Goal: Task Accomplishment & Management: Manage account settings

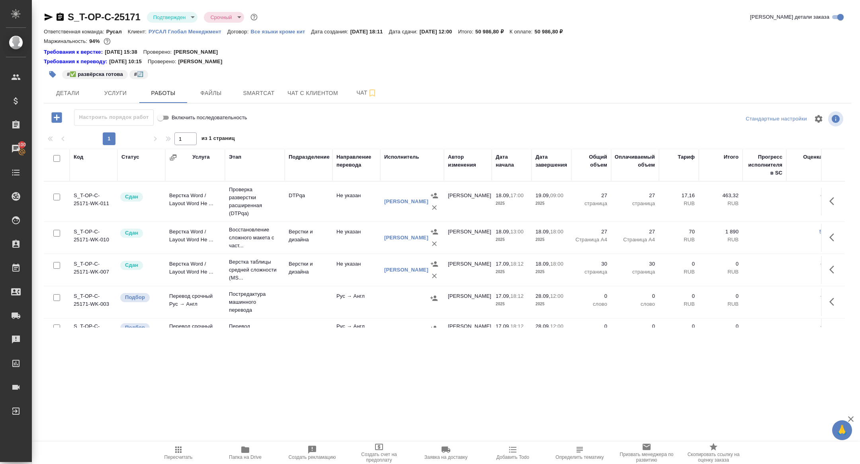
scroll to position [61, 0]
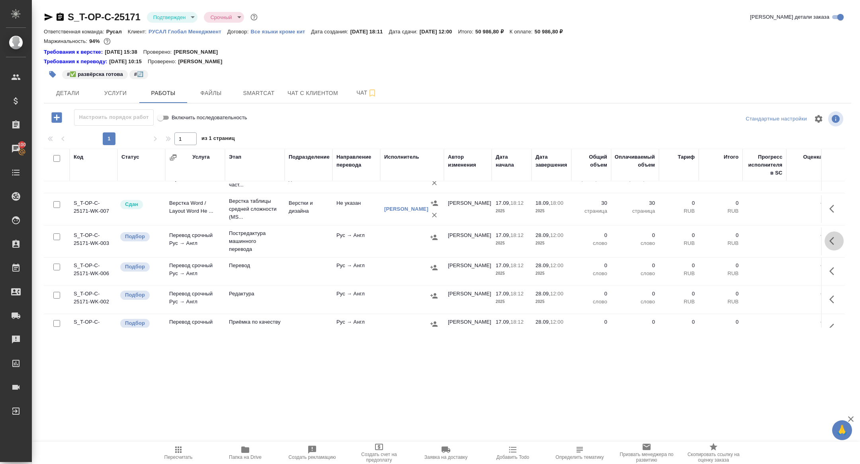
click at [835, 233] on button "button" at bounding box center [833, 241] width 19 height 19
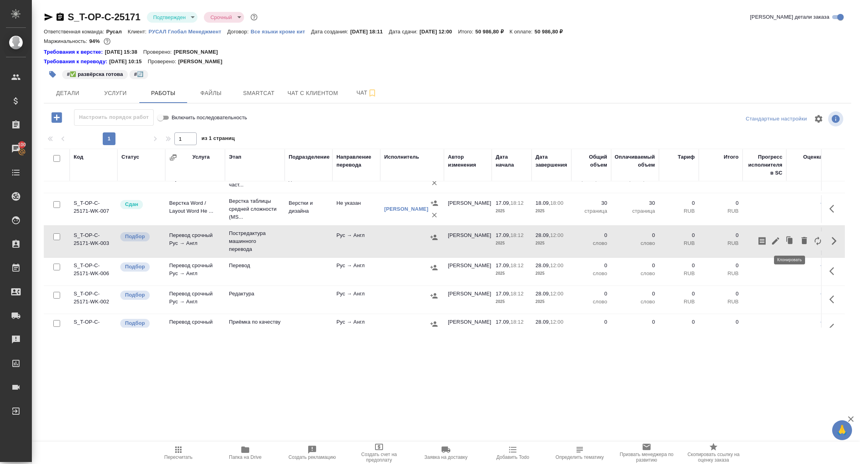
click at [773, 237] on icon "button" at bounding box center [776, 241] width 10 height 10
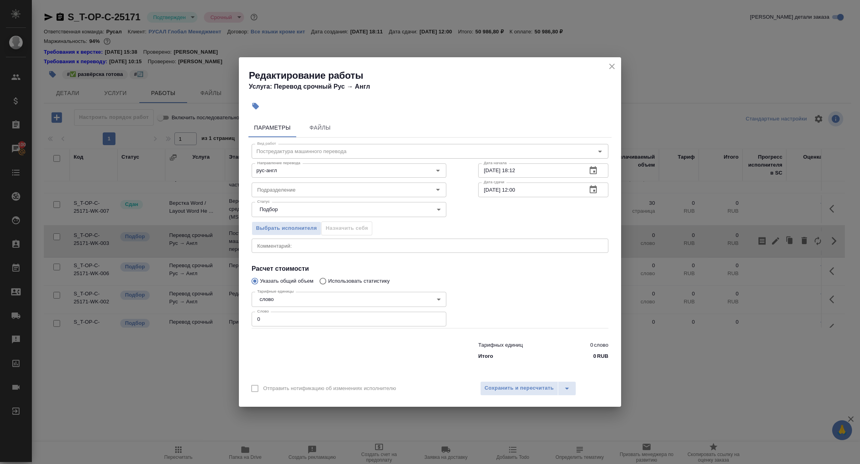
click at [281, 328] on div "Тарифных единиц 0 слово Итого 0 RUB" at bounding box center [430, 349] width 388 height 54
drag, startPoint x: 276, startPoint y: 320, endPoint x: 176, endPoint y: 319, distance: 99.9
click at [178, 319] on div "Редактирование работы Услуга: Перевод срочный Рус → Англ Параметры Файлы Вид ра…" at bounding box center [430, 232] width 860 height 464
type input "6000"
click at [599, 194] on button "button" at bounding box center [592, 189] width 19 height 19
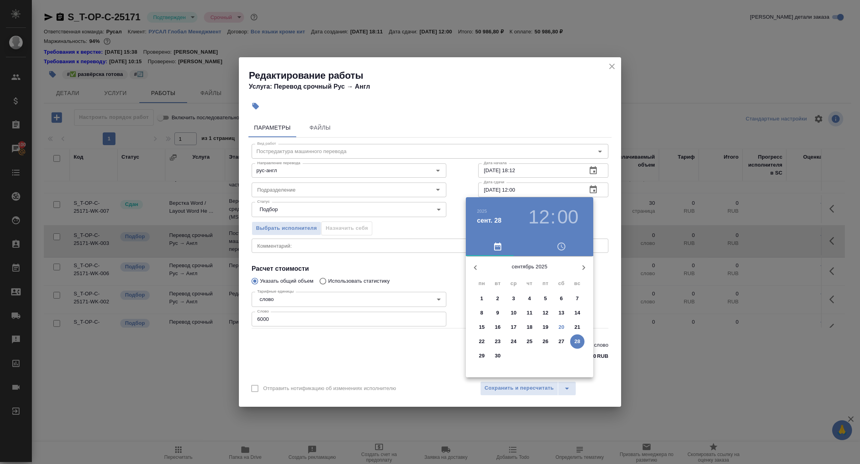
click at [544, 341] on p "26" at bounding box center [545, 342] width 6 height 8
type input "26.09.2025 12:00"
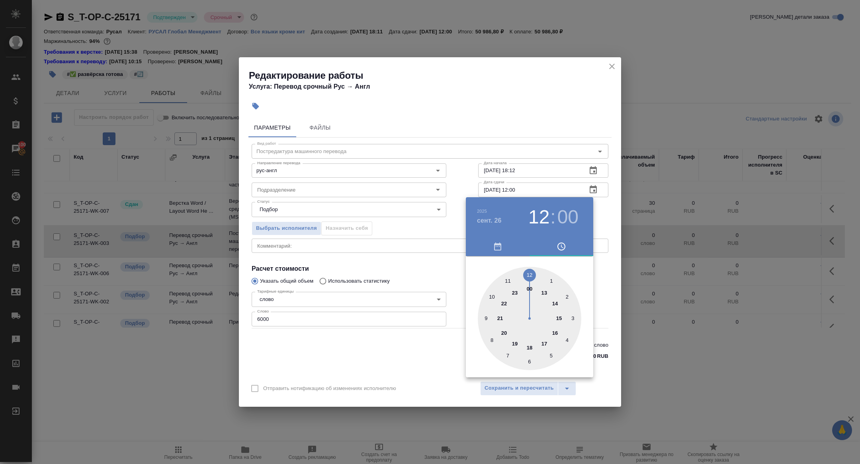
drag, startPoint x: 439, startPoint y: 303, endPoint x: 443, endPoint y: 308, distance: 6.5
click at [439, 303] on div at bounding box center [430, 232] width 860 height 464
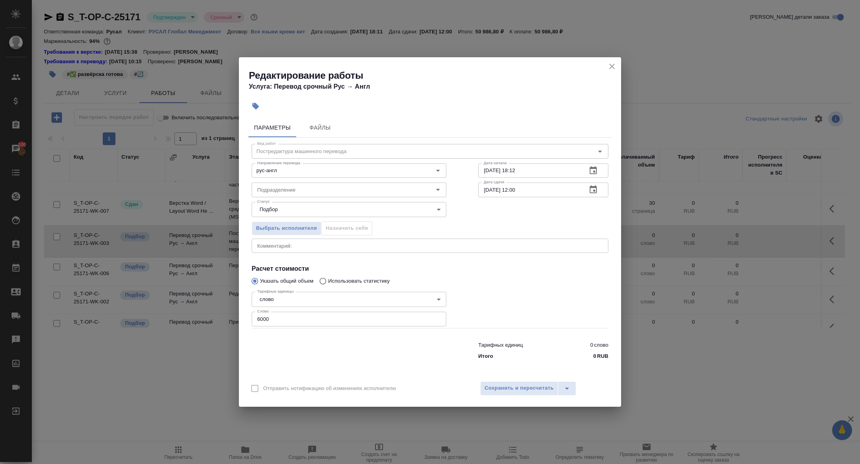
click at [542, 378] on div "Отправить нотификацию об изменениях исполнителю Сохранить и пересчитать" at bounding box center [430, 392] width 382 height 31
click at [540, 383] on button "Сохранить и пересчитать" at bounding box center [519, 389] width 78 height 14
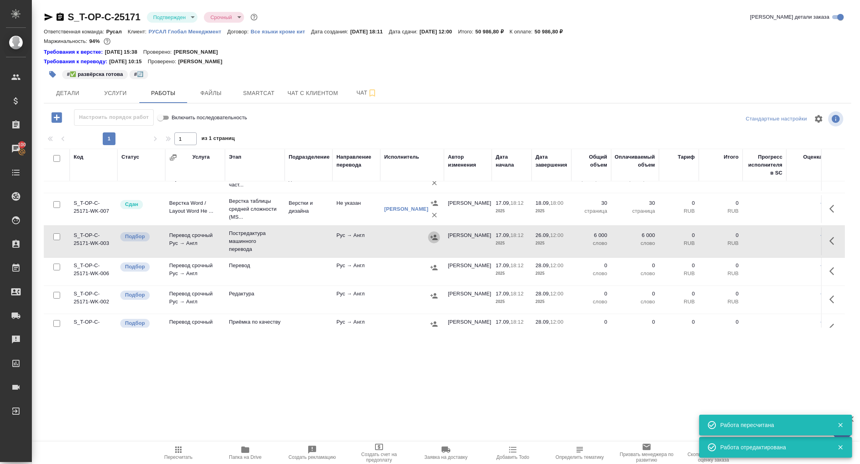
click at [432, 236] on icon "button" at bounding box center [434, 238] width 8 height 8
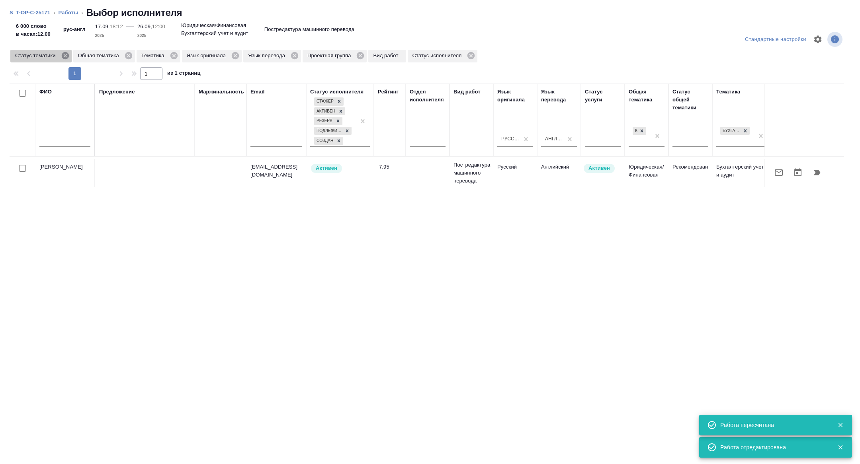
click at [68, 56] on icon at bounding box center [64, 55] width 7 height 7
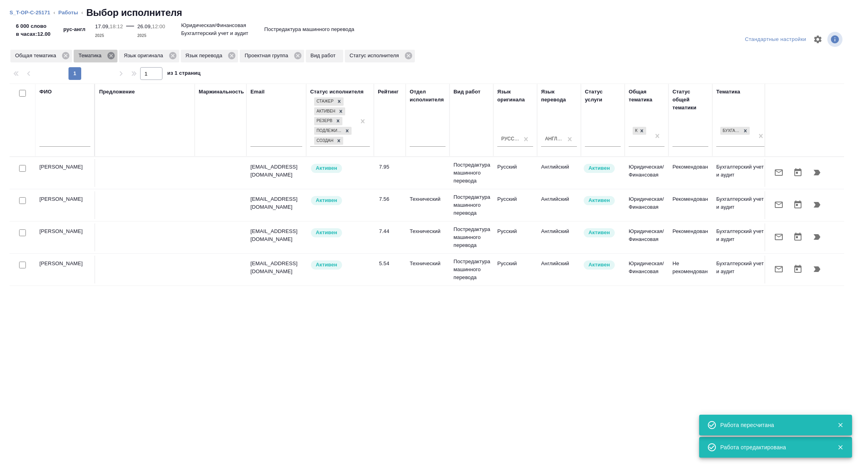
click at [113, 55] on icon at bounding box center [111, 55] width 9 height 9
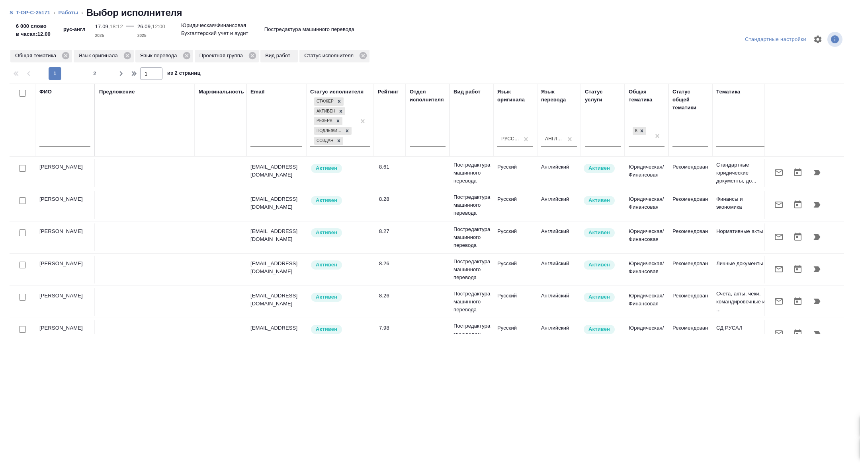
scroll to position [0, 322]
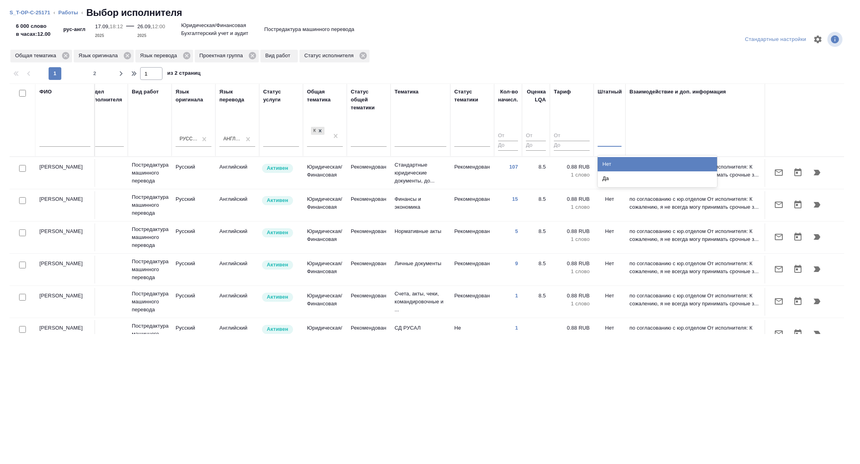
click at [603, 145] on div at bounding box center [609, 139] width 24 height 15
click at [604, 157] on div "Нет" at bounding box center [656, 164] width 119 height 14
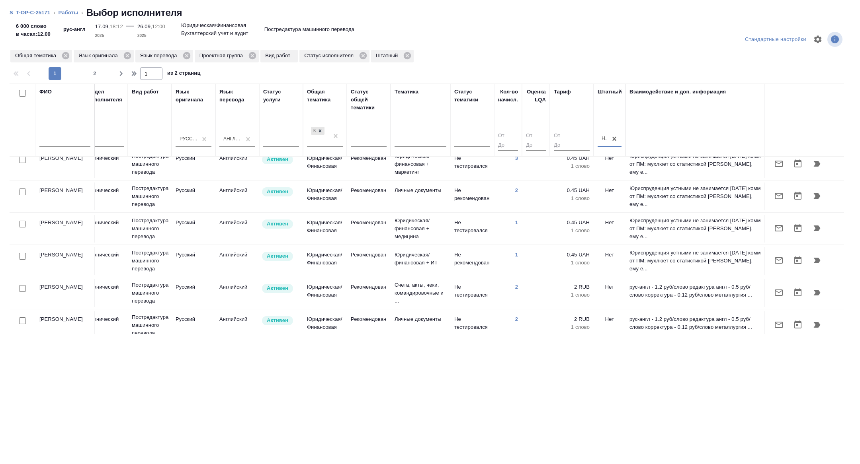
scroll to position [626, 322]
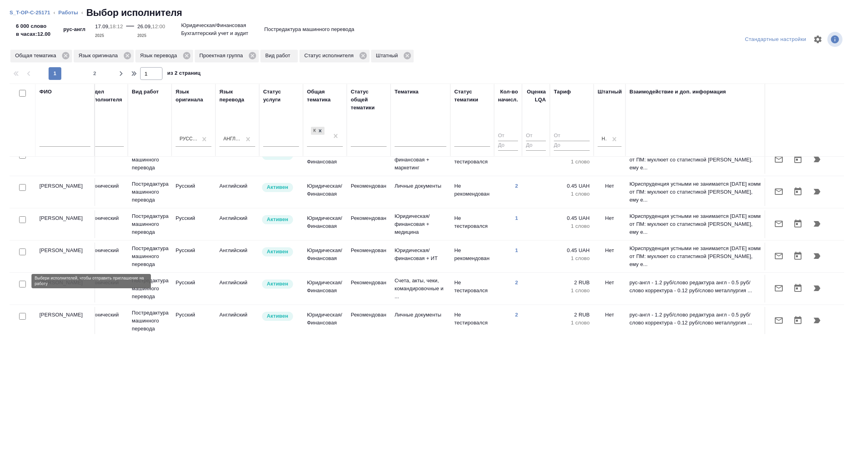
click at [22, 282] on input "checkbox" at bounding box center [22, 284] width 7 height 7
checkbox input "true"
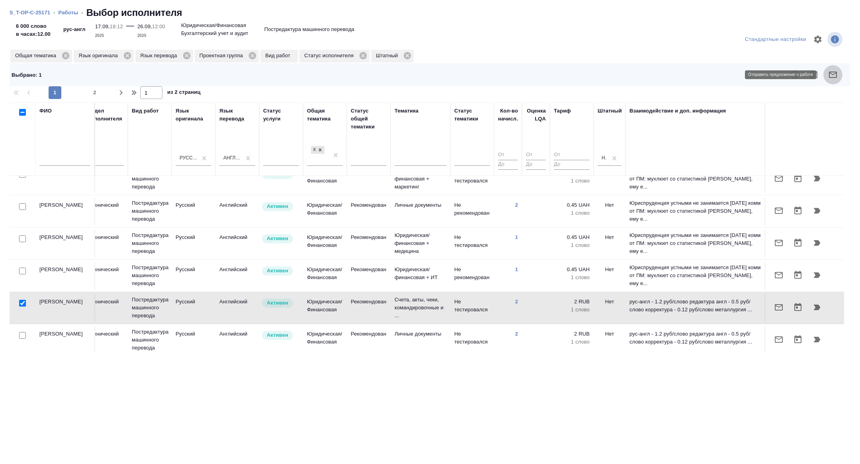
click at [833, 70] on icon "button" at bounding box center [833, 75] width 10 height 10
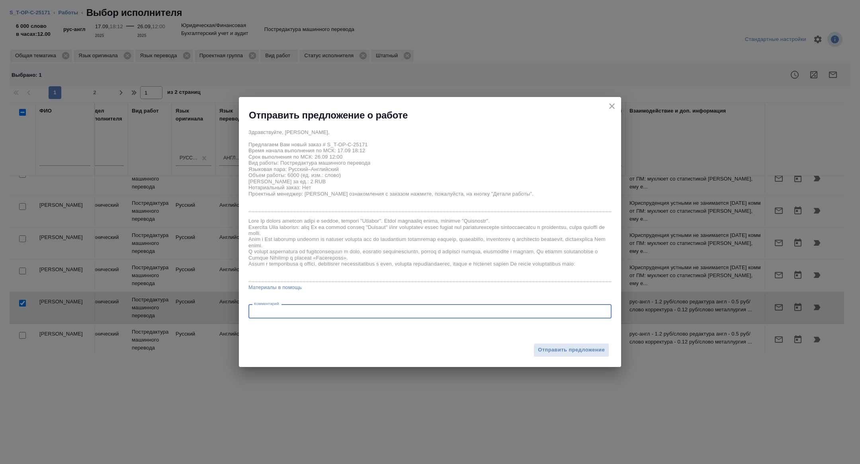
click at [322, 313] on textarea at bounding box center [430, 312] width 352 height 6
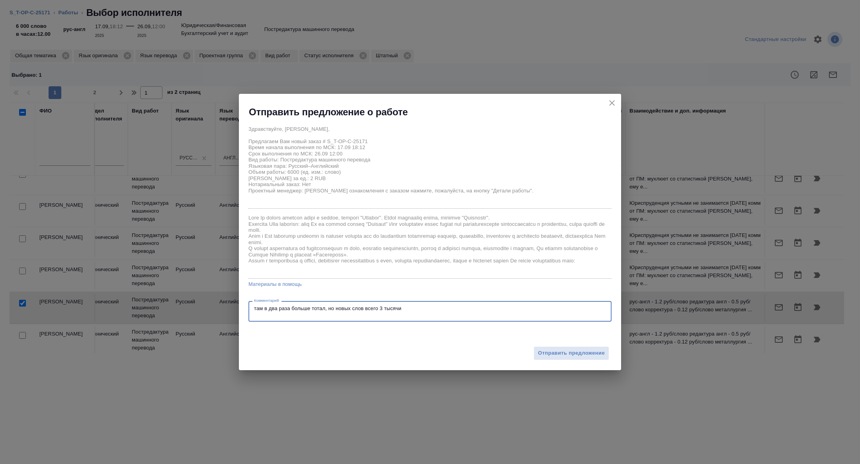
type textarea "там в два раза больше тотал, но новых слов всего 3 тысячи"
click at [560, 363] on div "Отправить предложение" at bounding box center [430, 349] width 382 height 44
click at [550, 354] on span "Отправить предложение" at bounding box center [571, 353] width 67 height 9
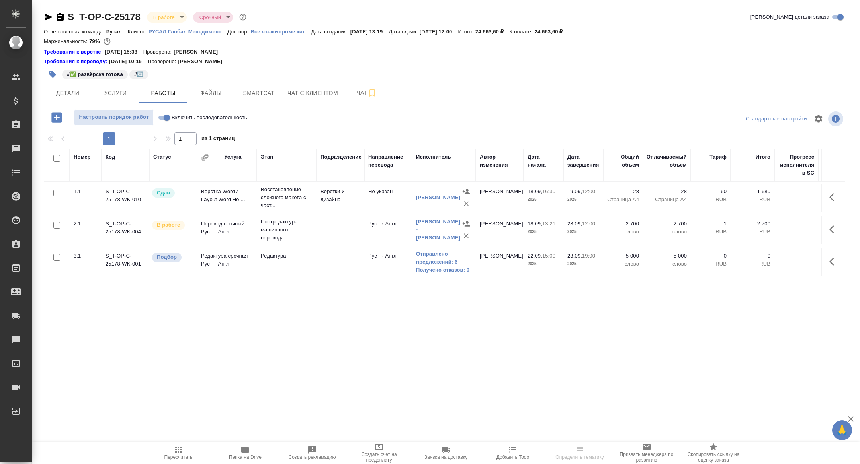
click at [437, 263] on link "Отправлено предложений: 6" at bounding box center [444, 258] width 56 height 16
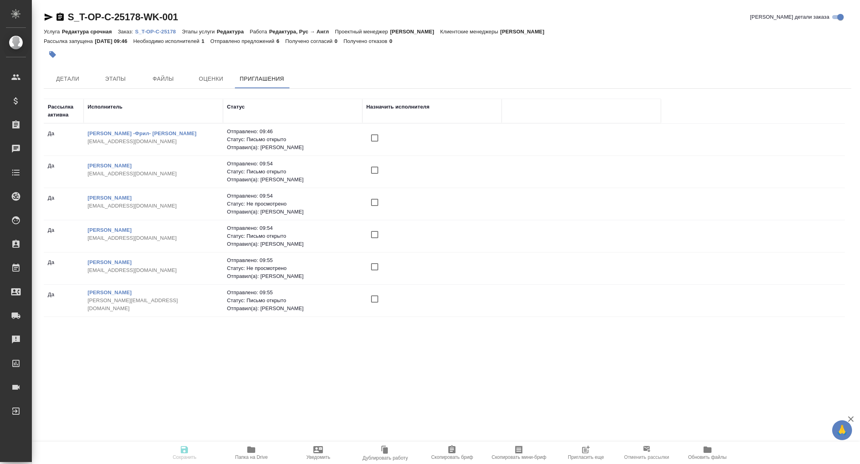
click at [588, 448] on icon "button" at bounding box center [586, 449] width 6 height 6
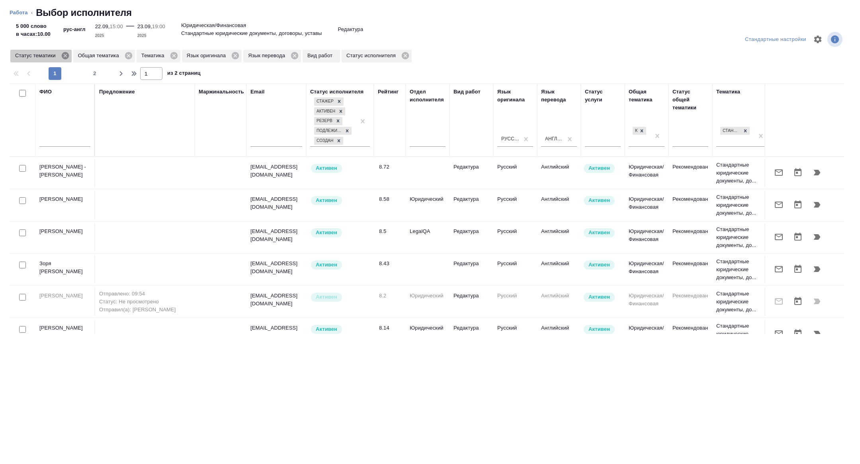
click at [66, 55] on icon at bounding box center [65, 55] width 9 height 9
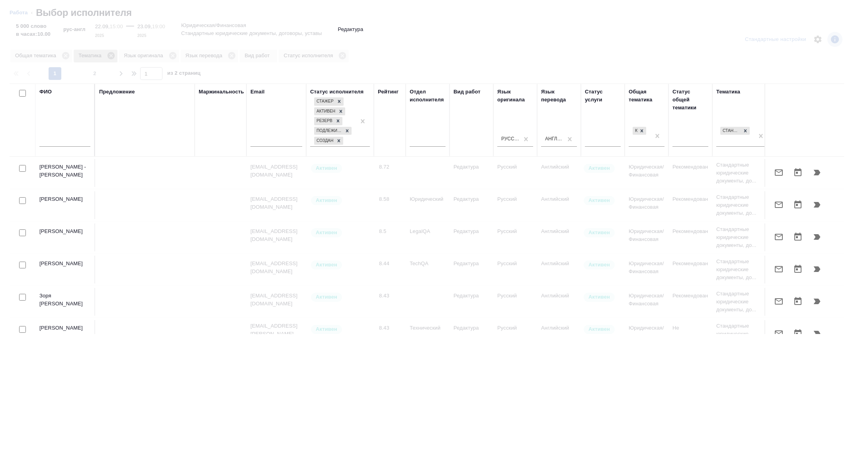
click at [112, 55] on icon at bounding box center [110, 55] width 7 height 7
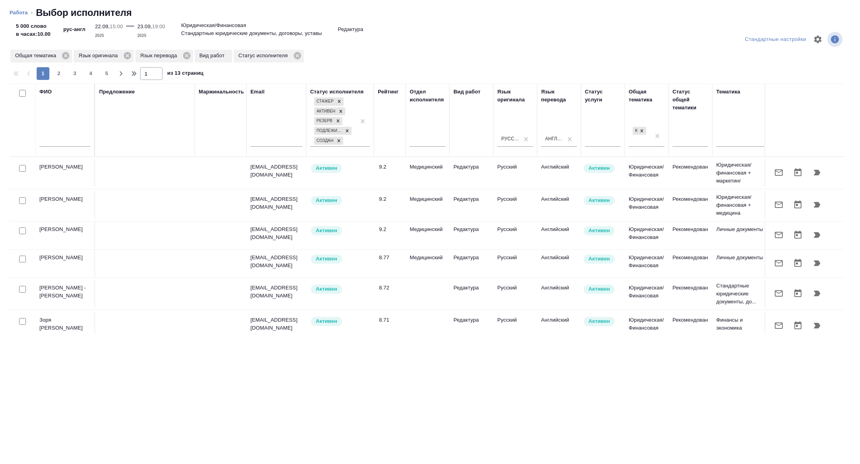
scroll to position [0, 322]
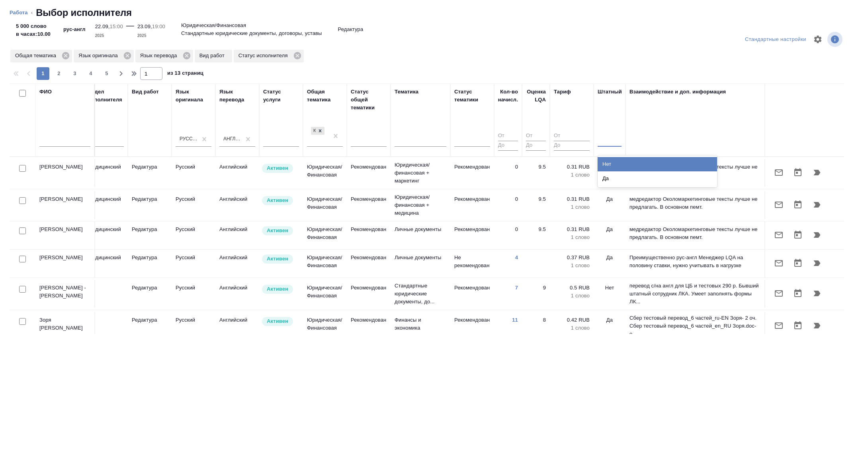
click at [609, 144] on div at bounding box center [609, 139] width 24 height 12
click at [607, 164] on div "Нет" at bounding box center [656, 164] width 119 height 14
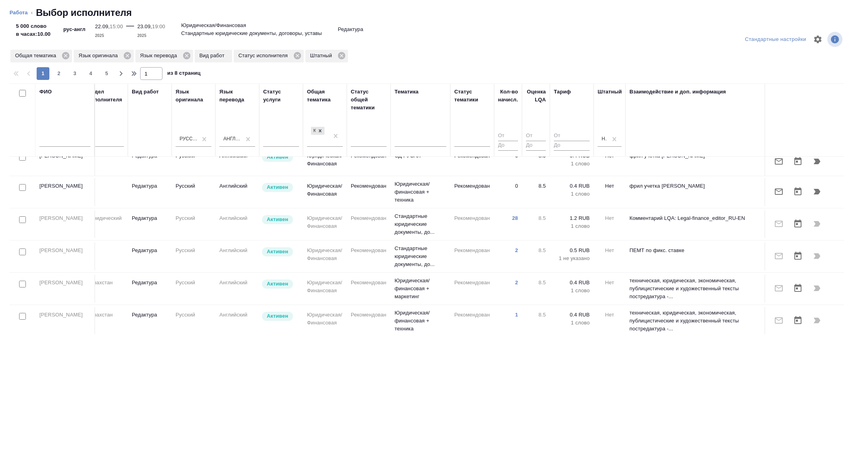
scroll to position [260, 322]
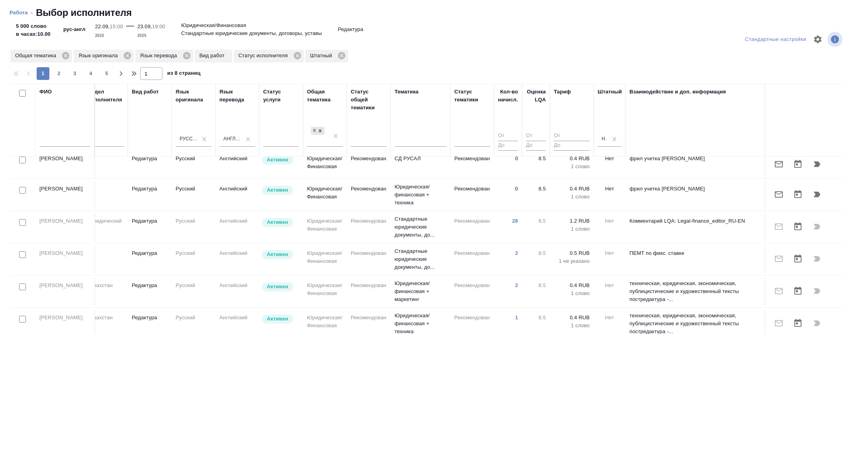
click at [21, 188] on input "checkbox" at bounding box center [22, 190] width 7 height 7
checkbox input "true"
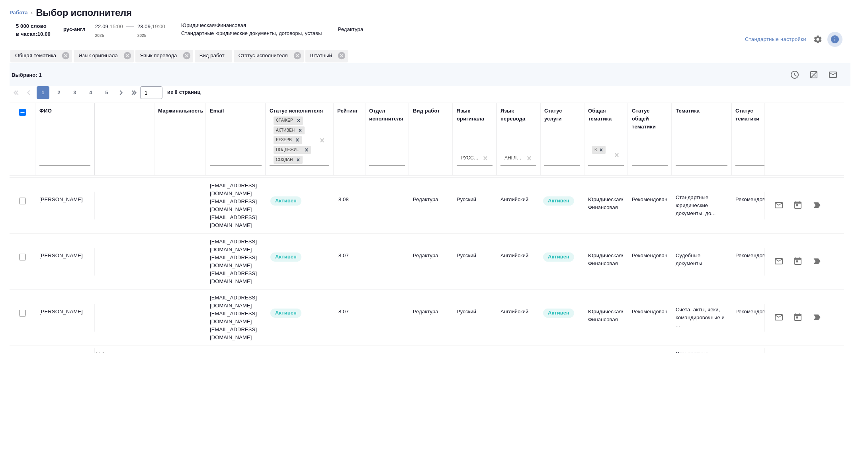
scroll to position [634, 41]
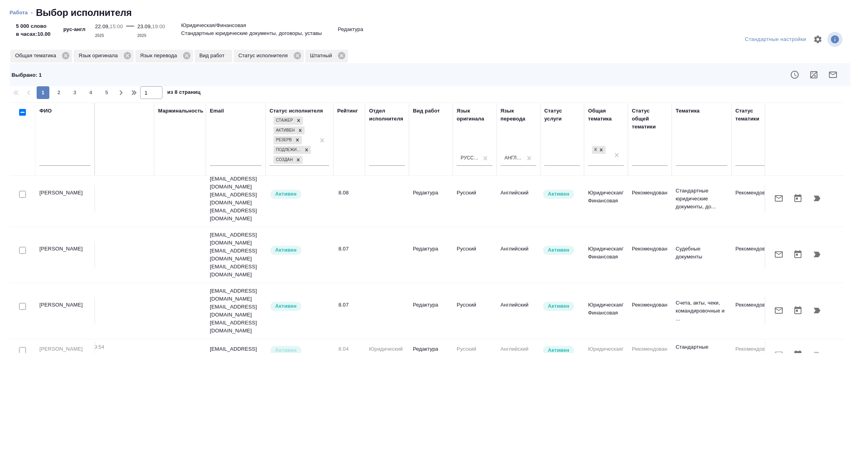
drag, startPoint x: 23, startPoint y: 330, endPoint x: 675, endPoint y: 131, distance: 681.8
click at [23, 380] on input "checkbox" at bounding box center [22, 383] width 7 height 7
checkbox input "true"
click at [837, 69] on button "button" at bounding box center [832, 74] width 19 height 19
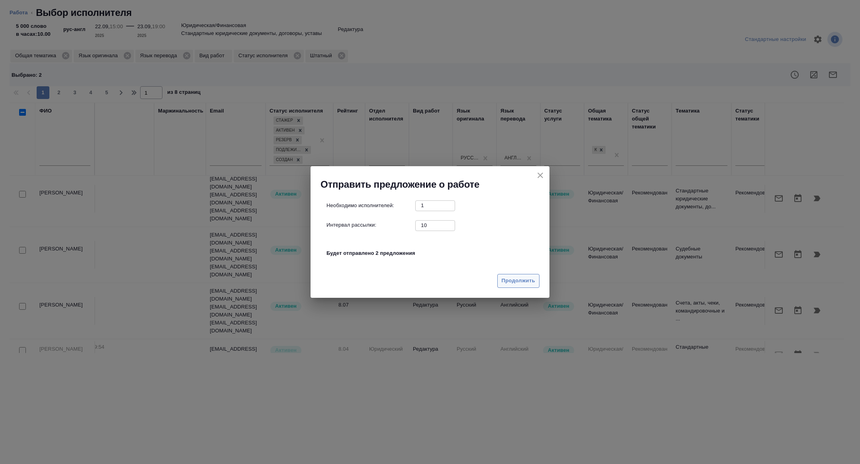
click at [527, 285] on span "Продолжить" at bounding box center [518, 281] width 33 height 9
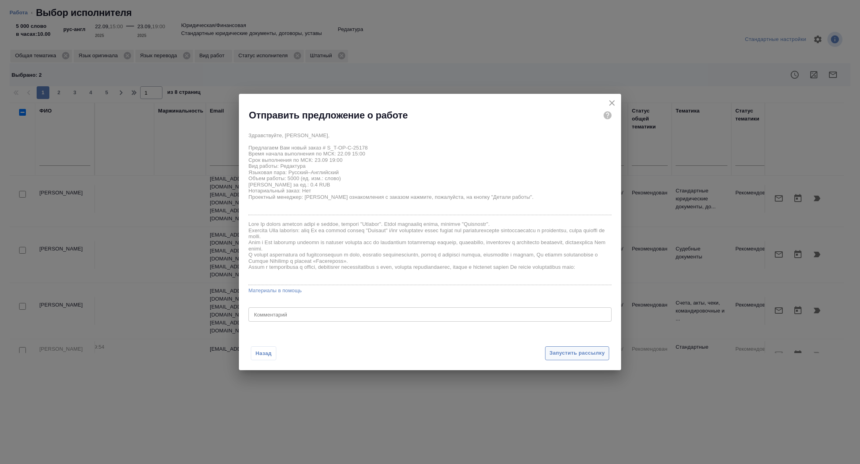
click at [570, 354] on span "Запустить рассылку" at bounding box center [576, 353] width 55 height 9
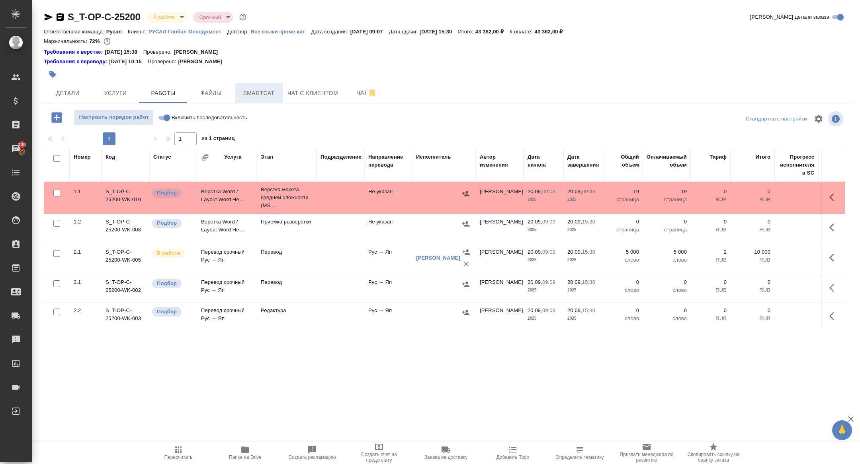
click at [253, 92] on span "Smartcat" at bounding box center [259, 93] width 38 height 10
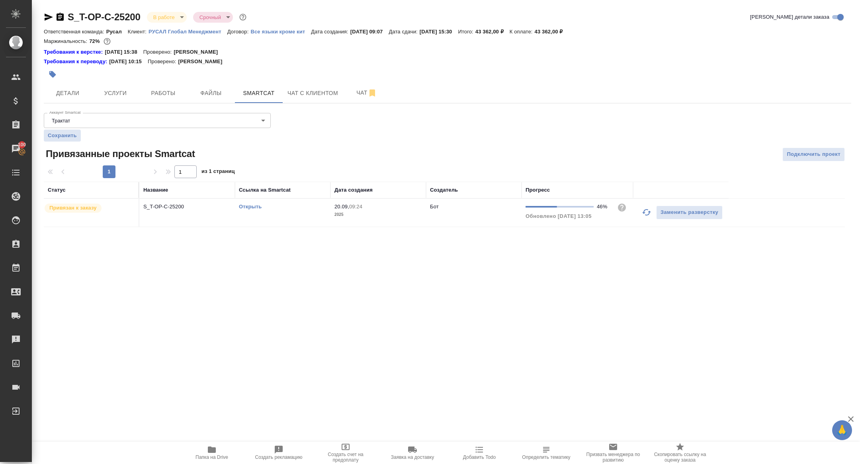
click at [250, 206] on link "Открыть" at bounding box center [250, 207] width 23 height 6
click at [190, 82] on div at bounding box center [313, 75] width 538 height 18
click at [167, 96] on span "Работы" at bounding box center [163, 93] width 38 height 10
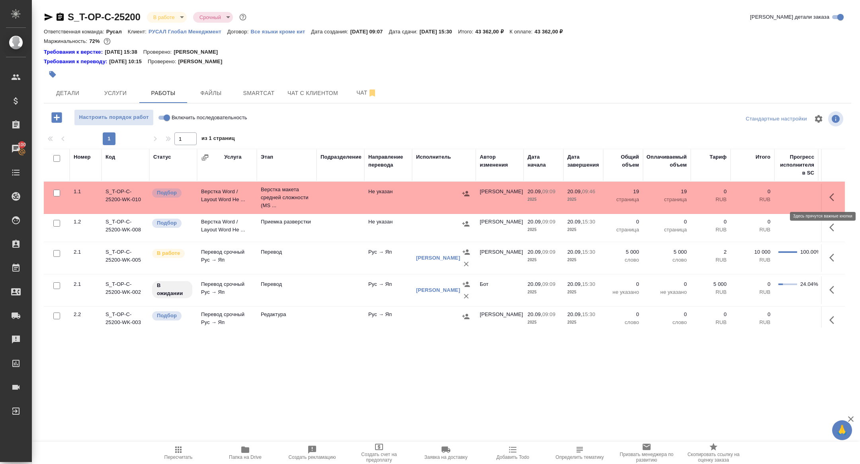
click at [831, 198] on icon "button" at bounding box center [831, 197] width 5 height 8
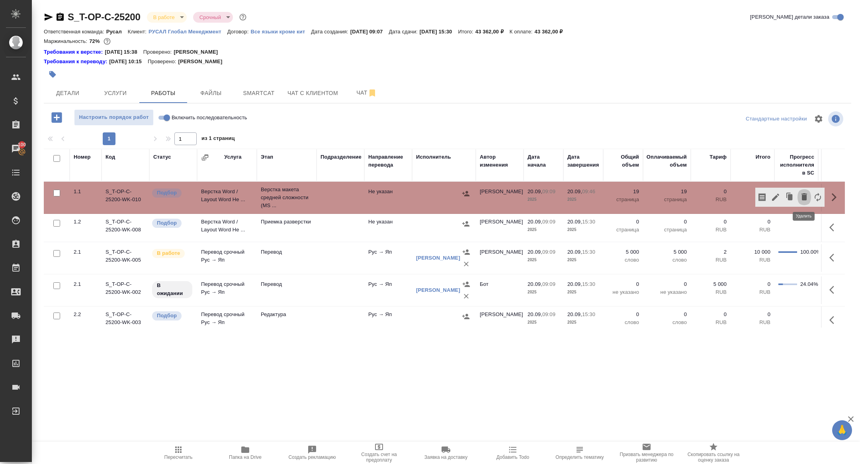
click at [801, 195] on icon "button" at bounding box center [804, 197] width 10 height 10
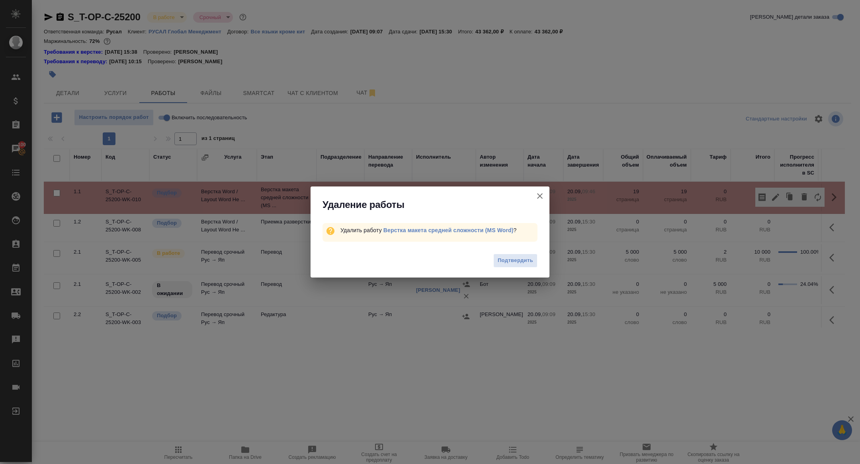
click at [520, 254] on div "Подтвердить" at bounding box center [429, 262] width 239 height 32
click at [496, 260] on button "Подтвердить" at bounding box center [515, 261] width 44 height 14
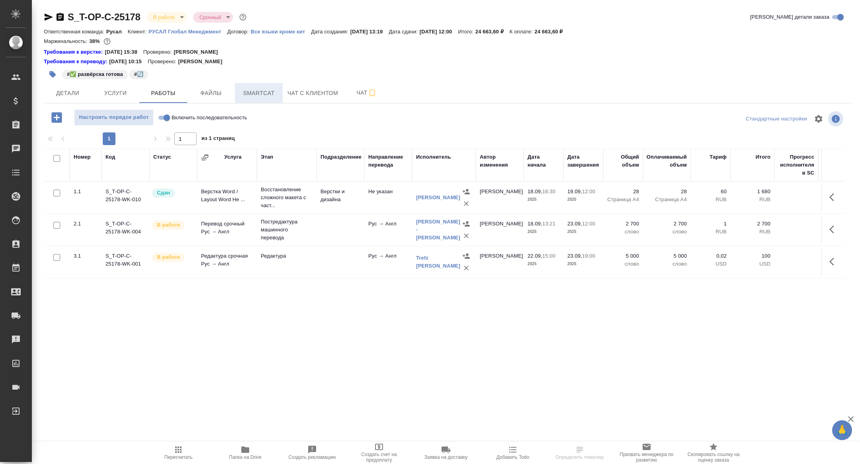
click at [254, 88] on button "Smartcat" at bounding box center [259, 93] width 48 height 20
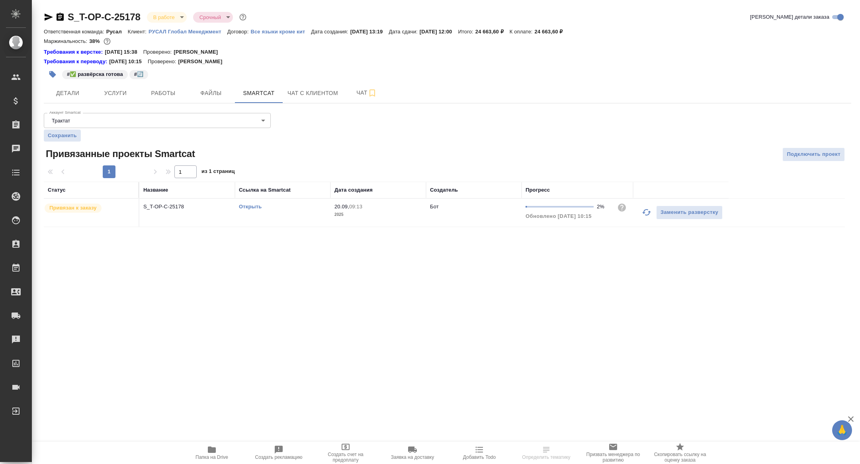
click at [252, 211] on td "Открыть" at bounding box center [283, 213] width 96 height 28
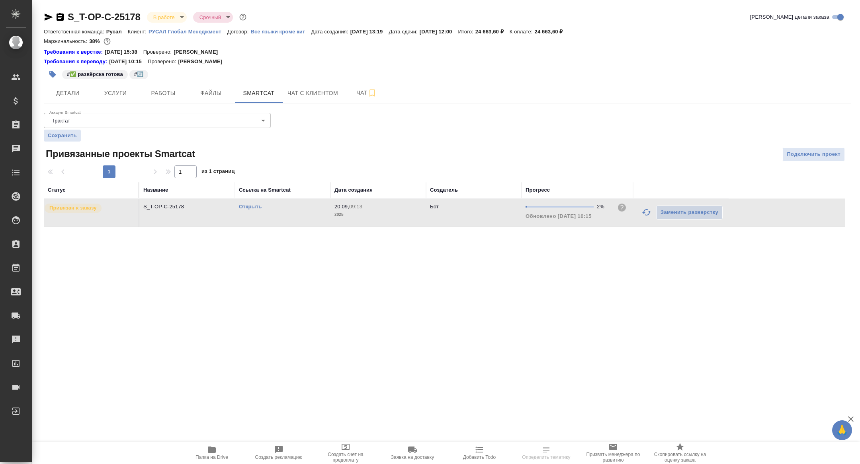
click at [248, 205] on link "Открыть" at bounding box center [250, 207] width 23 height 6
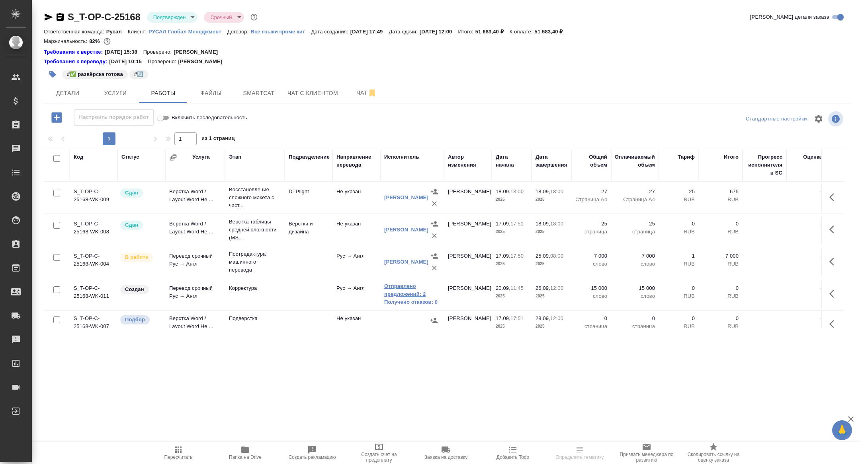
click at [400, 293] on link "Отправлено предложений: 2" at bounding box center [412, 291] width 56 height 16
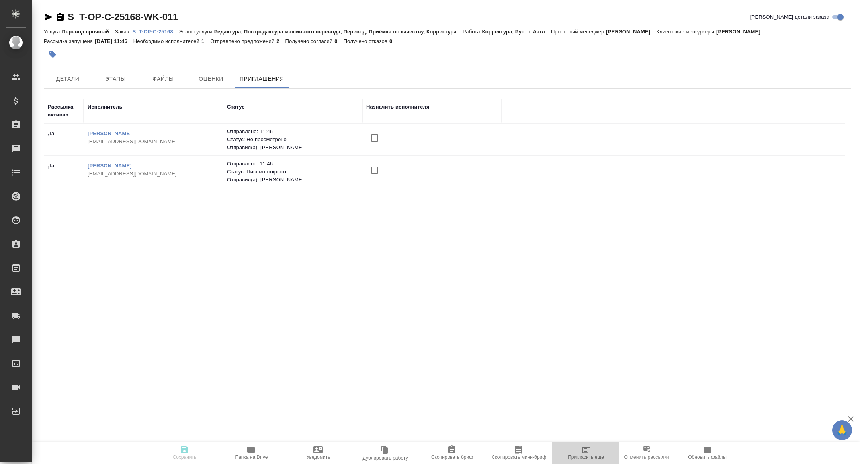
click at [592, 450] on span "Пригласить еще" at bounding box center [585, 452] width 57 height 15
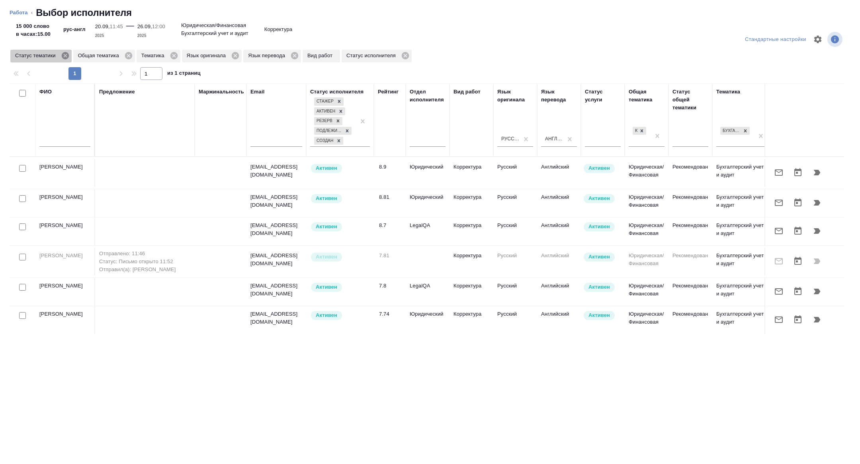
click at [65, 53] on icon at bounding box center [64, 55] width 7 height 7
click at [114, 57] on icon at bounding box center [111, 55] width 9 height 9
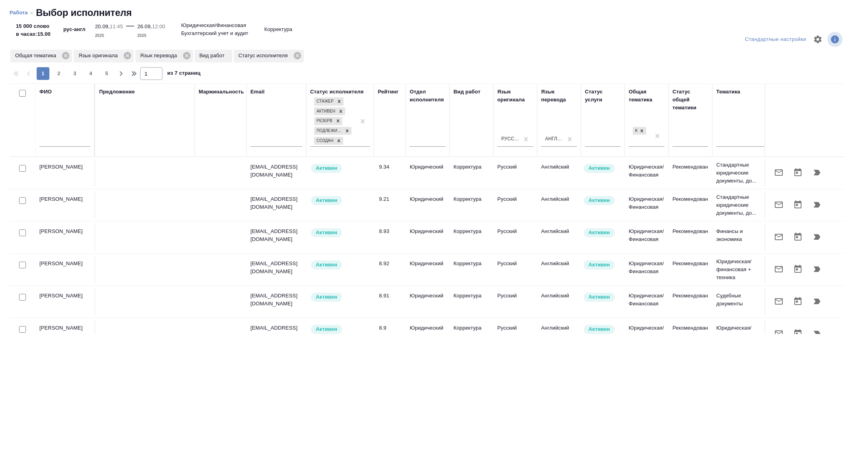
scroll to position [0, 322]
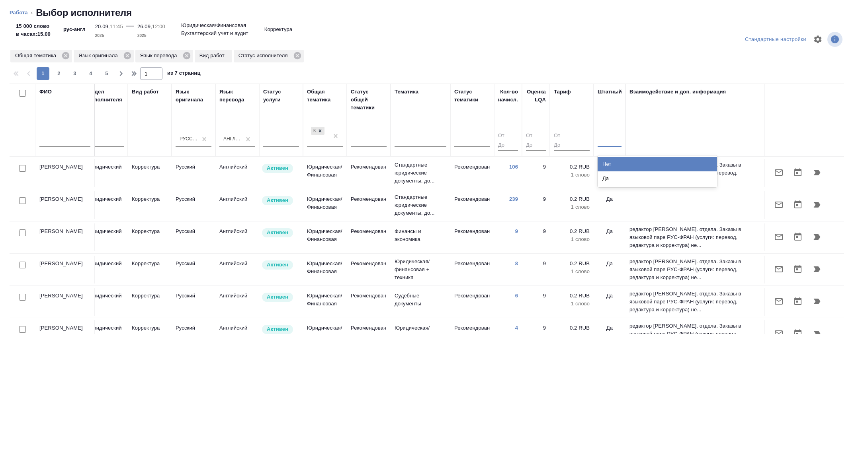
click at [617, 135] on div at bounding box center [609, 139] width 24 height 12
click at [616, 162] on div "Нет" at bounding box center [656, 164] width 119 height 14
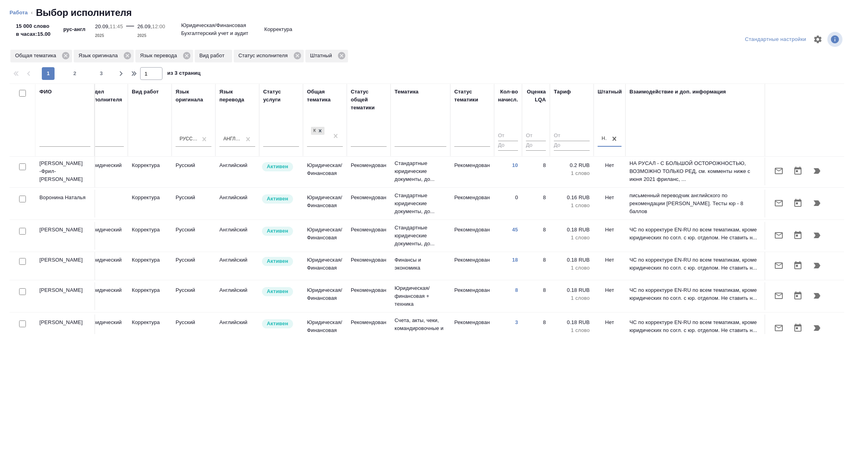
scroll to position [358, 322]
click at [22, 201] on input "checkbox" at bounding box center [22, 197] width 7 height 7
checkbox input "true"
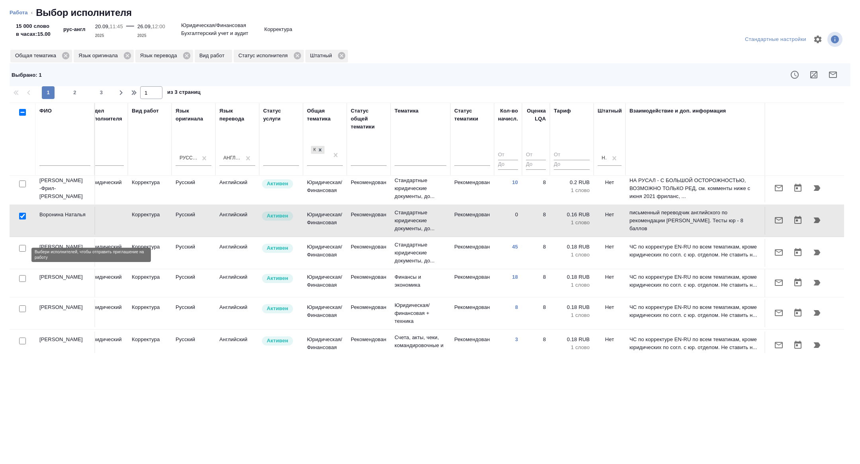
click at [21, 252] on input "checkbox" at bounding box center [22, 248] width 7 height 7
checkbox input "true"
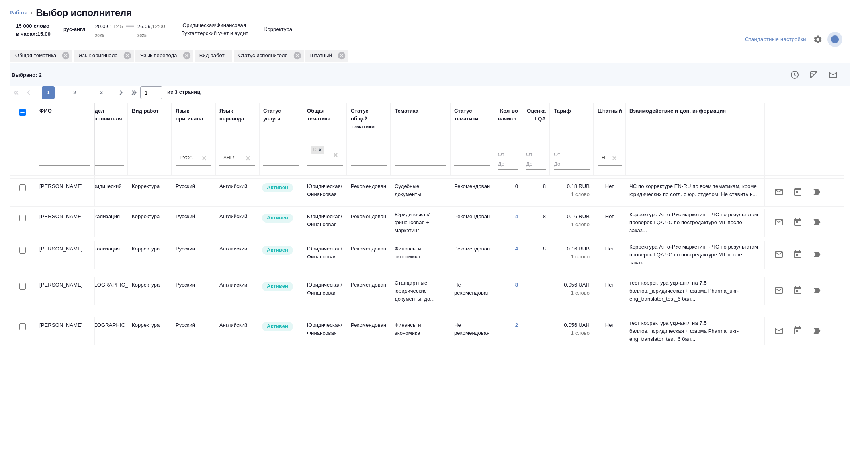
scroll to position [602, 322]
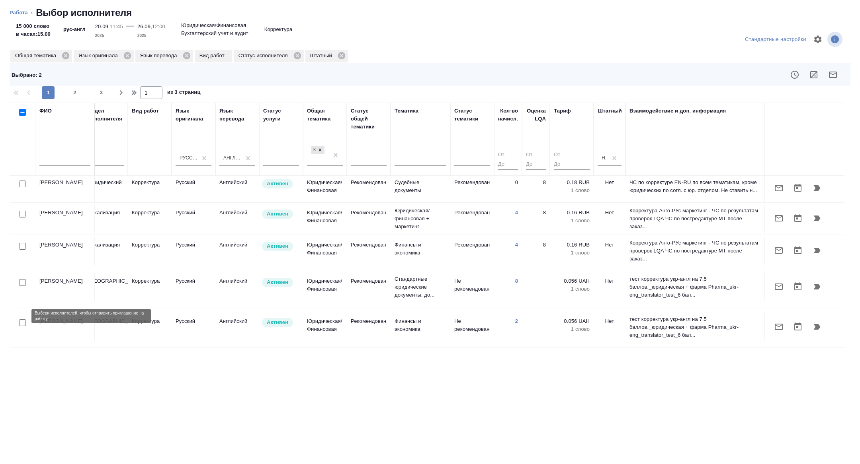
click at [22, 320] on input "checkbox" at bounding box center [22, 323] width 7 height 7
checkbox input "true"
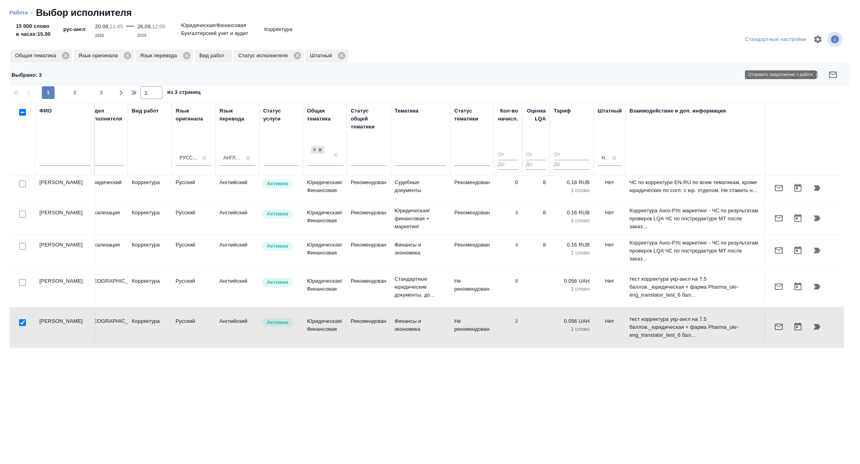
click at [835, 75] on icon "button" at bounding box center [833, 75] width 10 height 10
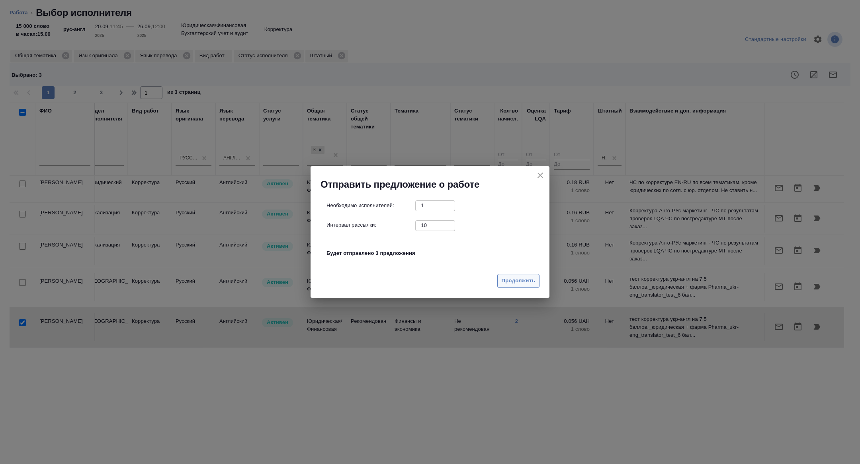
click at [512, 280] on span "Продолжить" at bounding box center [518, 281] width 33 height 9
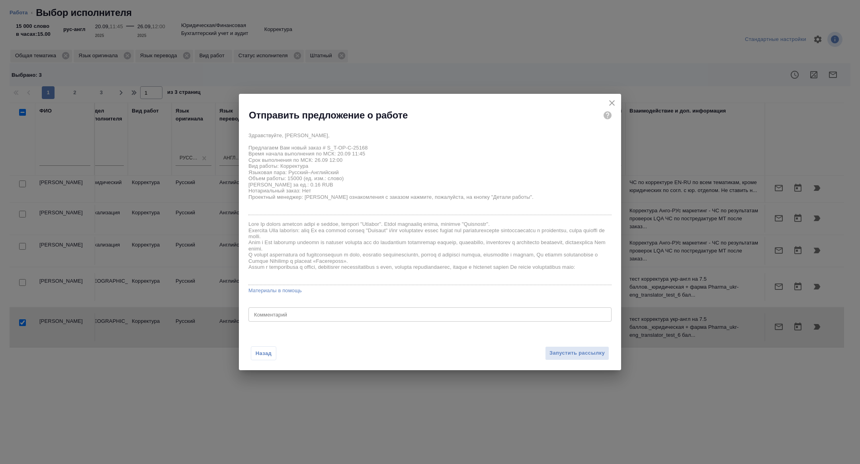
click at [563, 361] on div "Назад Запустить рассылку" at bounding box center [430, 349] width 382 height 44
click at [560, 353] on span "Запустить рассылку" at bounding box center [576, 353] width 55 height 9
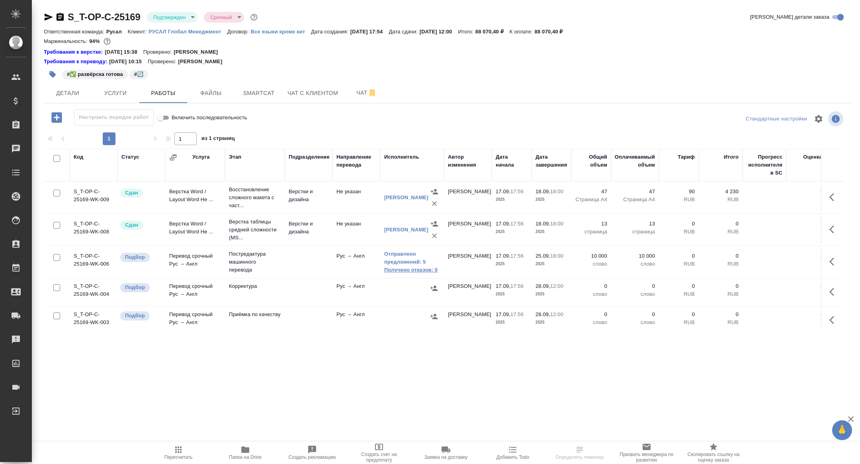
click at [419, 267] on link "Получено отказов: 0" at bounding box center [412, 270] width 56 height 8
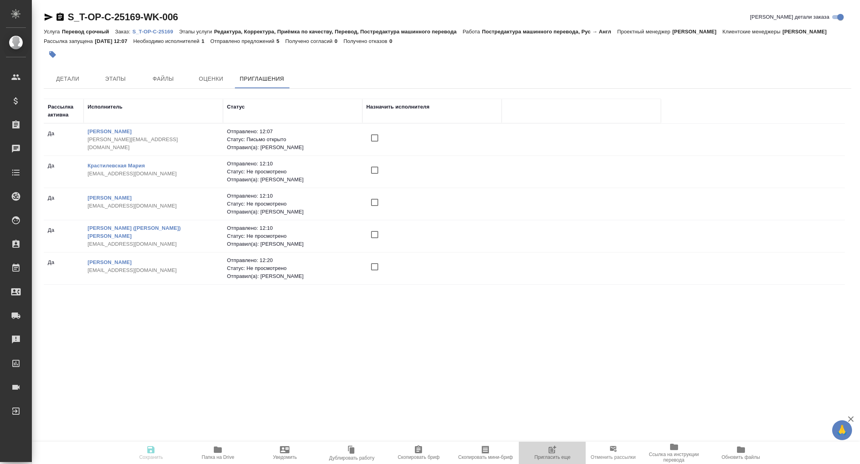
click at [557, 455] on span "Пригласить еще" at bounding box center [552, 458] width 36 height 6
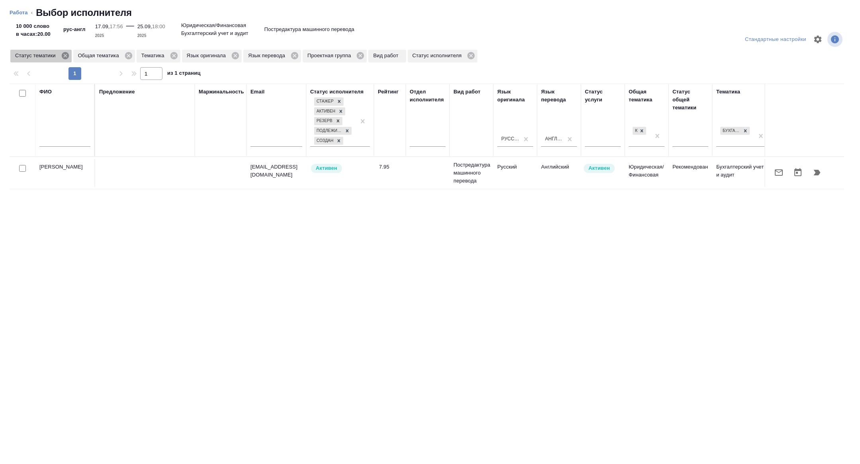
click at [67, 57] on icon at bounding box center [64, 55] width 7 height 7
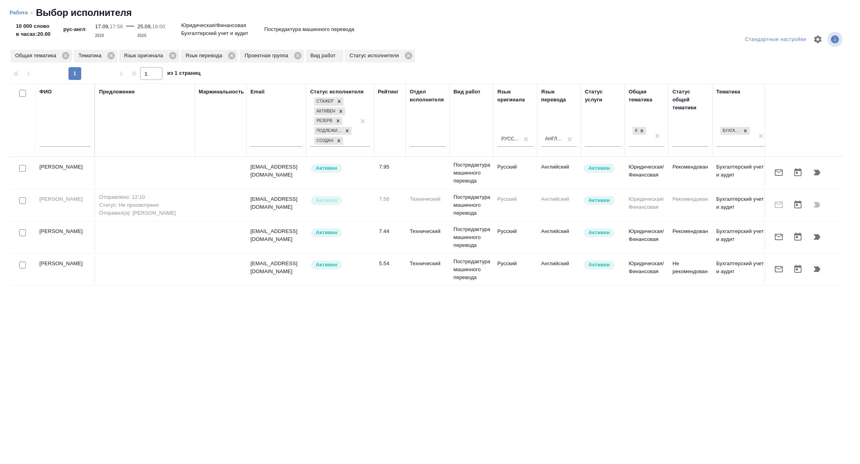
scroll to position [0, 322]
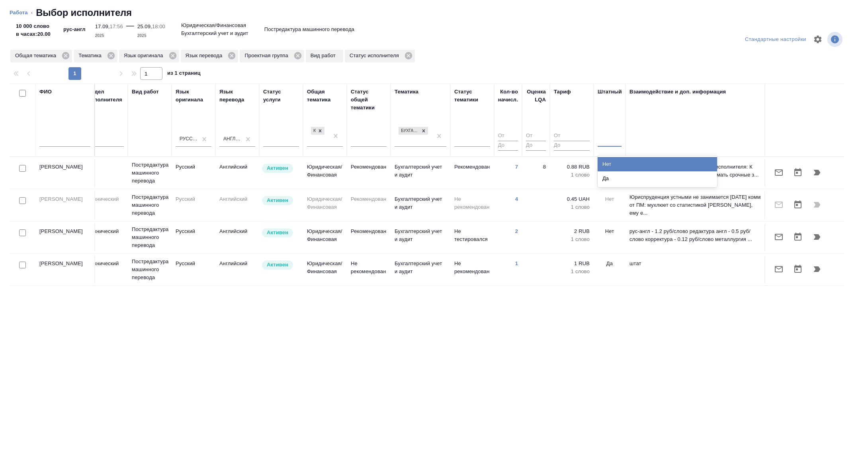
click at [613, 133] on div at bounding box center [609, 139] width 24 height 12
click at [613, 166] on div "Нет" at bounding box center [656, 164] width 119 height 14
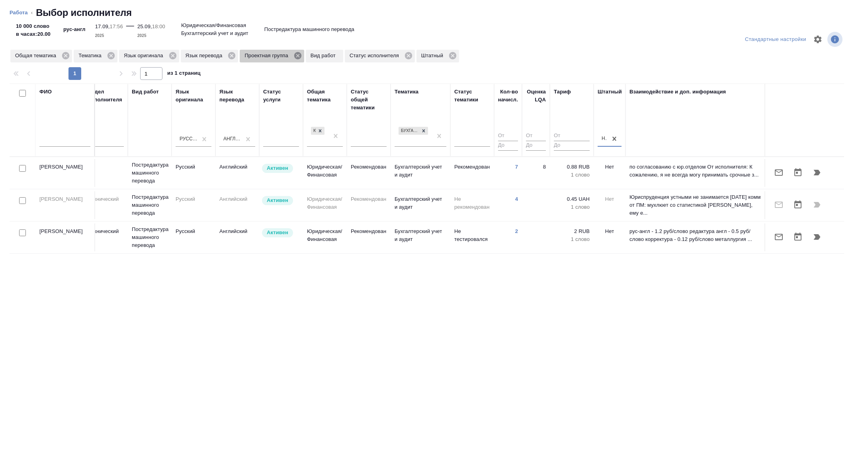
click at [301, 53] on icon at bounding box center [297, 55] width 7 height 7
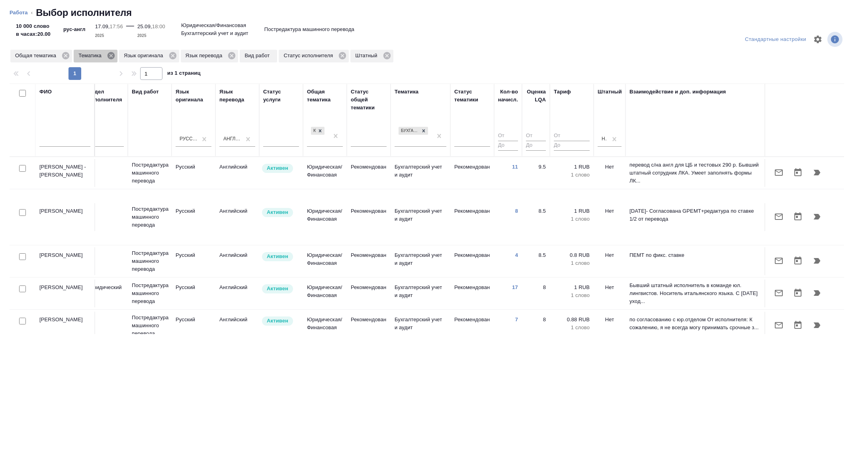
click at [114, 57] on icon at bounding box center [111, 55] width 9 height 9
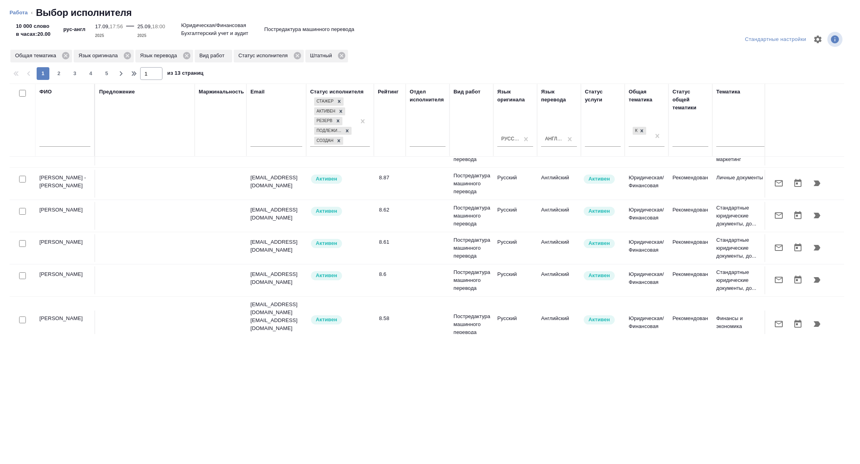
scroll to position [399, 0]
click at [23, 209] on input "checkbox" at bounding box center [22, 212] width 7 height 7
checkbox input "true"
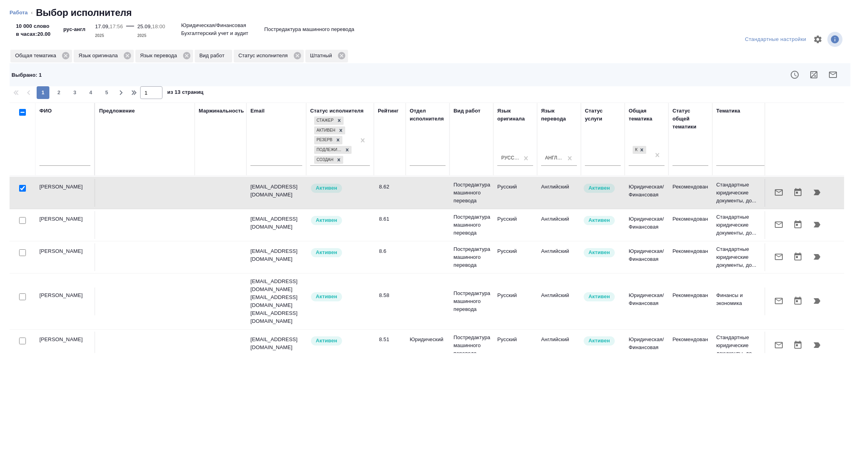
scroll to position [443, 0]
click at [21, 248] on input "checkbox" at bounding box center [22, 251] width 7 height 7
checkbox input "true"
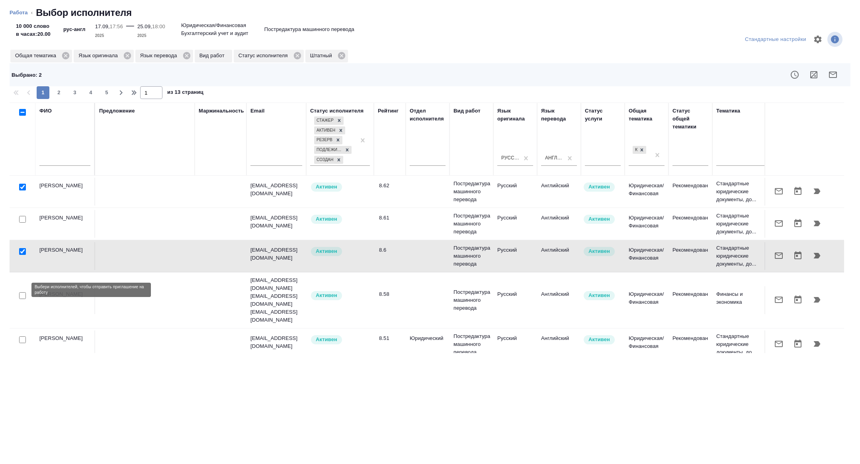
click at [21, 337] on input "checkbox" at bounding box center [22, 340] width 7 height 7
checkbox input "true"
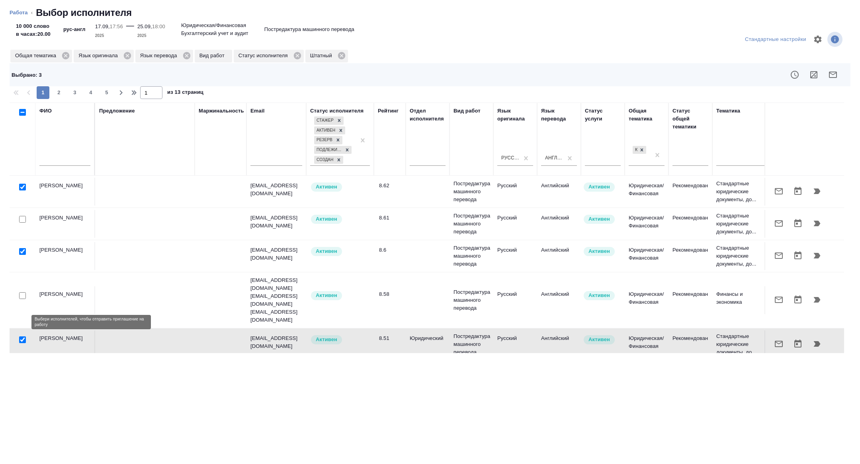
click at [21, 369] on input "checkbox" at bounding box center [22, 372] width 7 height 7
checkbox input "true"
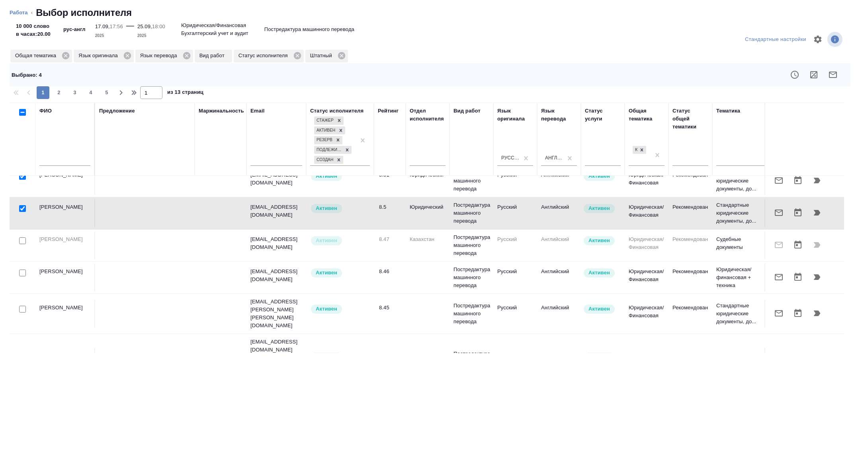
scroll to position [613, 0]
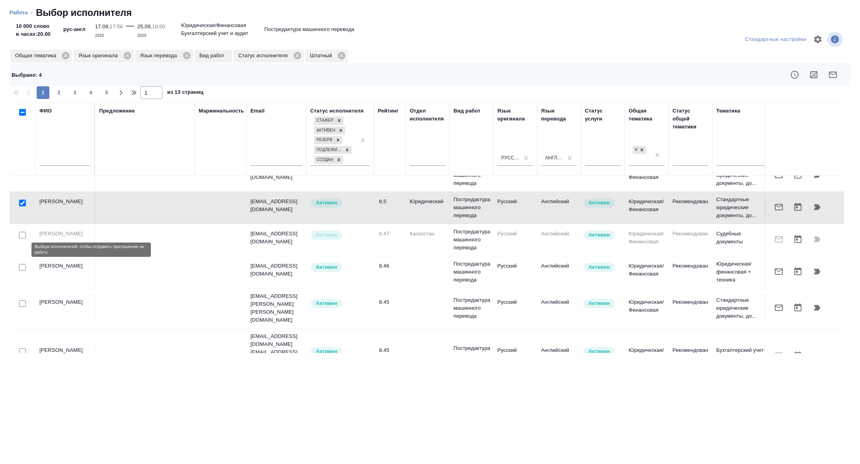
click at [25, 301] on input "checkbox" at bounding box center [22, 304] width 7 height 7
checkbox input "true"
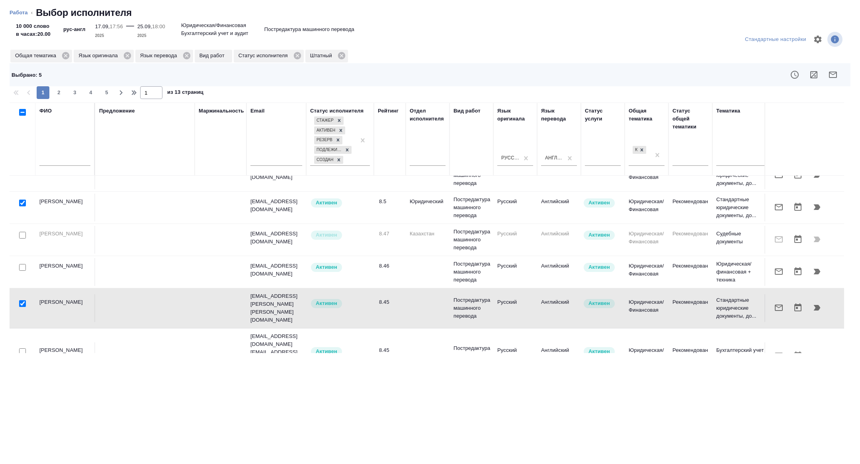
scroll to position [626, 0]
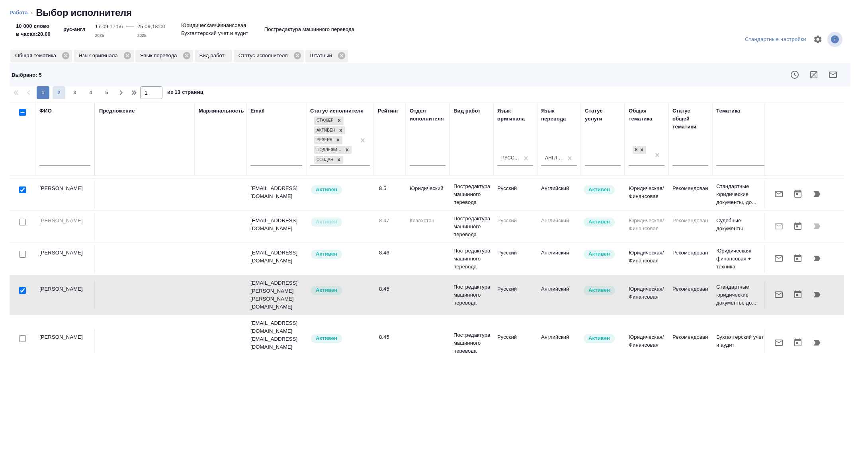
click at [57, 95] on span "2" at bounding box center [59, 93] width 13 height 8
type input "2"
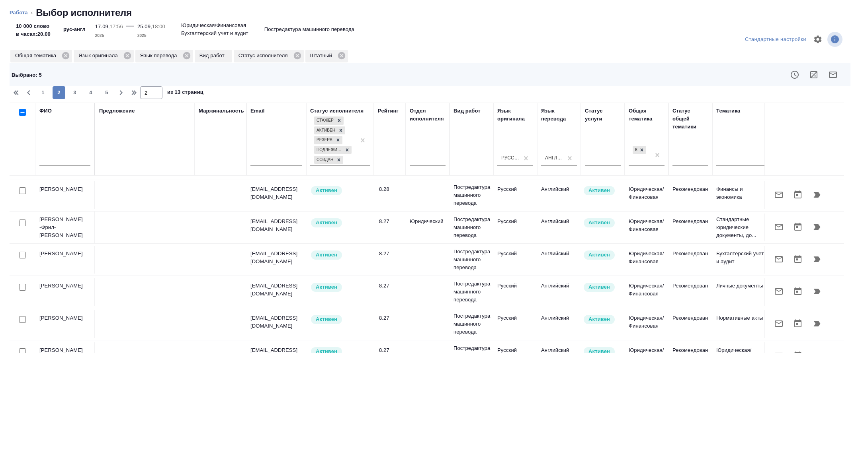
scroll to position [0, 0]
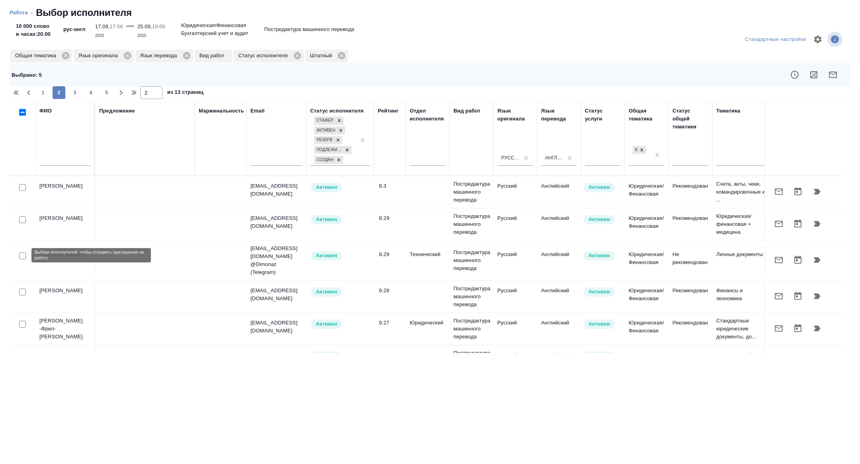
click at [23, 257] on input "checkbox" at bounding box center [22, 256] width 7 height 7
checkbox input "true"
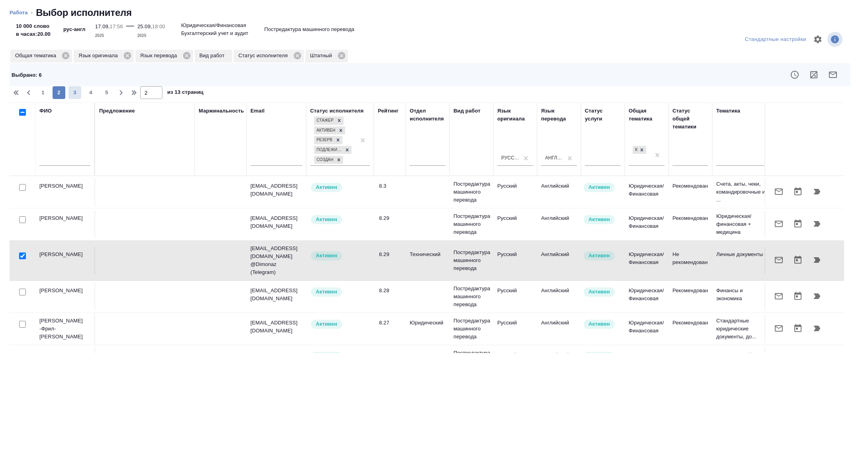
click at [78, 87] on button "3" at bounding box center [74, 92] width 13 height 13
type input "3"
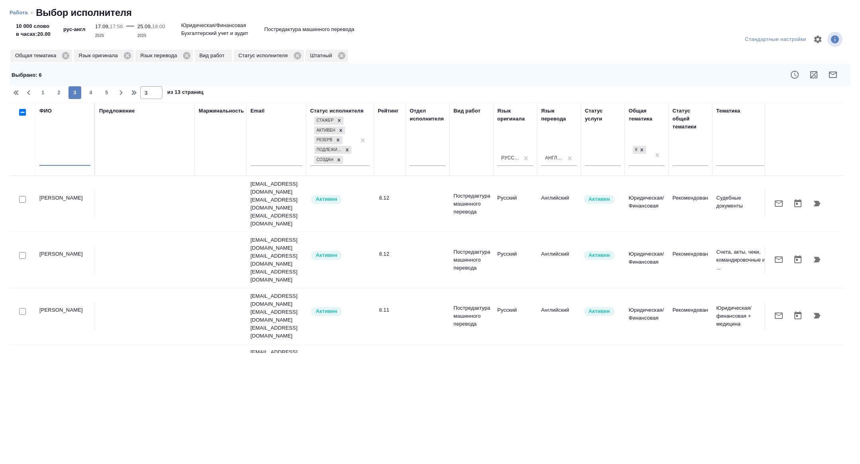
click at [66, 162] on input "text" at bounding box center [64, 161] width 51 height 10
type input "x"
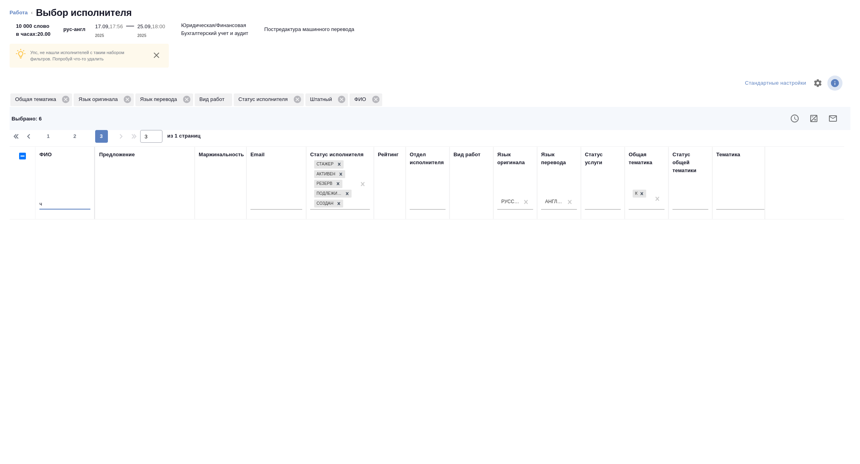
type input "че"
type input "1"
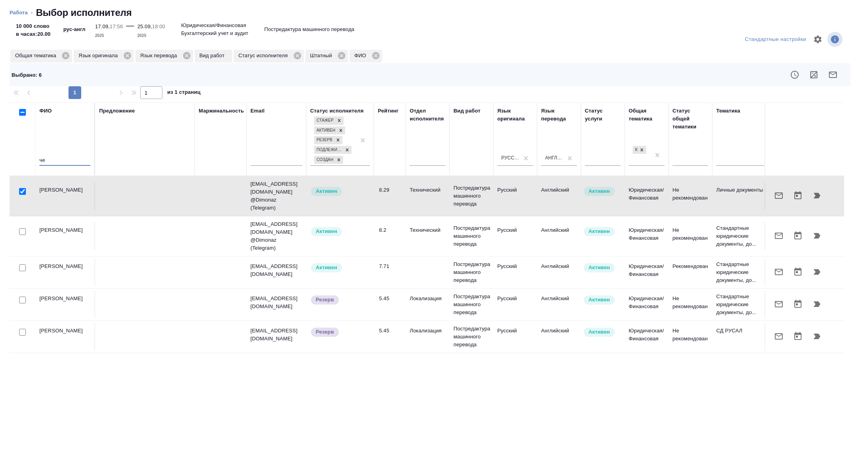
type input "че"
click at [21, 192] on input "checkbox" at bounding box center [22, 191] width 7 height 7
checkbox input "false"
click at [21, 298] on input "checkbox" at bounding box center [22, 300] width 7 height 7
checkbox input "true"
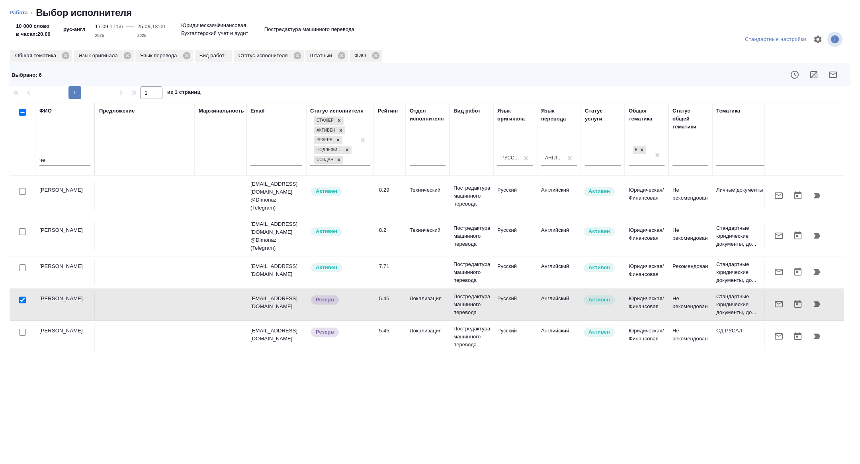
click at [839, 77] on button "button" at bounding box center [832, 74] width 19 height 19
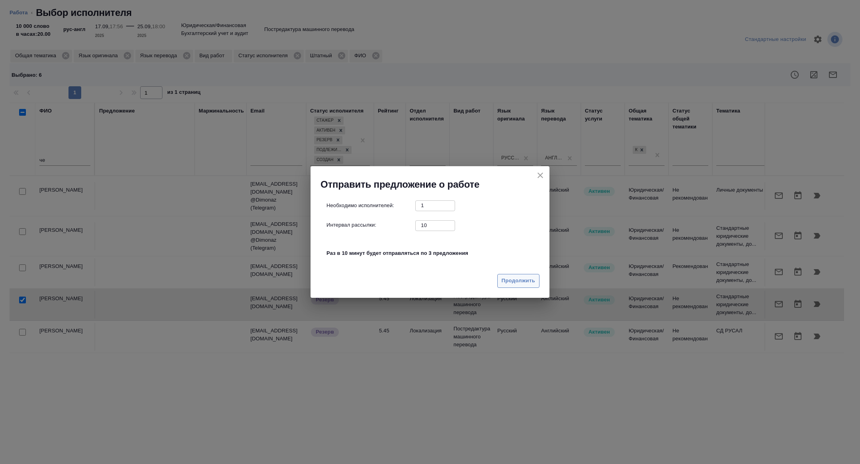
click at [522, 281] on span "Продолжить" at bounding box center [518, 281] width 33 height 9
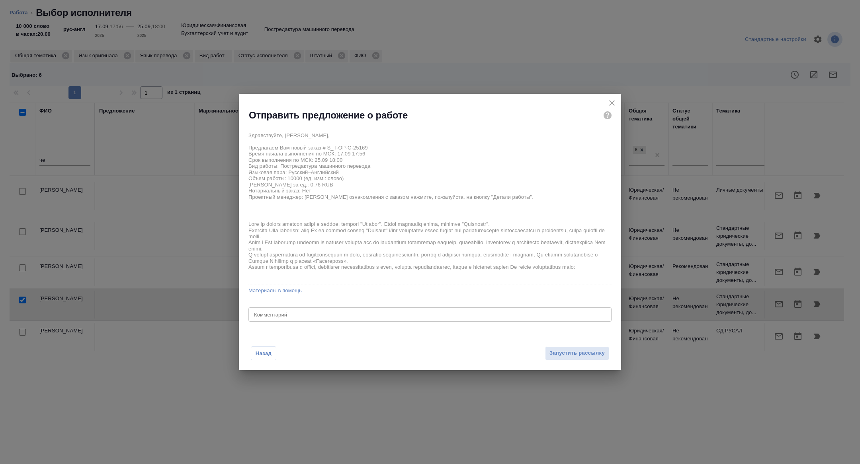
click at [328, 310] on div "x Комментарий" at bounding box center [429, 315] width 363 height 14
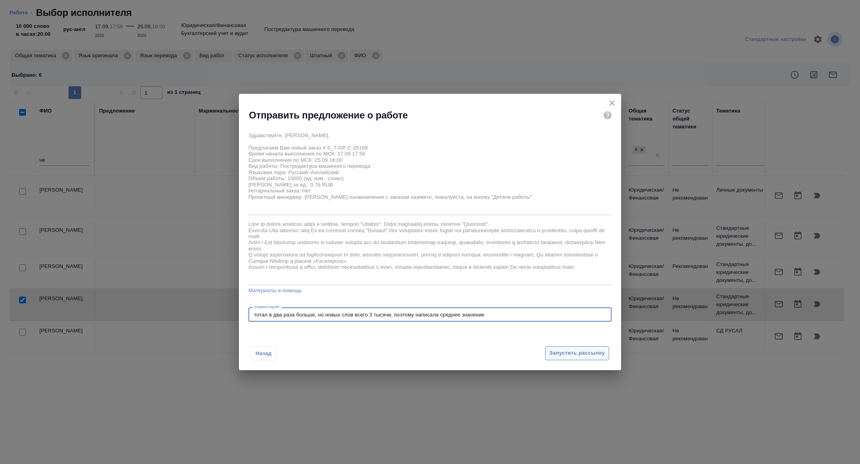
type textarea "тотал в два раза больше, но новых слов всего 3 тысячи, поэтому написала среднее…"
click at [566, 355] on span "Запустить рассылку" at bounding box center [576, 353] width 55 height 9
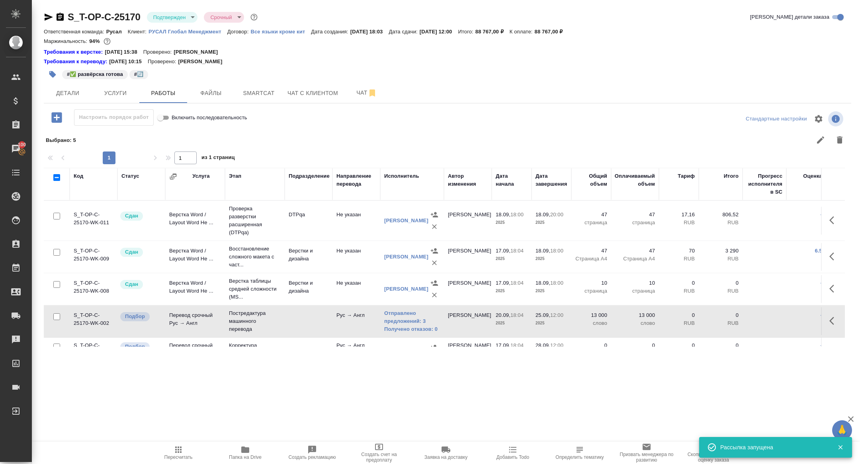
scroll to position [47, 0]
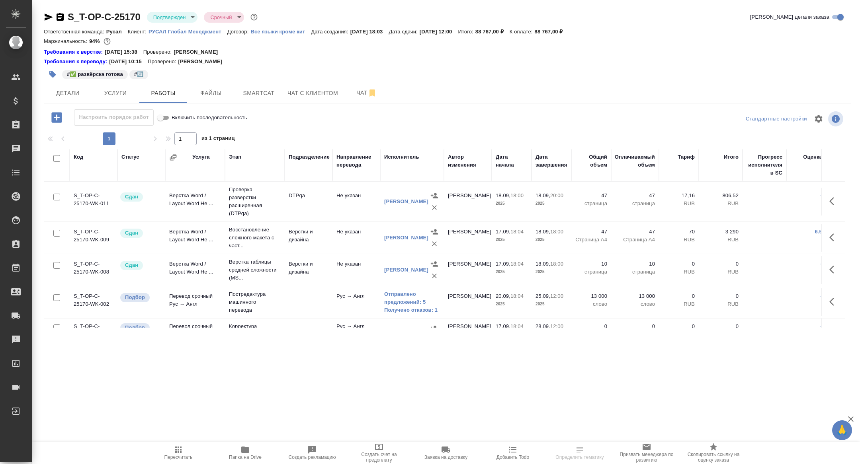
scroll to position [46, 0]
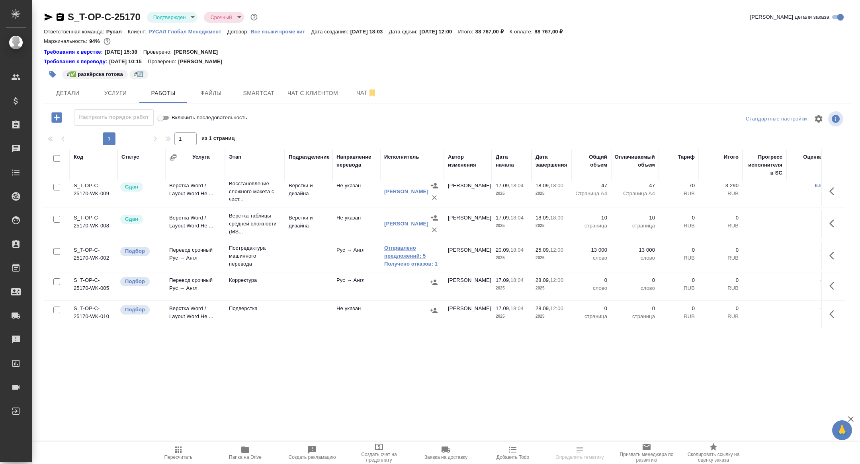
click at [402, 254] on link "Отправлено предложений: 5" at bounding box center [412, 252] width 56 height 16
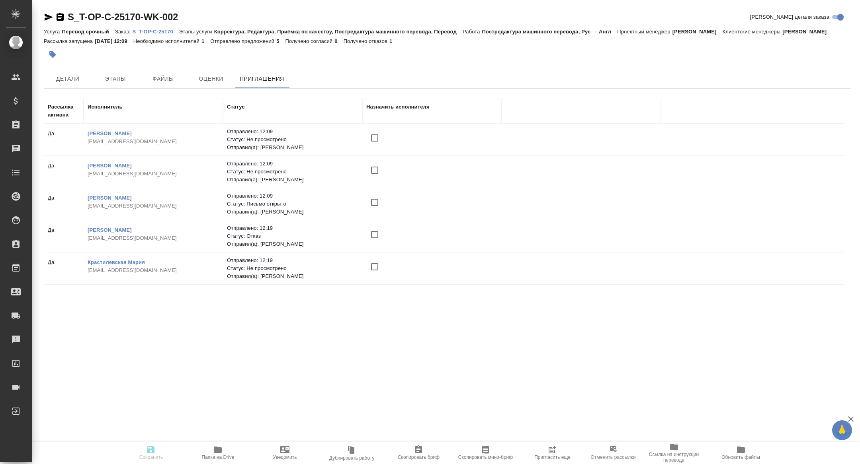
click at [555, 451] on icon "button" at bounding box center [552, 450] width 10 height 10
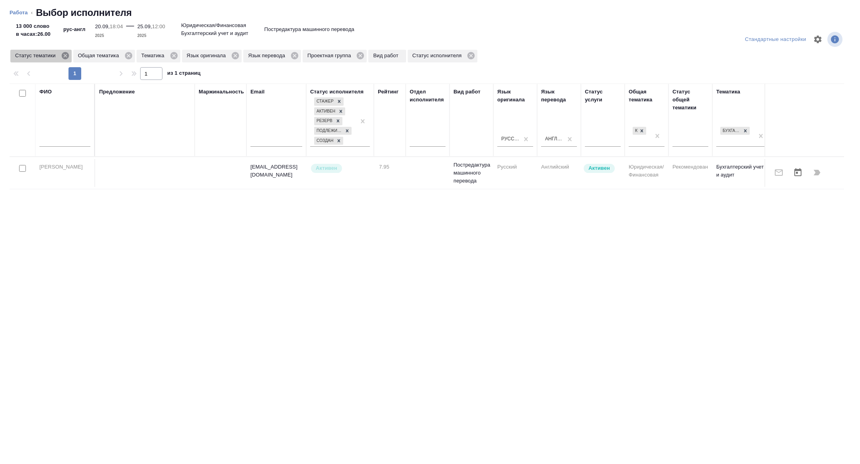
click at [68, 58] on icon at bounding box center [64, 55] width 7 height 7
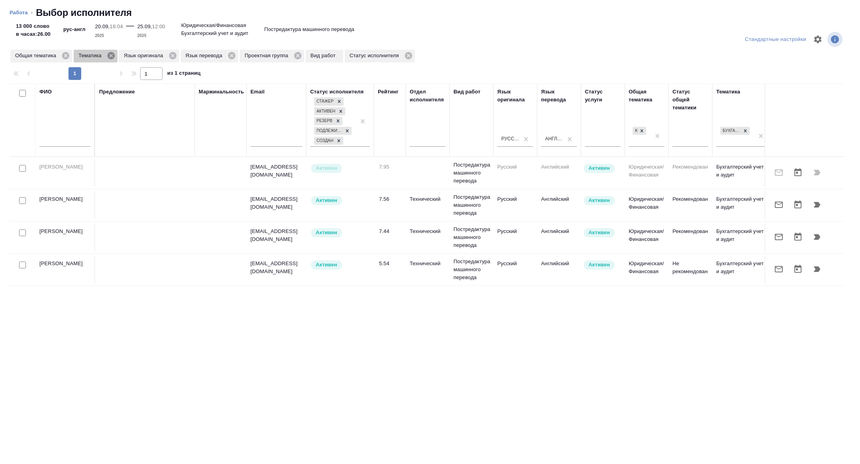
click at [112, 54] on icon at bounding box center [111, 55] width 9 height 9
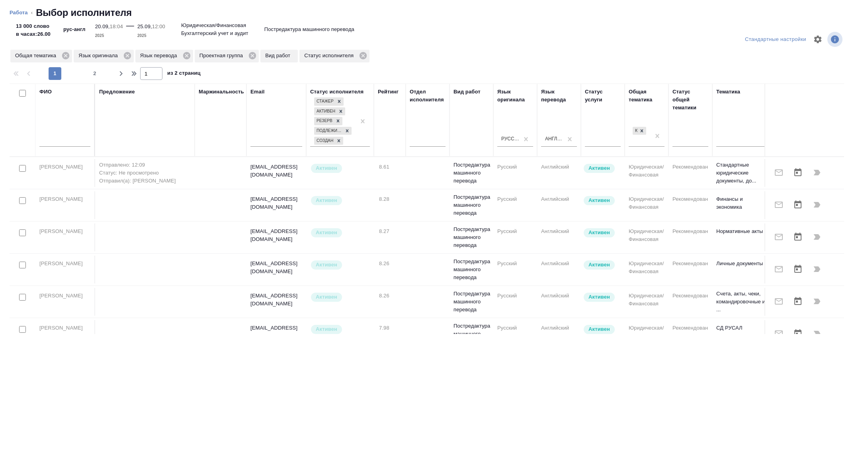
scroll to position [0, 27]
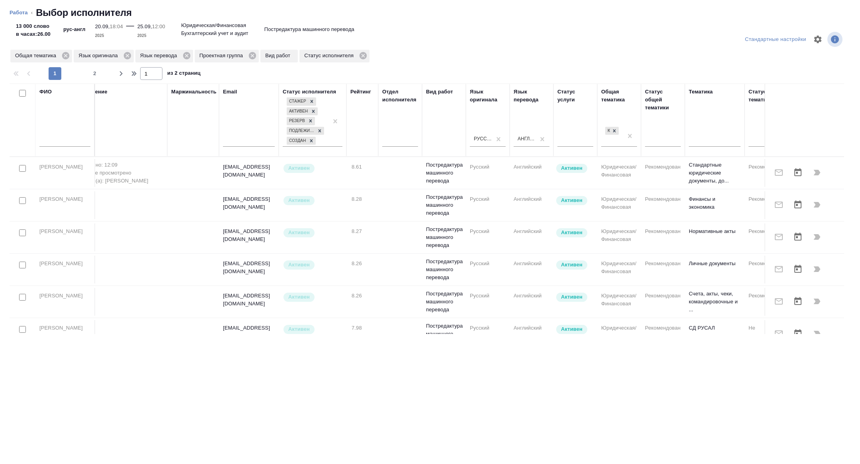
click at [55, 142] on input "text" at bounding box center [64, 142] width 51 height 10
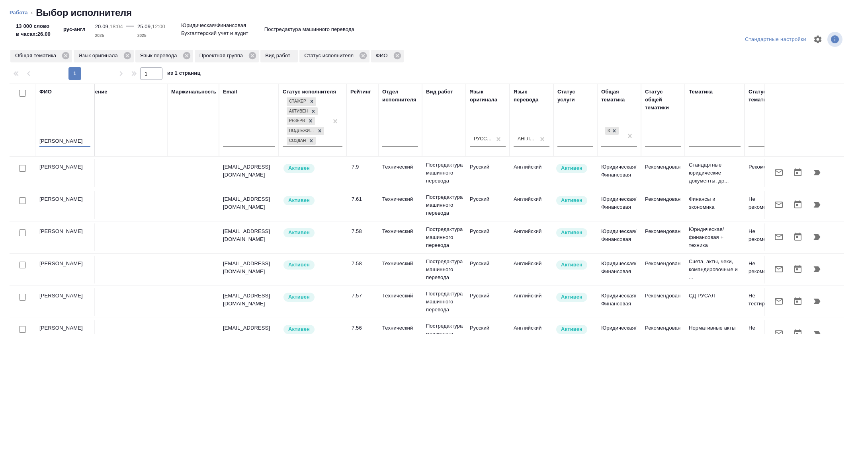
type input "макаров"
click at [24, 167] on input "checkbox" at bounding box center [22, 168] width 7 height 7
checkbox input "true"
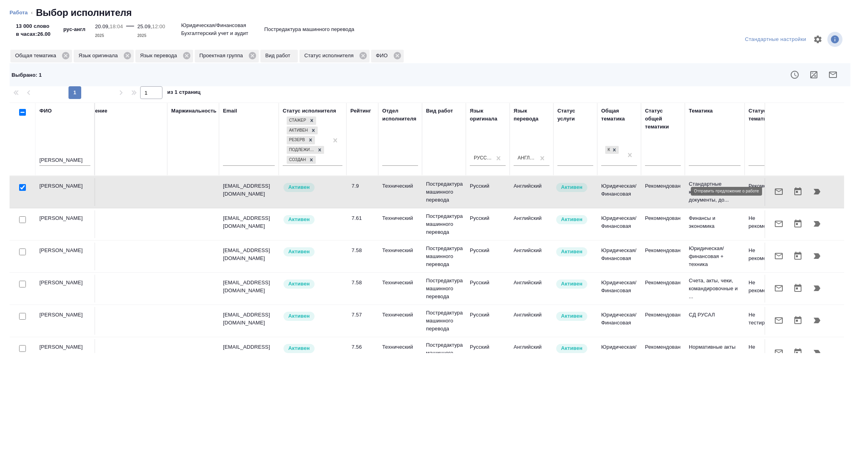
click at [777, 191] on icon "button" at bounding box center [779, 192] width 8 height 6
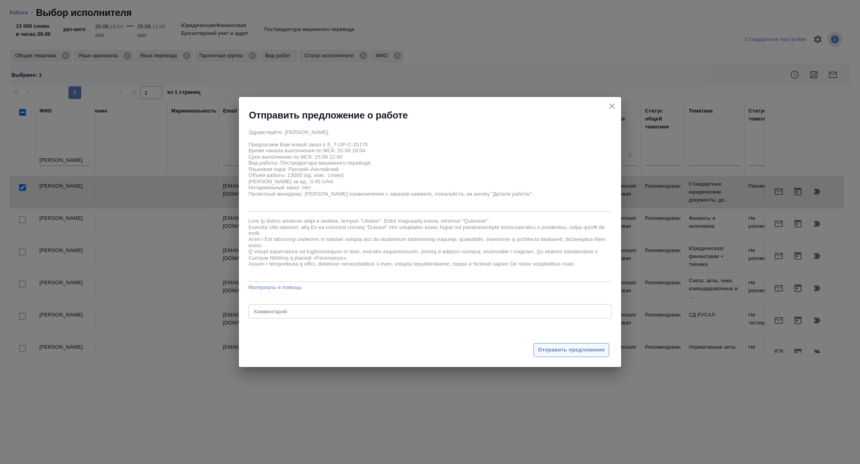
click at [589, 347] on span "Отправить предложение" at bounding box center [571, 350] width 67 height 9
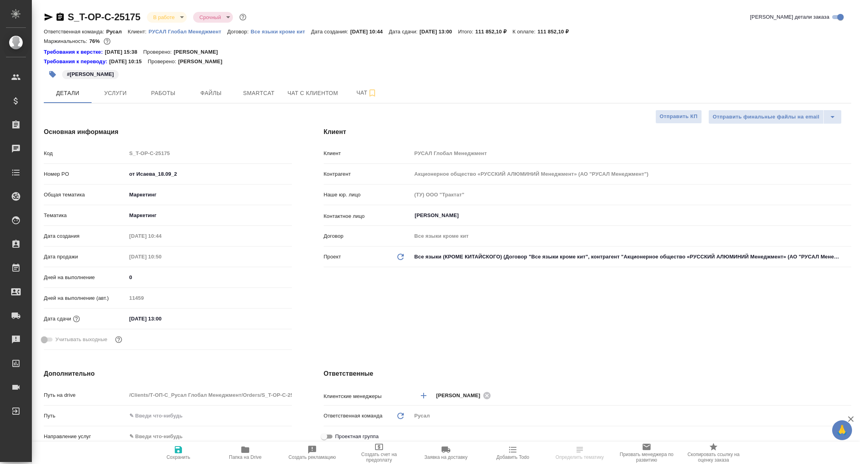
select select "RU"
click at [259, 93] on span "Smartcat" at bounding box center [259, 93] width 38 height 10
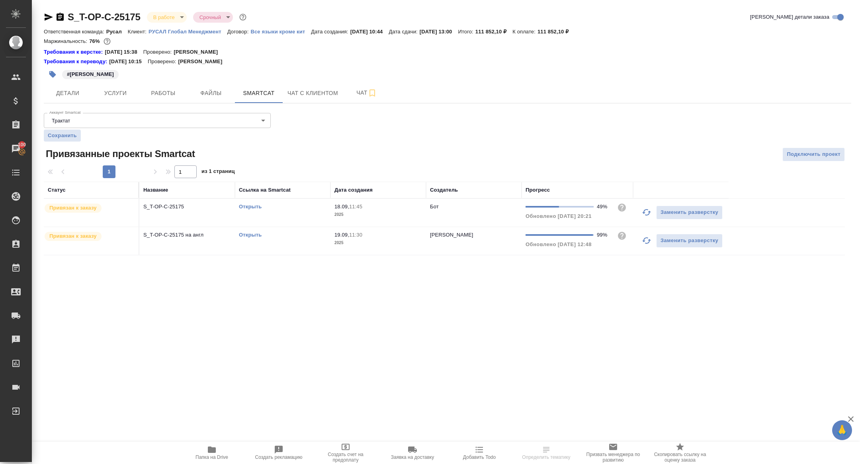
click at [252, 234] on link "Открыть" at bounding box center [250, 235] width 23 height 6
click at [209, 447] on icon "button" at bounding box center [212, 450] width 8 height 6
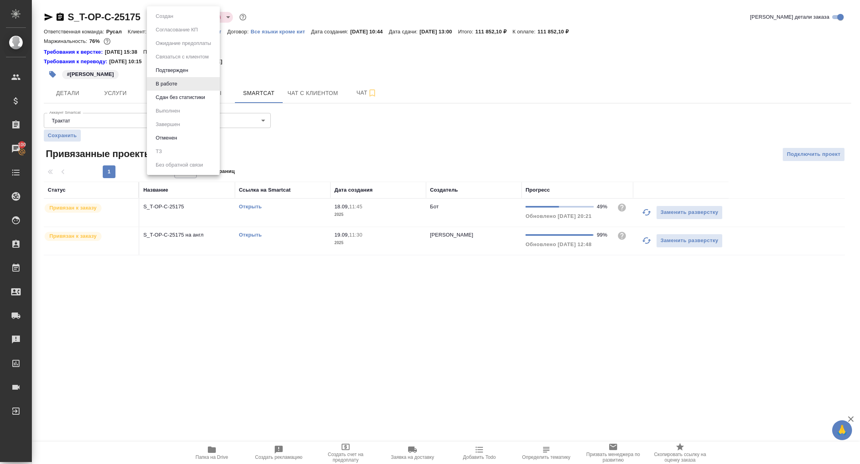
click at [166, 15] on body "🙏 .cls-1 fill:#fff; AWATERA [PERSON_NAME] Спецификации Заказы 100 Чаты Todo Про…" at bounding box center [430, 232] width 860 height 464
click at [188, 101] on button "Сдан без статистики" at bounding box center [180, 97] width 54 height 9
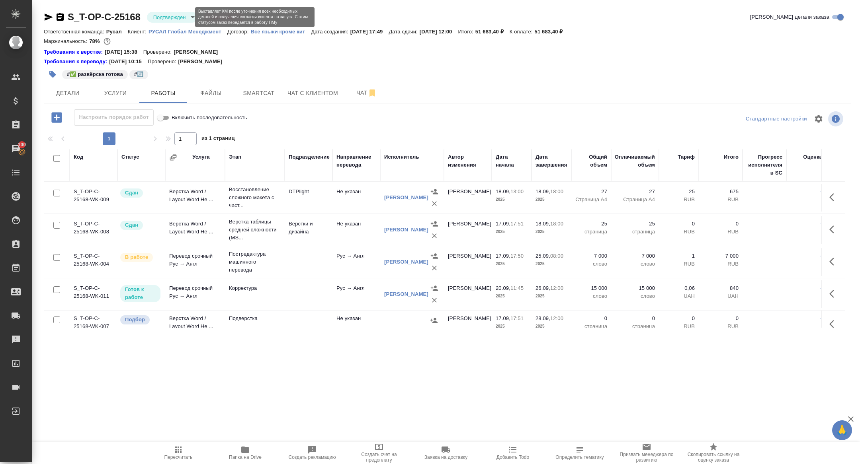
click at [180, 17] on body "🙏 .cls-1 fill:#fff; AWATERA [PERSON_NAME] Спецификации Заказы 100 Чаты Todo Про…" at bounding box center [430, 232] width 860 height 464
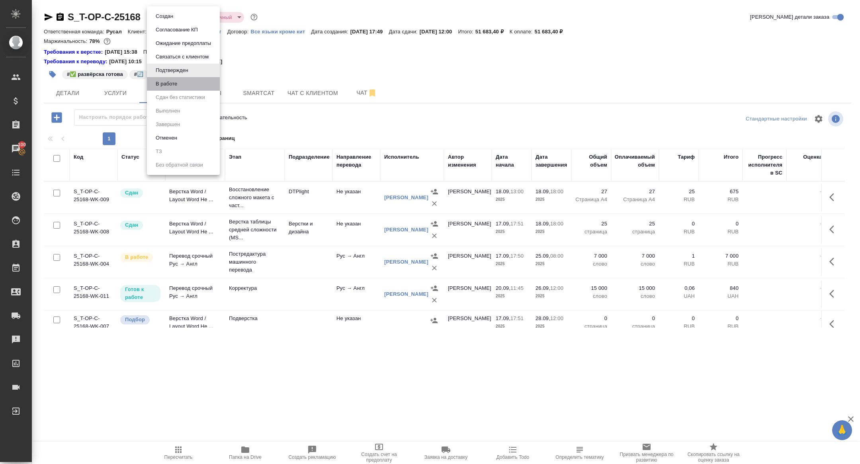
click at [180, 89] on li "В работе" at bounding box center [183, 84] width 73 height 14
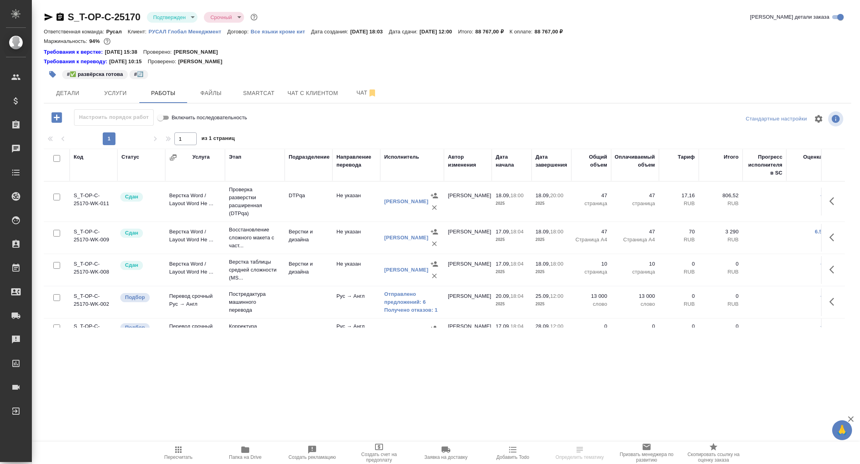
scroll to position [46, 0]
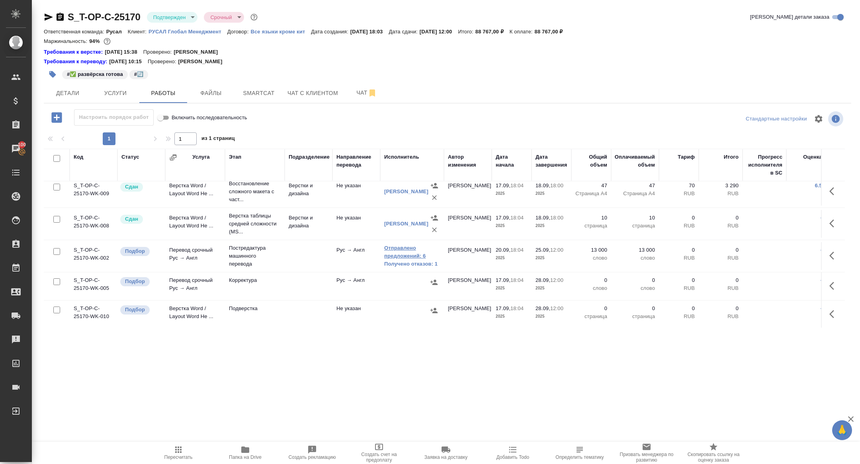
click at [398, 251] on link "Отправлено предложений: 6" at bounding box center [412, 252] width 56 height 16
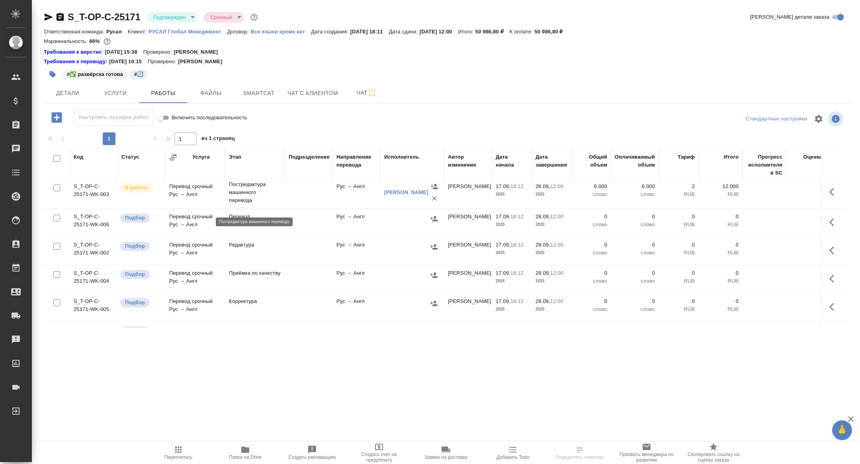
scroll to position [56, 0]
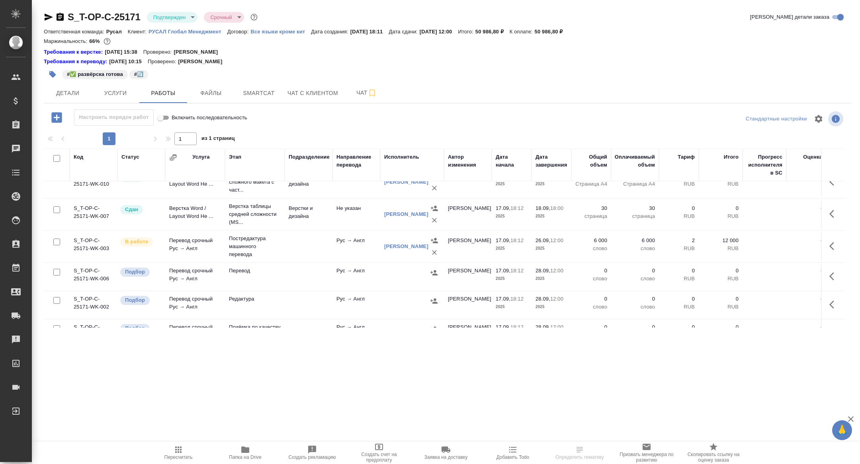
click at [55, 156] on input "checkbox" at bounding box center [56, 158] width 7 height 7
checkbox input "true"
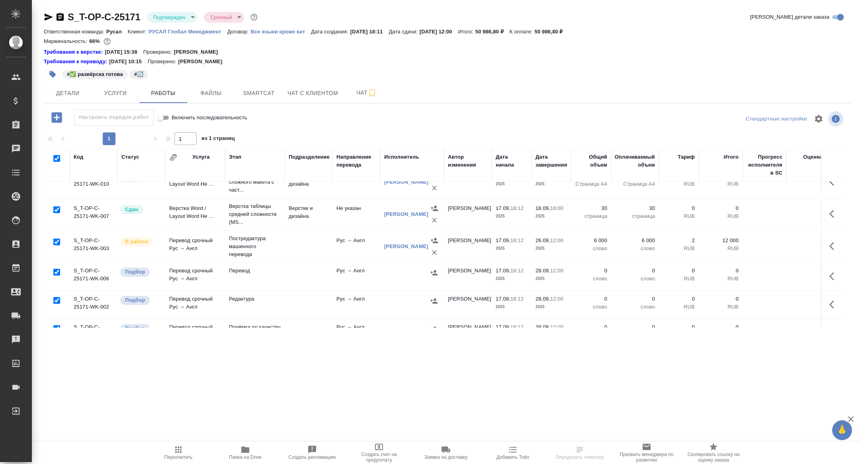
checkbox input "true"
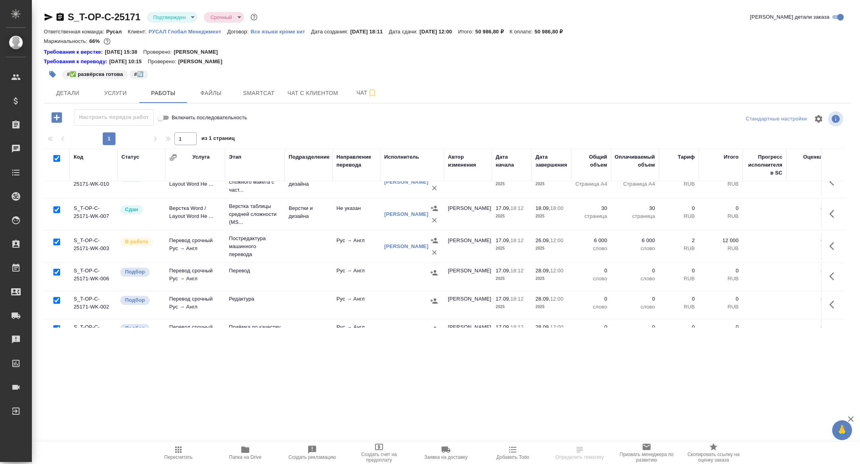
checkbox input "true"
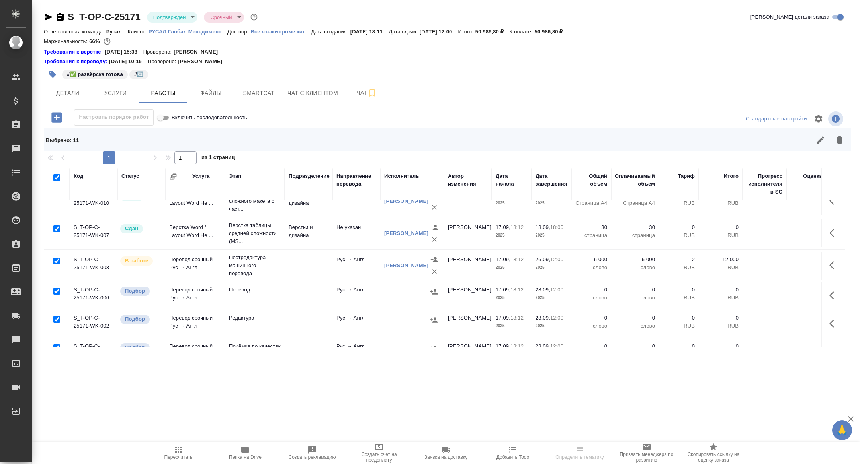
scroll to position [0, 0]
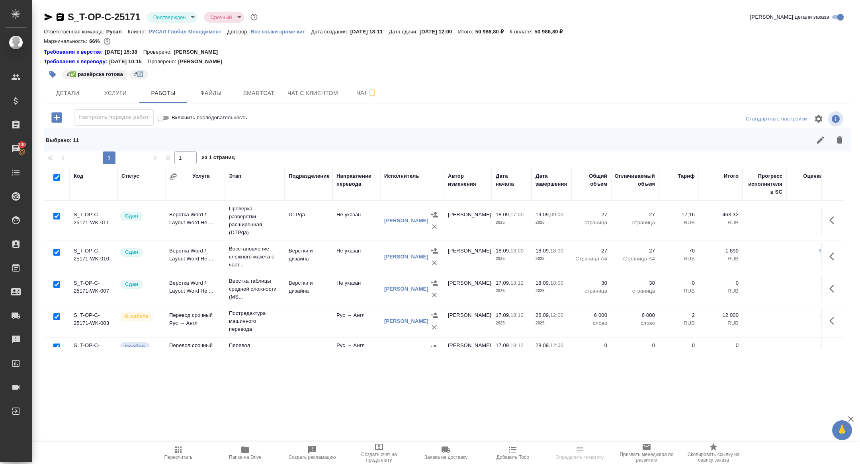
click at [56, 215] on input "checkbox" at bounding box center [56, 216] width 7 height 7
checkbox input "false"
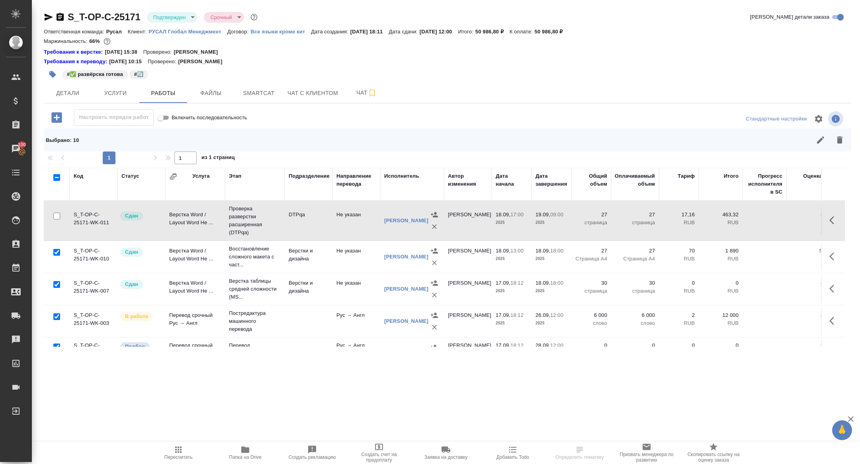
click at [56, 251] on input "checkbox" at bounding box center [56, 252] width 7 height 7
checkbox input "false"
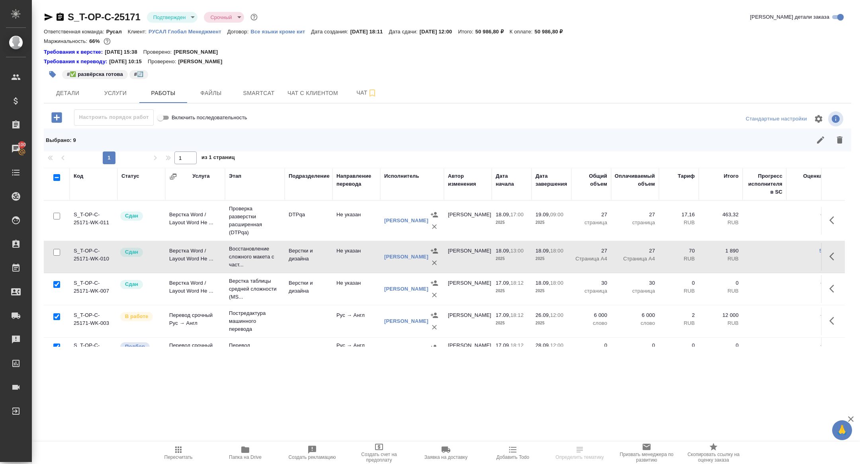
click at [57, 285] on input "checkbox" at bounding box center [56, 284] width 7 height 7
checkbox input "false"
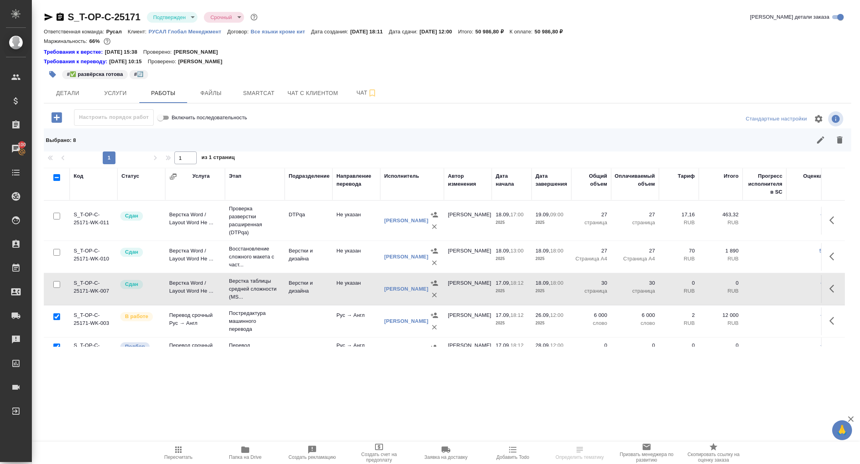
click at [56, 316] on input "checkbox" at bounding box center [56, 317] width 7 height 7
checkbox input "false"
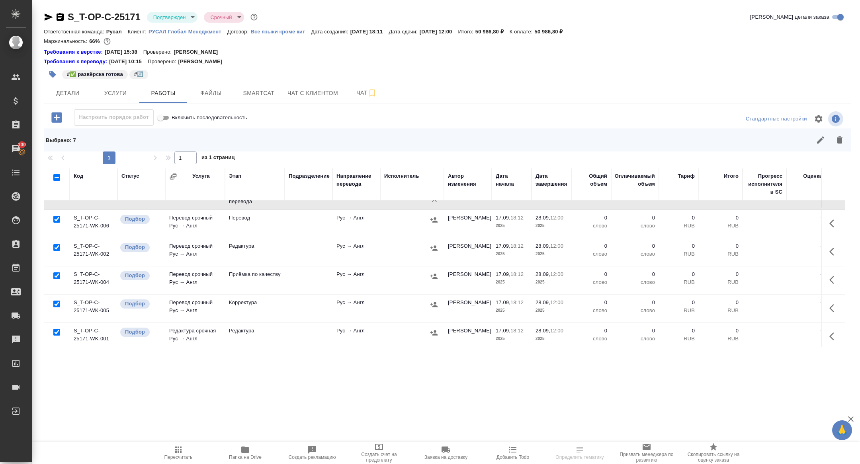
click at [56, 316] on td at bounding box center [57, 309] width 26 height 28
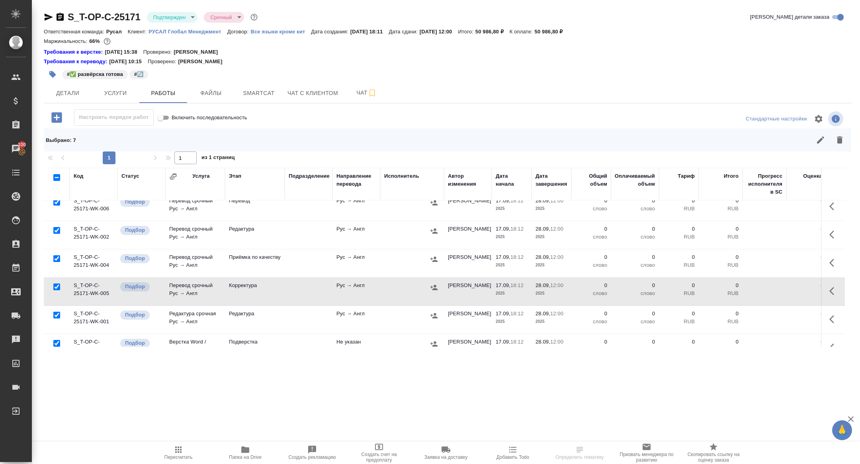
scroll to position [164, 0]
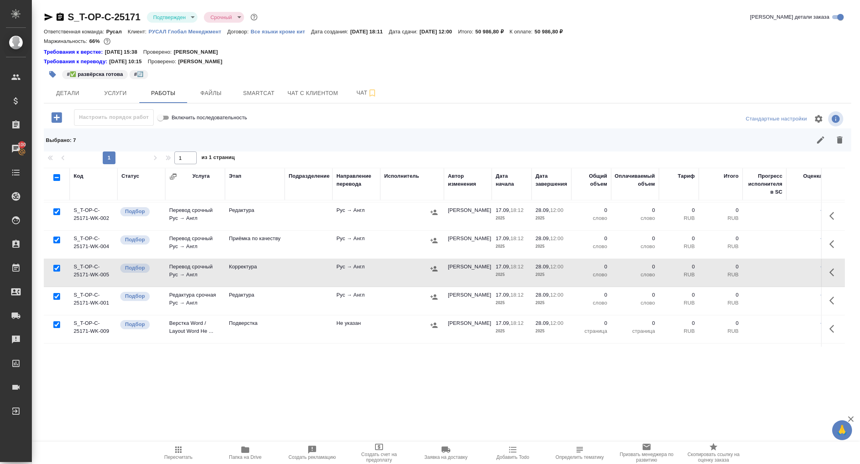
click at [56, 268] on input "checkbox" at bounding box center [56, 268] width 7 height 7
checkbox input "false"
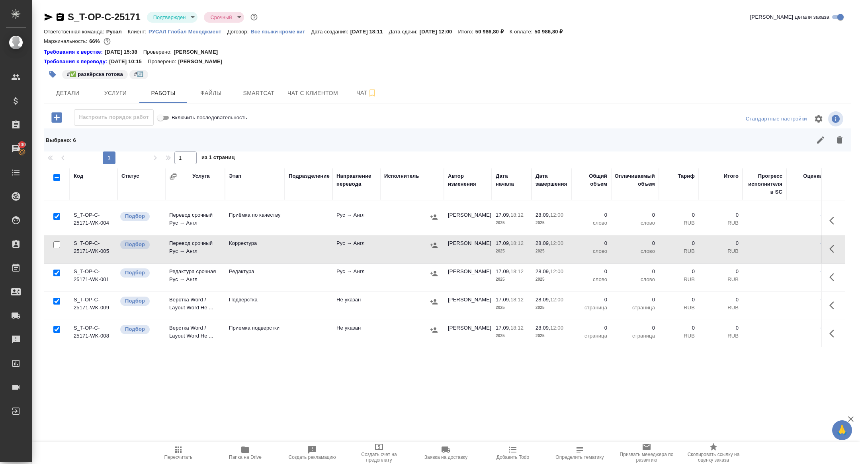
click at [55, 300] on input "checkbox" at bounding box center [56, 301] width 7 height 7
checkbox input "false"
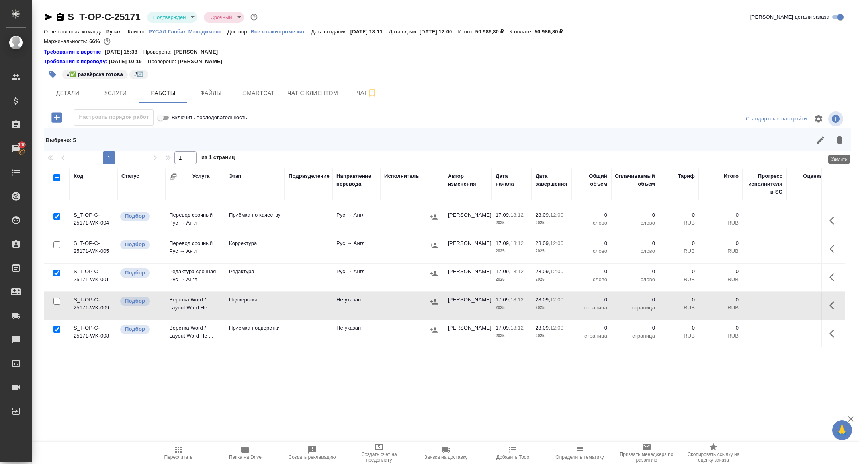
click at [838, 141] on icon "button" at bounding box center [840, 140] width 6 height 7
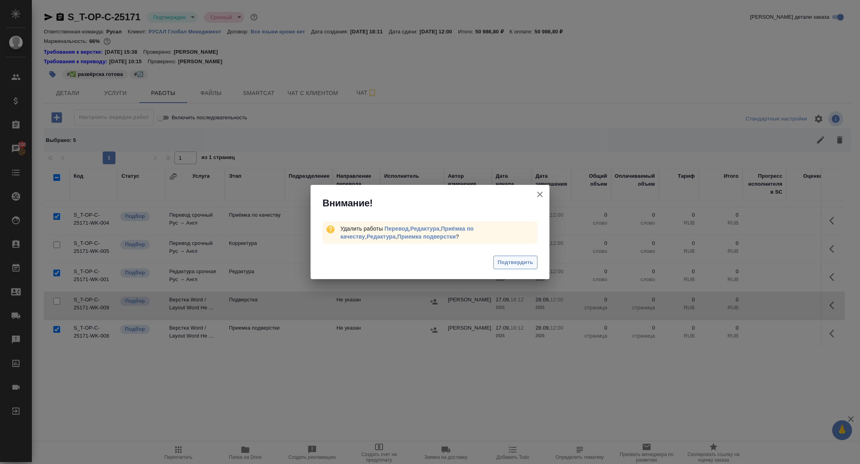
click at [519, 263] on span "Подтвердить" at bounding box center [515, 262] width 35 height 9
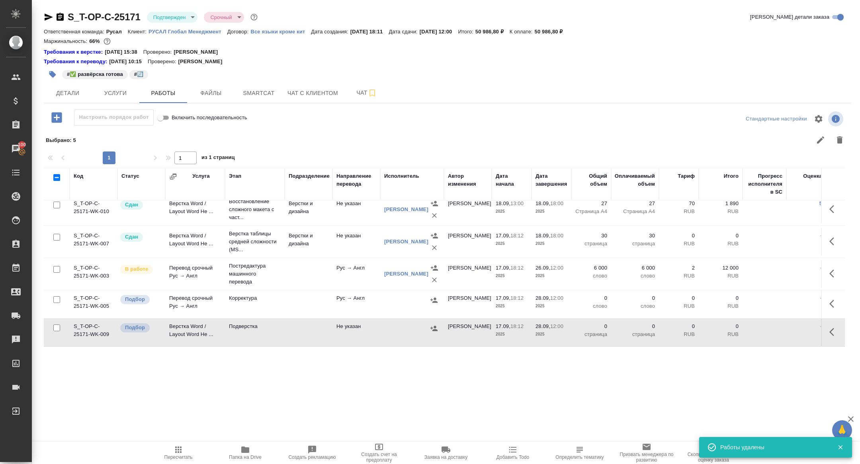
scroll to position [47, 0]
click at [830, 307] on icon "button" at bounding box center [834, 305] width 10 height 10
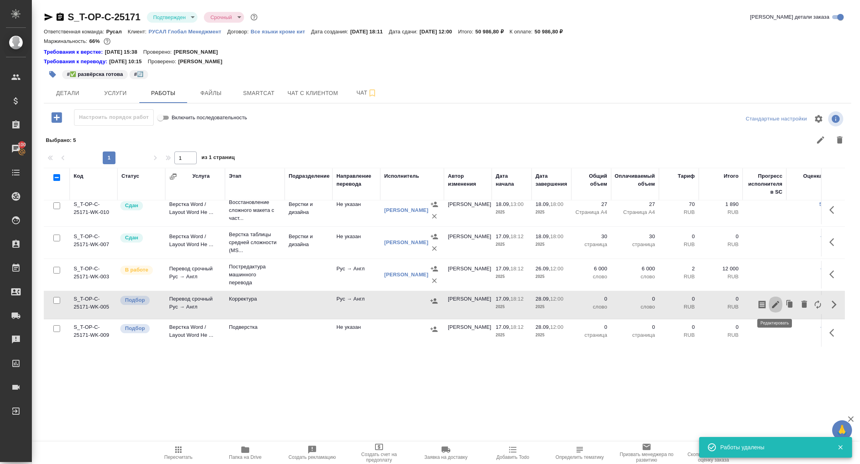
click at [771, 304] on icon "button" at bounding box center [776, 305] width 10 height 10
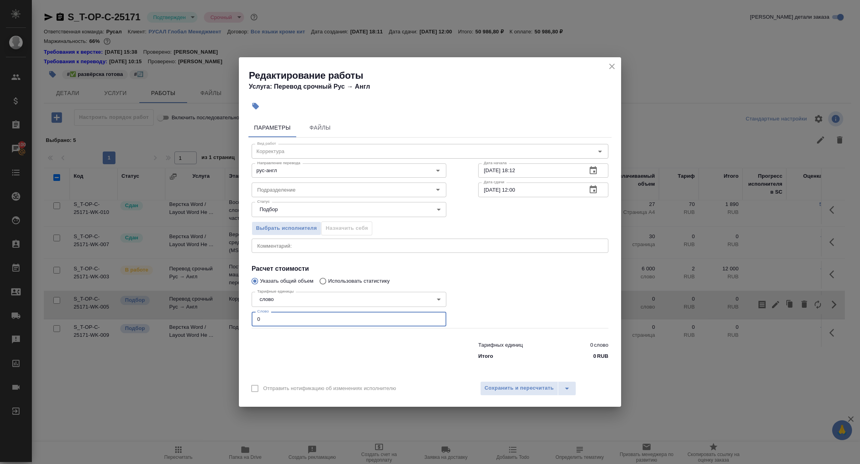
drag, startPoint x: 285, startPoint y: 315, endPoint x: 311, endPoint y: 334, distance: 32.8
click at [311, 334] on div "Вид работ Корректура Вид работ Направление перевода рус-англ Направление перево…" at bounding box center [429, 251] width 363 height 226
type input "14000"
click at [528, 382] on button "Сохранить и пересчитать" at bounding box center [519, 389] width 78 height 14
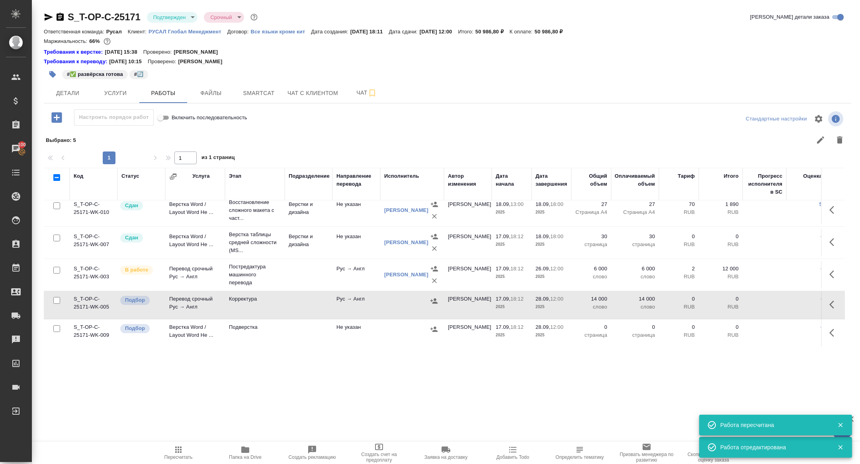
click at [435, 302] on icon "button" at bounding box center [433, 301] width 7 height 5
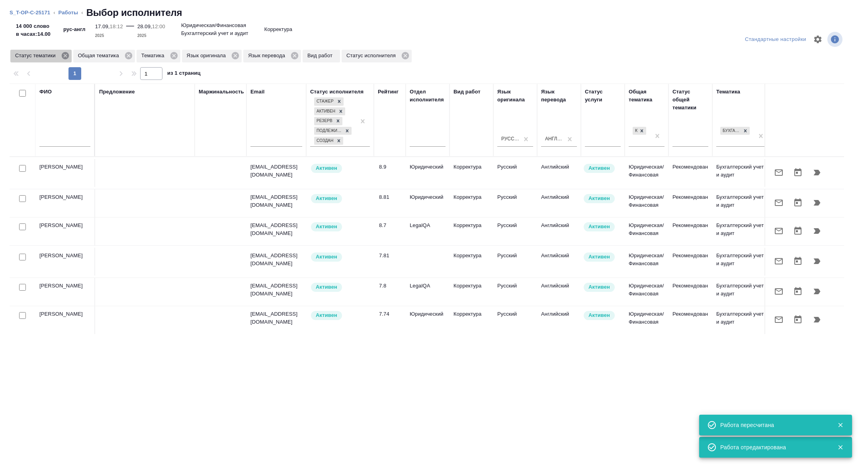
click at [68, 54] on icon at bounding box center [64, 55] width 7 height 7
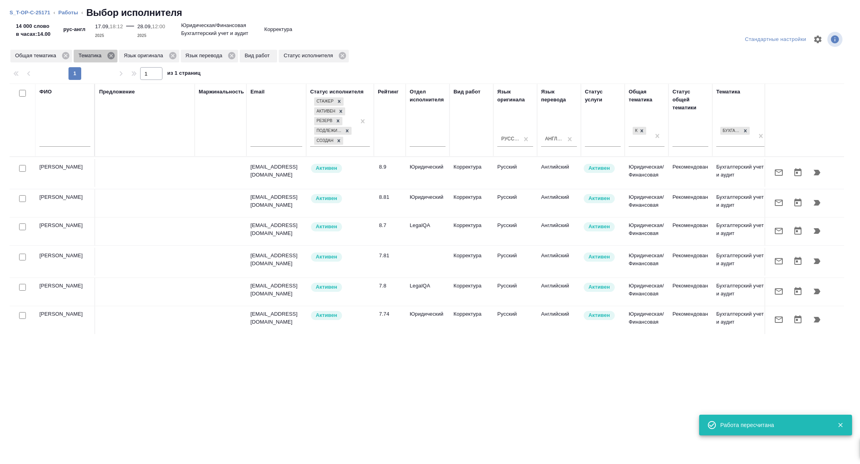
click at [114, 56] on icon at bounding box center [110, 55] width 7 height 7
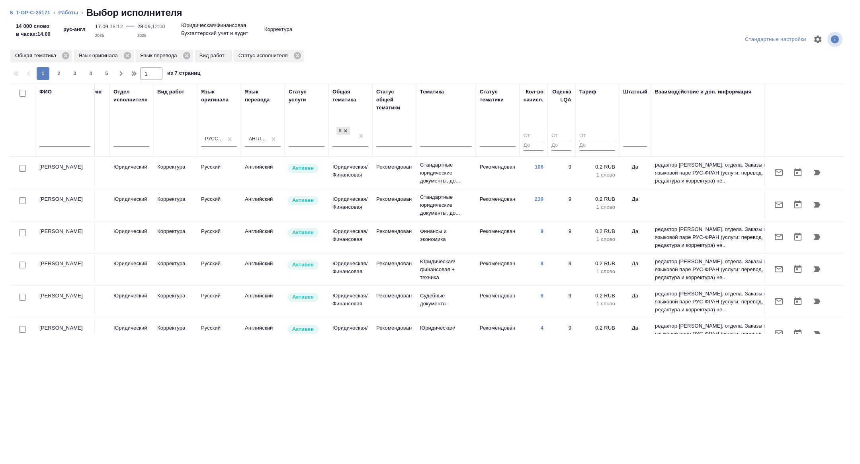
scroll to position [0, 322]
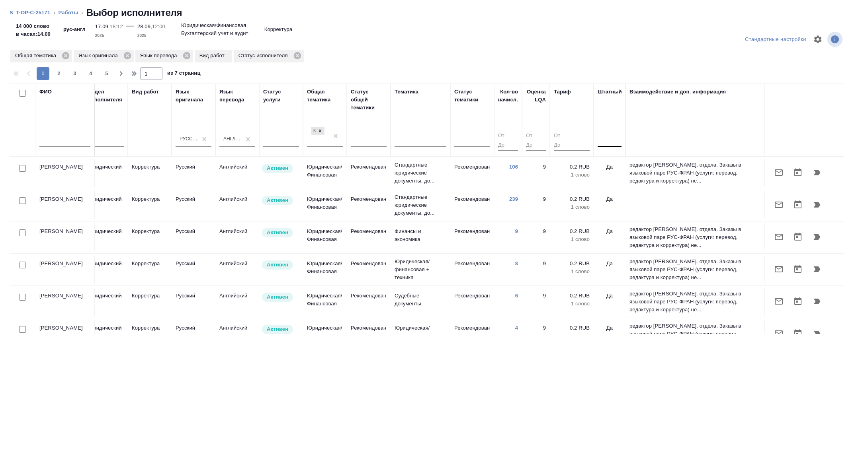
click at [620, 137] on div at bounding box center [609, 139] width 24 height 12
click at [611, 167] on div "Нет" at bounding box center [656, 164] width 119 height 14
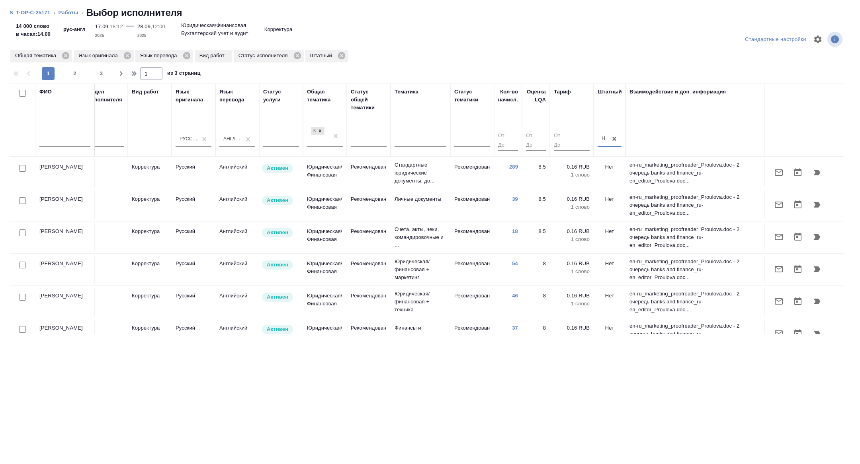
click at [23, 231] on input "checkbox" at bounding box center [22, 233] width 7 height 7
checkbox input "true"
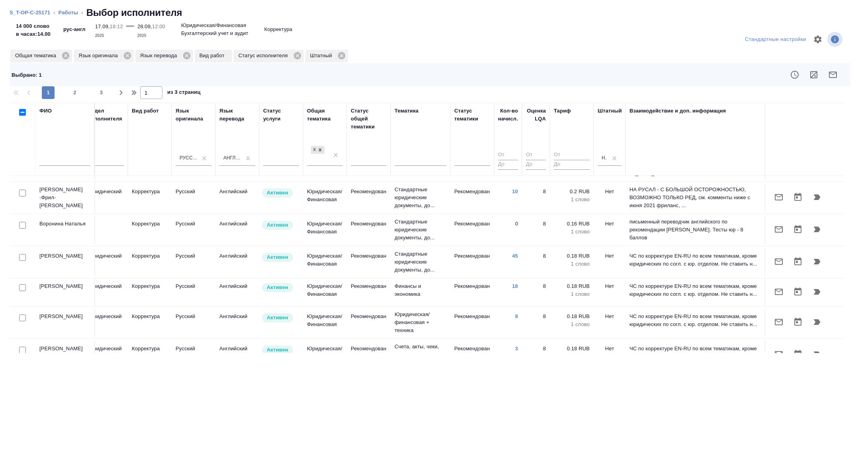
scroll to position [345, 322]
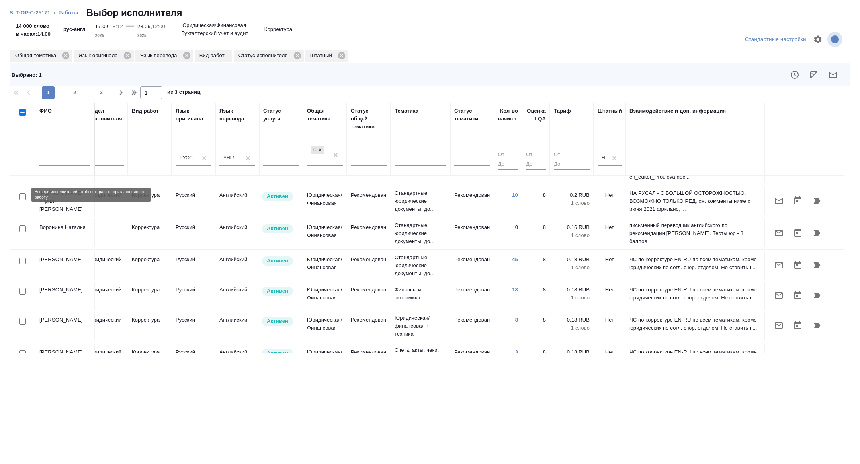
click at [22, 196] on input "checkbox" at bounding box center [22, 196] width 7 height 7
checkbox input "true"
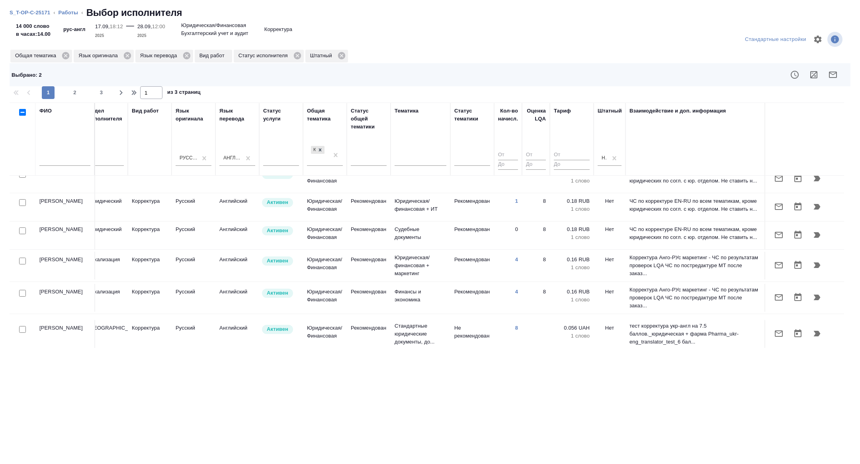
scroll to position [610, 322]
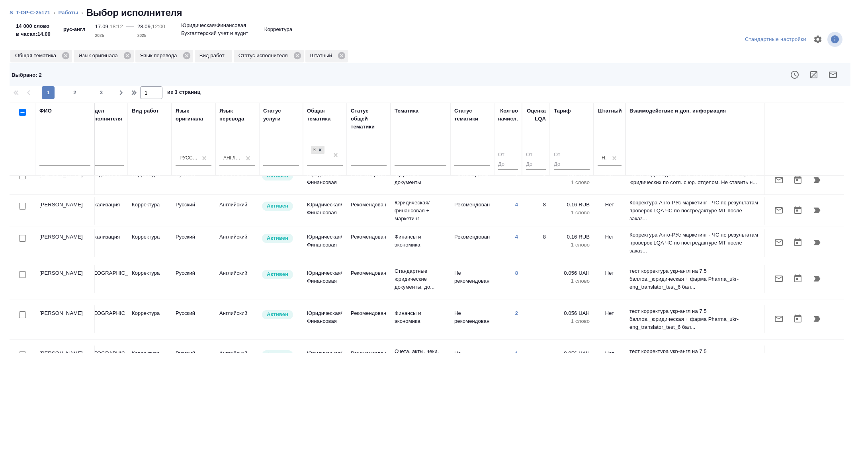
click at [26, 235] on div at bounding box center [23, 238] width 18 height 11
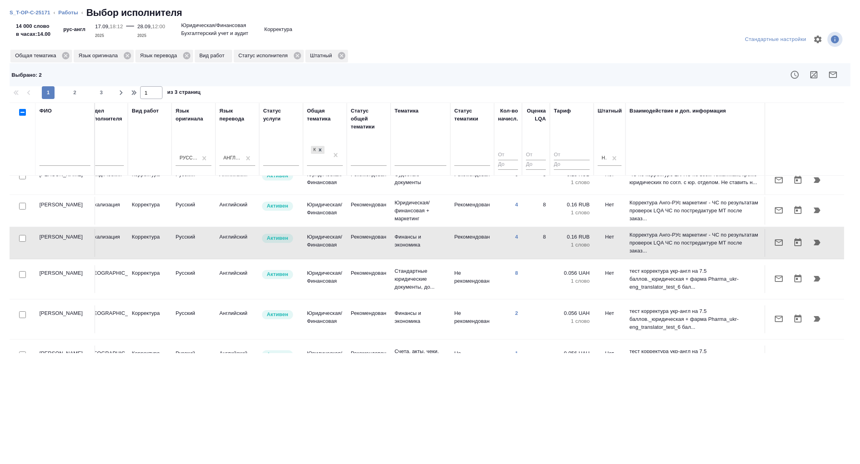
click at [20, 240] on div at bounding box center [23, 238] width 18 height 11
click at [22, 236] on input "checkbox" at bounding box center [22, 238] width 7 height 7
checkbox input "true"
click at [838, 76] on button "button" at bounding box center [832, 74] width 19 height 19
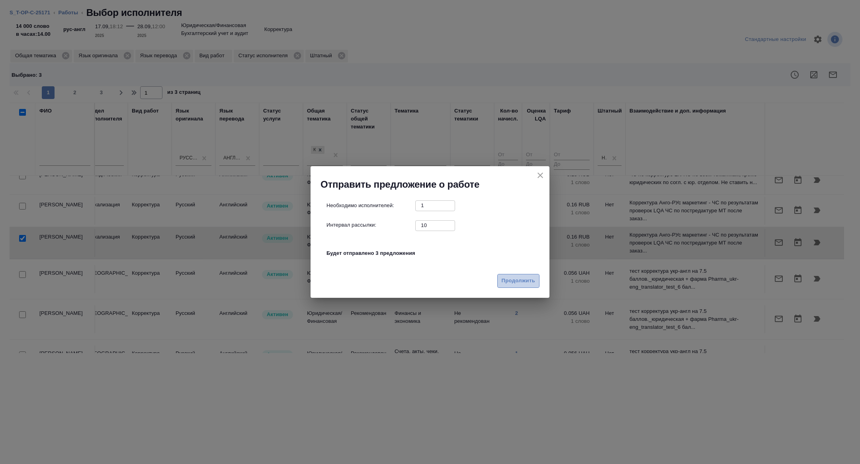
click at [517, 285] on span "Продолжить" at bounding box center [518, 281] width 33 height 9
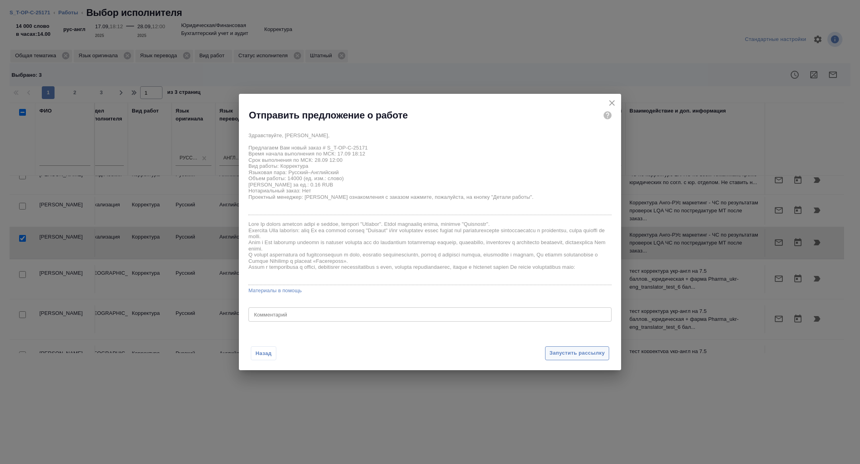
click at [573, 360] on button "Запустить рассылку" at bounding box center [577, 354] width 64 height 14
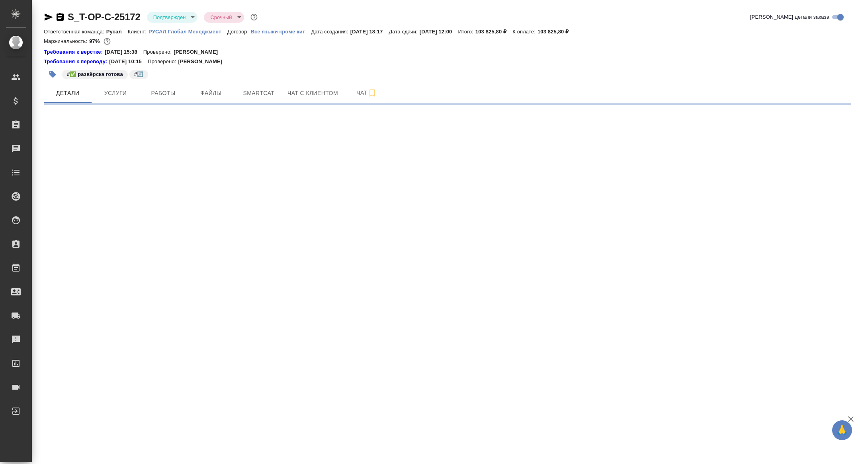
select select "RU"
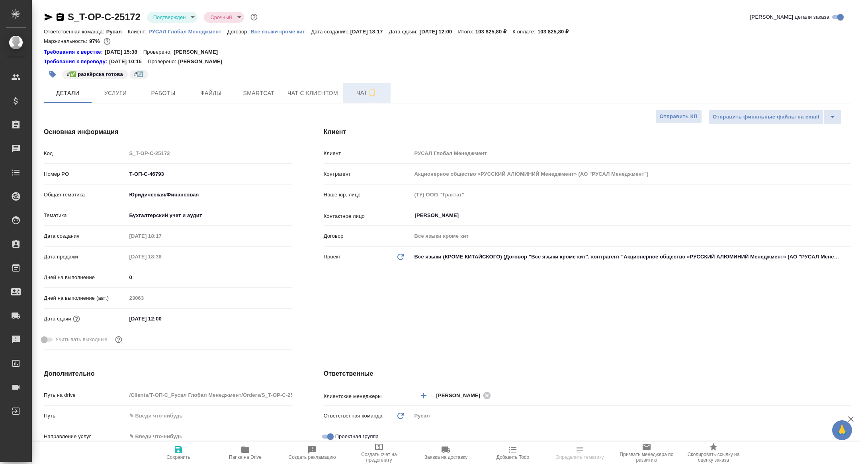
type textarea "x"
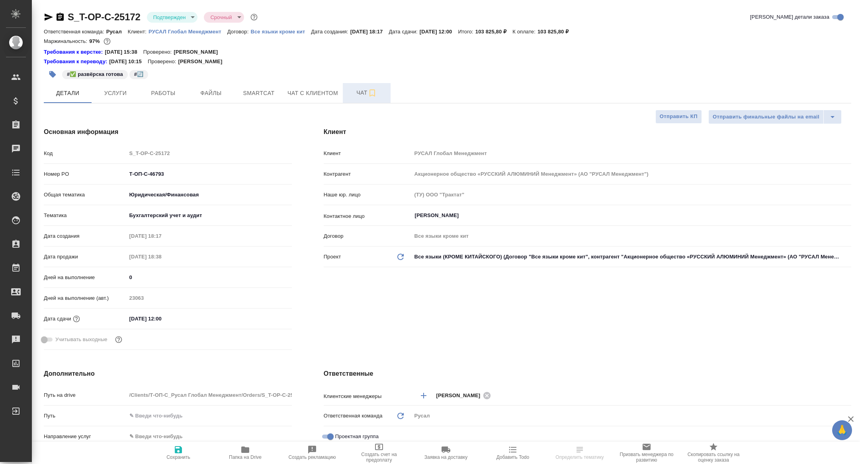
type textarea "x"
click at [359, 91] on span "Чат" at bounding box center [366, 93] width 38 height 10
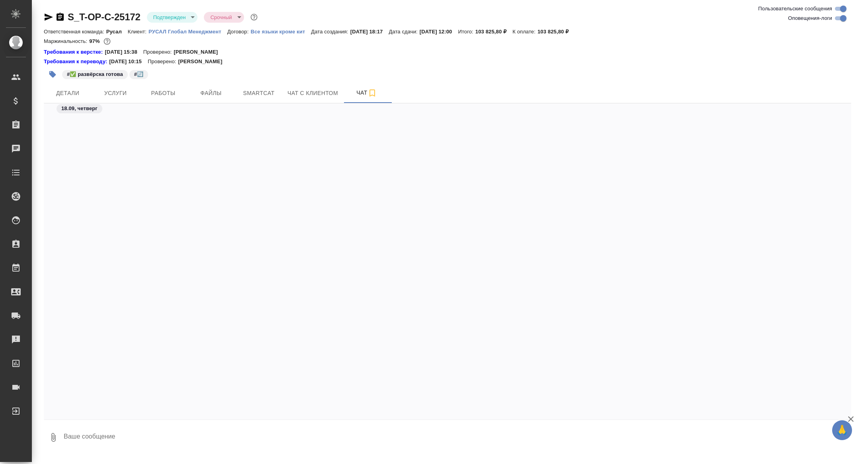
scroll to position [3490, 0]
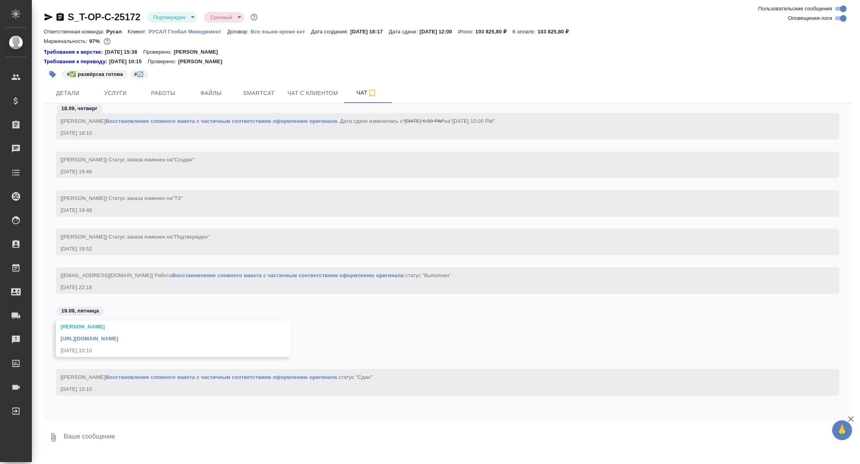
click at [98, 336] on link "[URL][DOMAIN_NAME]" at bounding box center [89, 339] width 58 height 6
click at [61, 17] on icon "button" at bounding box center [60, 17] width 10 height 10
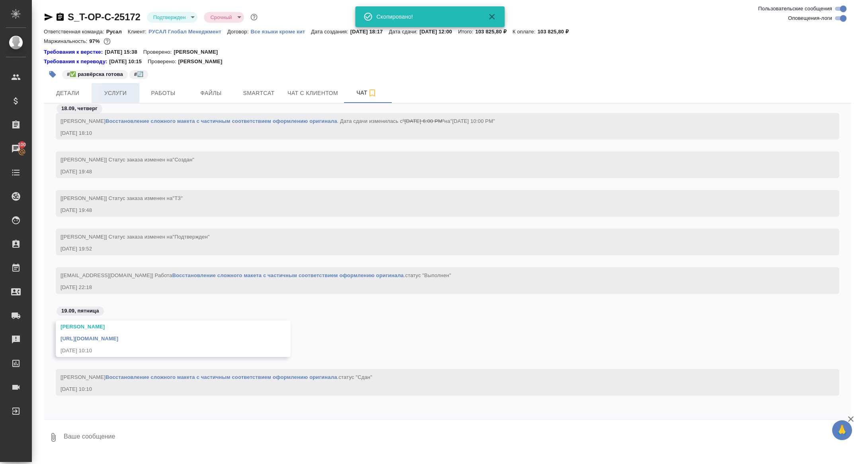
click at [123, 94] on span "Услуги" at bounding box center [115, 93] width 38 height 10
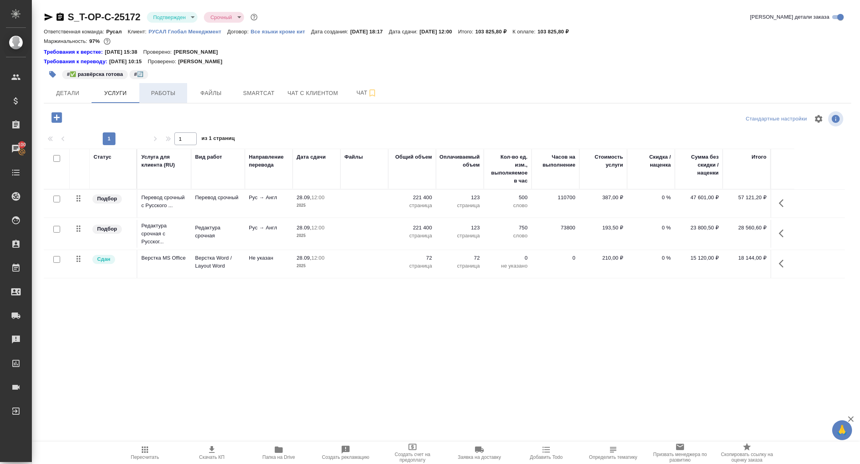
click at [158, 93] on span "Работы" at bounding box center [163, 93] width 38 height 10
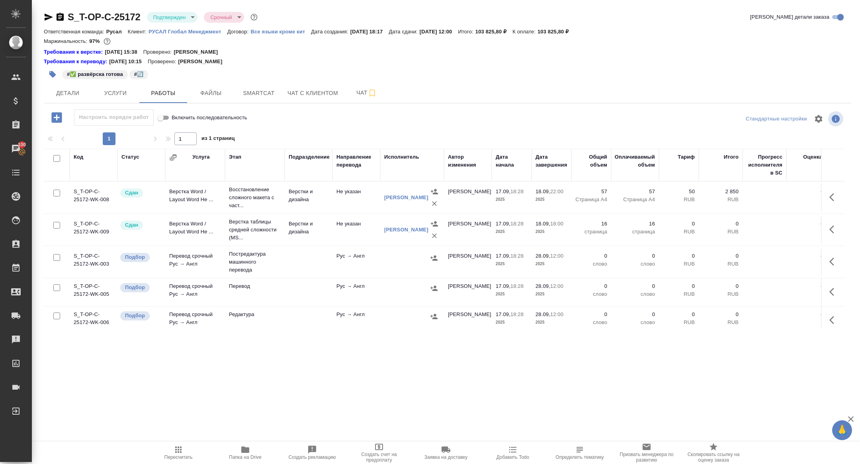
click at [58, 162] on div at bounding box center [55, 158] width 14 height 11
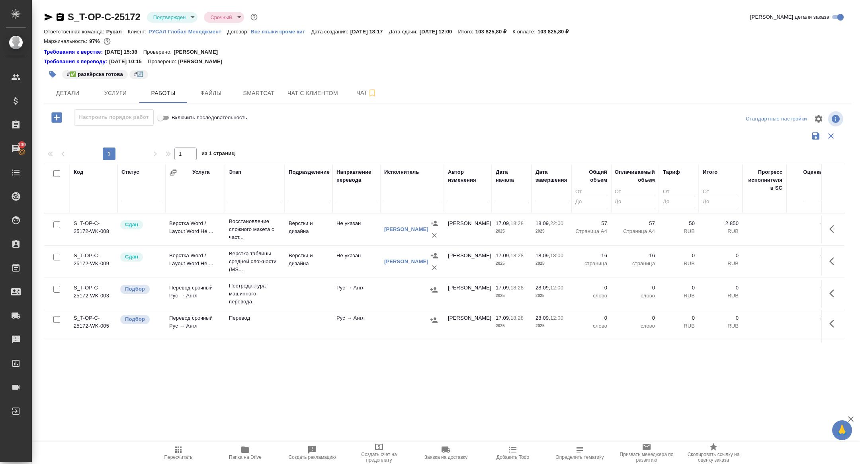
click at [55, 172] on input "checkbox" at bounding box center [56, 173] width 7 height 7
checkbox input "true"
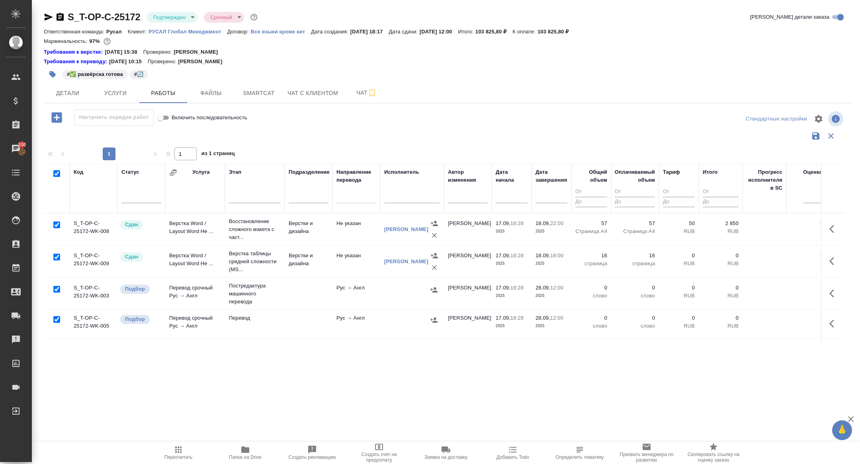
checkbox input "true"
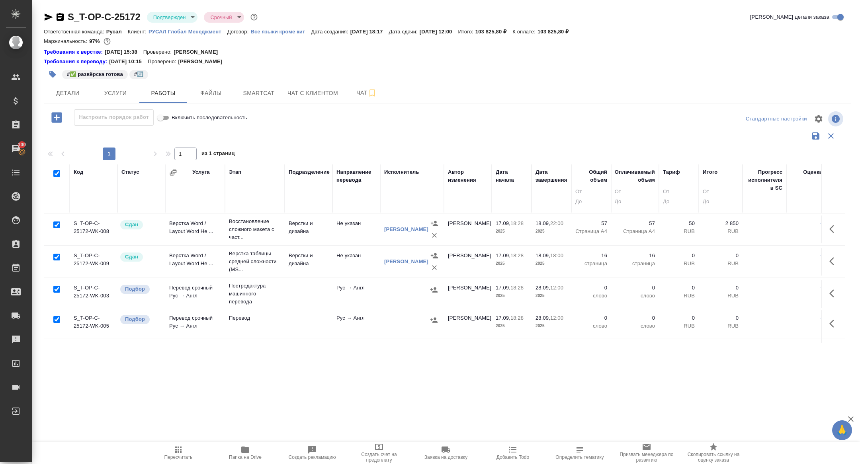
checkbox input "true"
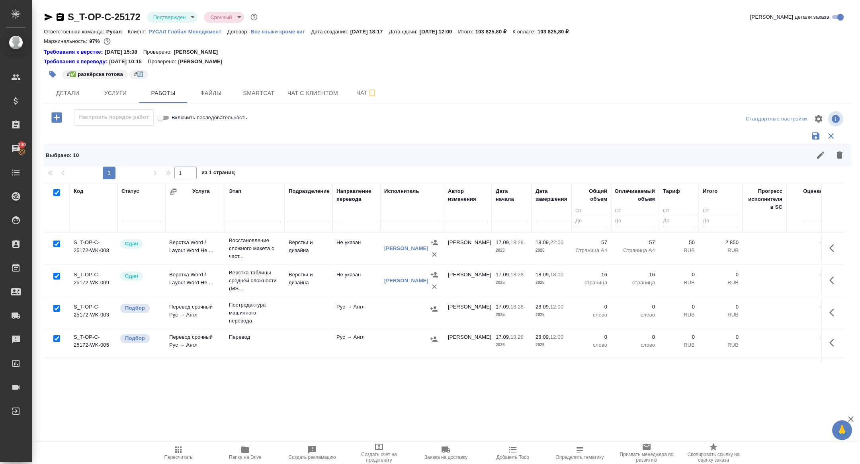
click at [55, 244] on input "checkbox" at bounding box center [56, 244] width 7 height 7
checkbox input "false"
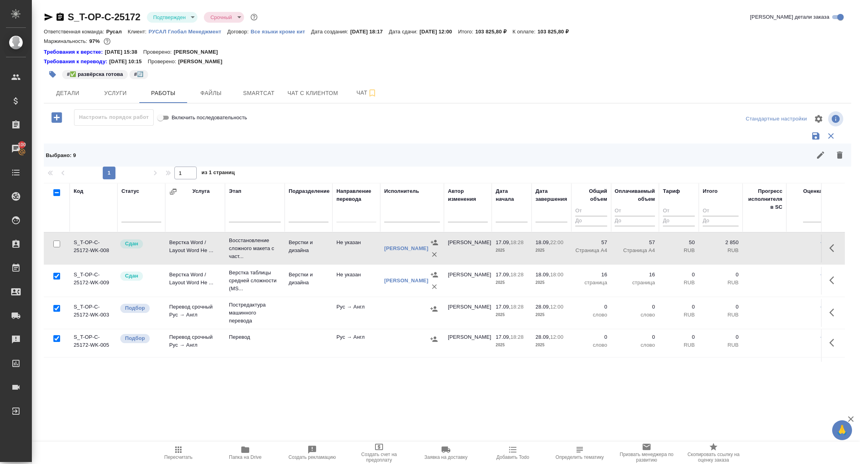
click at [53, 276] on input "checkbox" at bounding box center [56, 276] width 7 height 7
checkbox input "false"
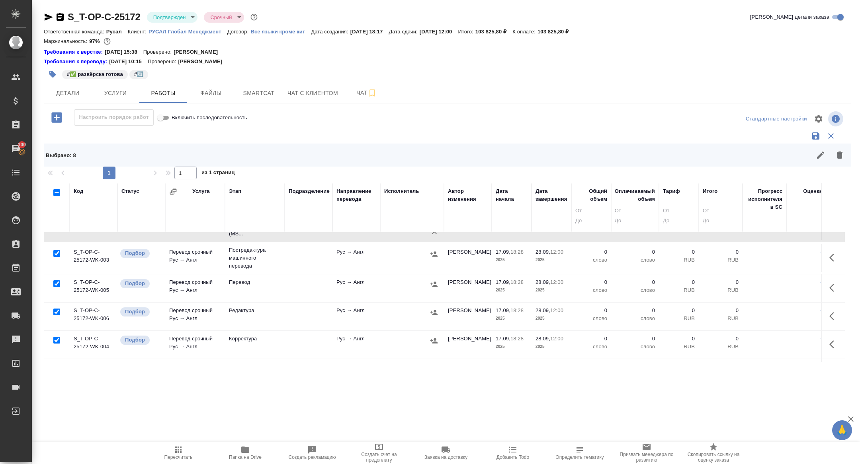
scroll to position [57, 0]
drag, startPoint x: 57, startPoint y: 250, endPoint x: 57, endPoint y: 257, distance: 6.8
click at [57, 250] on input "checkbox" at bounding box center [56, 251] width 7 height 7
checkbox input "false"
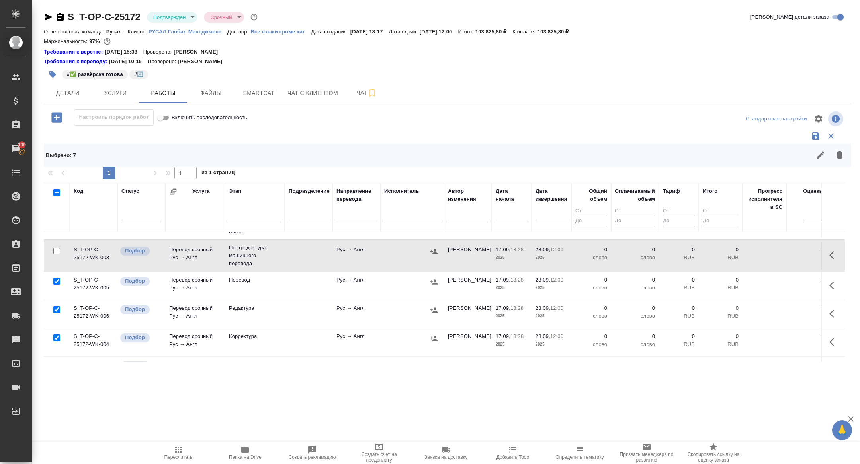
click at [57, 308] on input "checkbox" at bounding box center [56, 309] width 7 height 7
checkbox input "false"
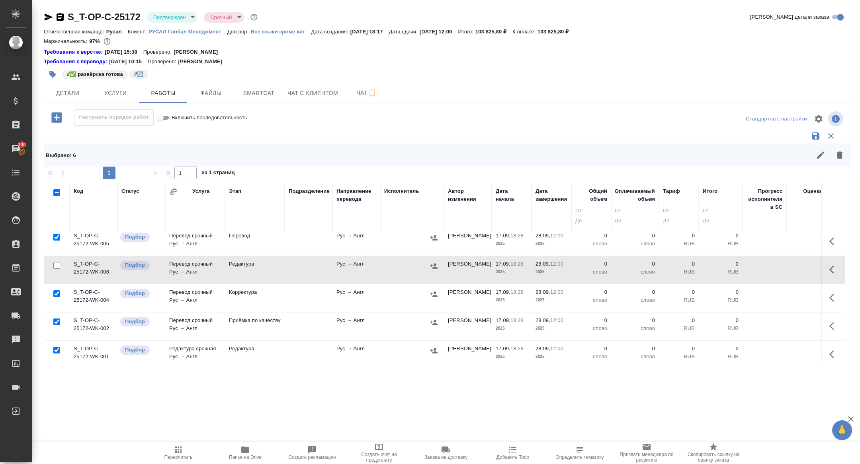
scroll to position [164, 0]
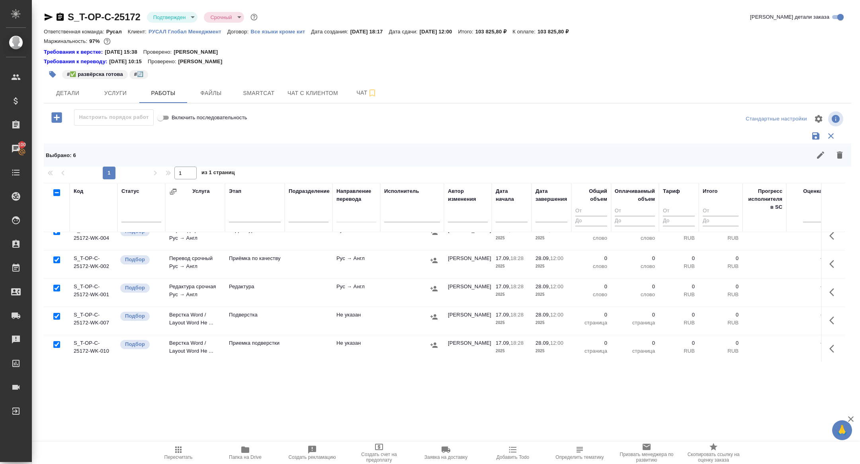
click at [58, 316] on input "checkbox" at bounding box center [56, 316] width 7 height 7
checkbox input "false"
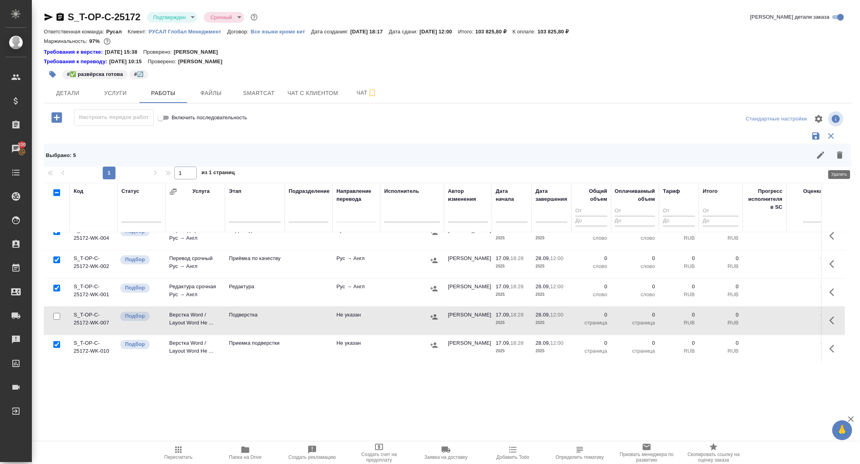
click at [845, 154] on button "button" at bounding box center [839, 155] width 19 height 19
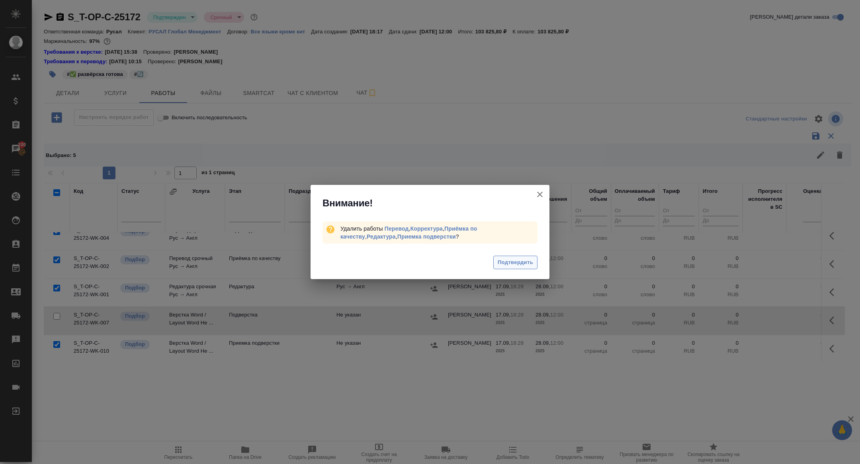
click at [501, 264] on span "Подтвердить" at bounding box center [515, 262] width 35 height 9
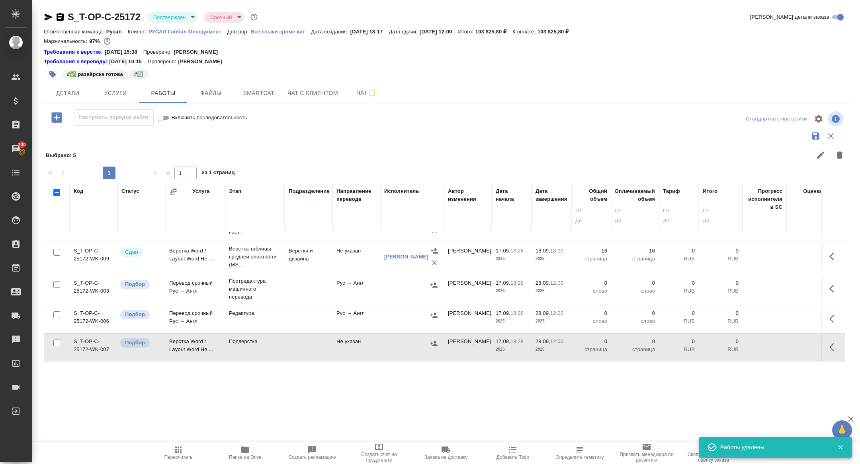
scroll to position [23, 0]
click at [356, 92] on span "Чат" at bounding box center [366, 93] width 38 height 10
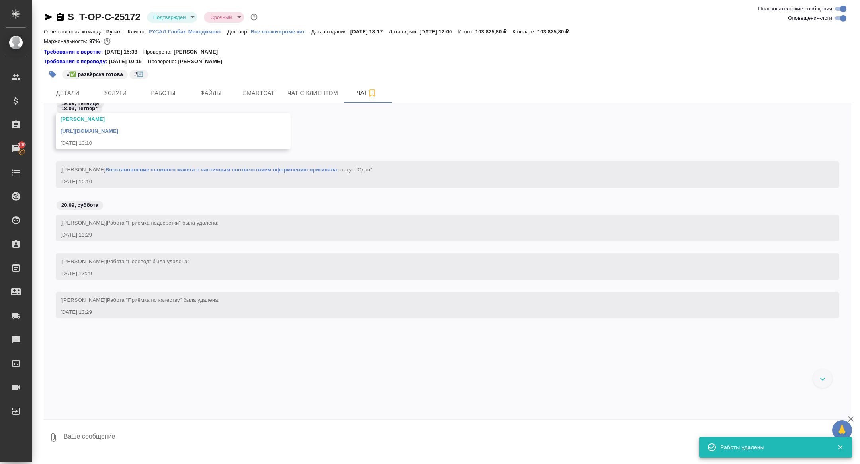
scroll to position [3597, 0]
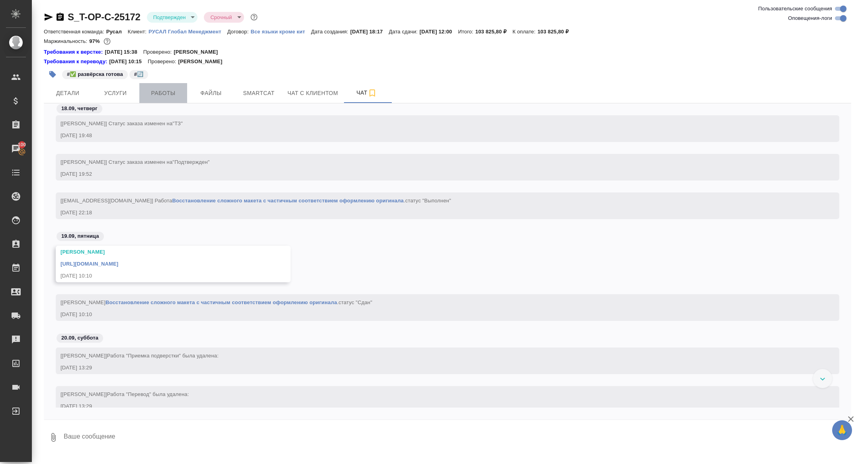
click at [150, 92] on span "Работы" at bounding box center [163, 93] width 38 height 10
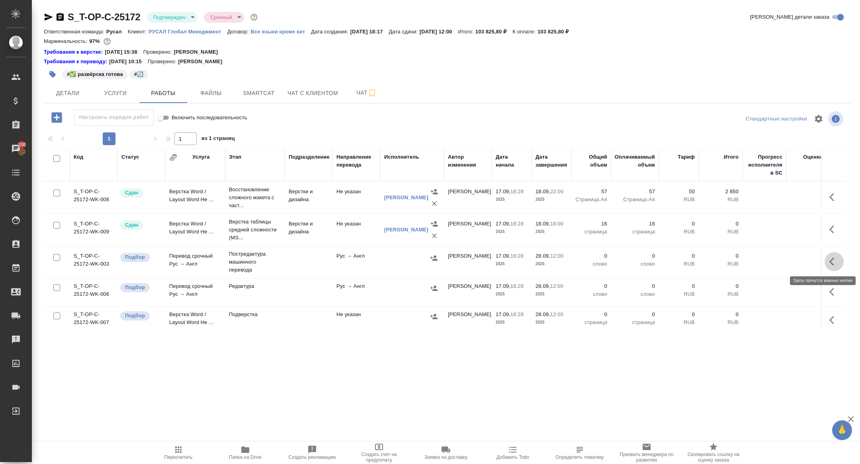
click at [831, 265] on icon "button" at bounding box center [834, 262] width 10 height 10
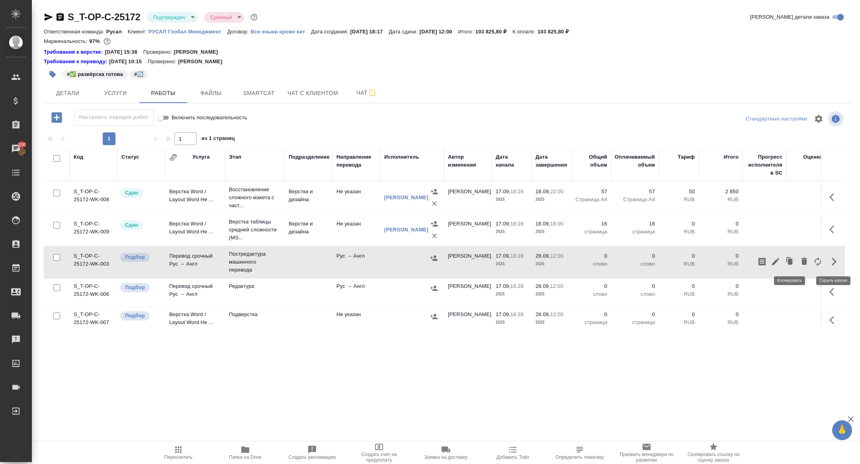
click at [778, 261] on icon "button" at bounding box center [776, 262] width 10 height 10
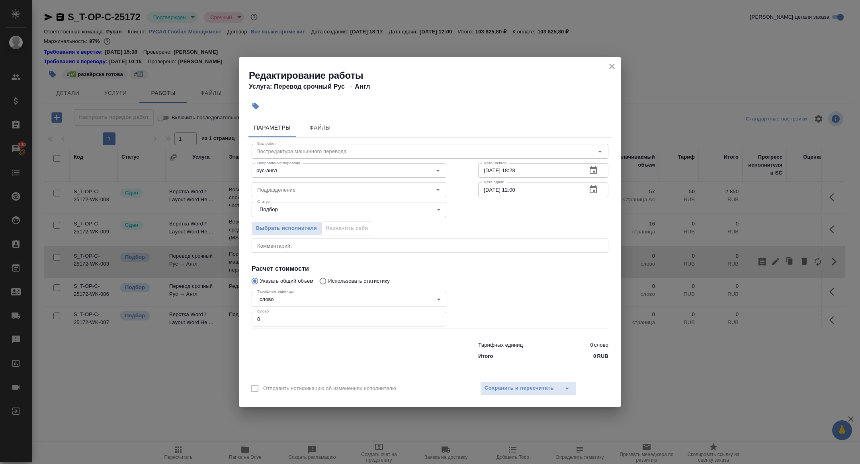
drag, startPoint x: 275, startPoint y: 321, endPoint x: 176, endPoint y: 297, distance: 101.7
click at [179, 299] on div "Редактирование работы Услуга: Перевод срочный Рус → Англ Параметры Файлы Вид ра…" at bounding box center [430, 232] width 860 height 464
type input "6000"
click at [589, 194] on icon "button" at bounding box center [593, 190] width 10 height 10
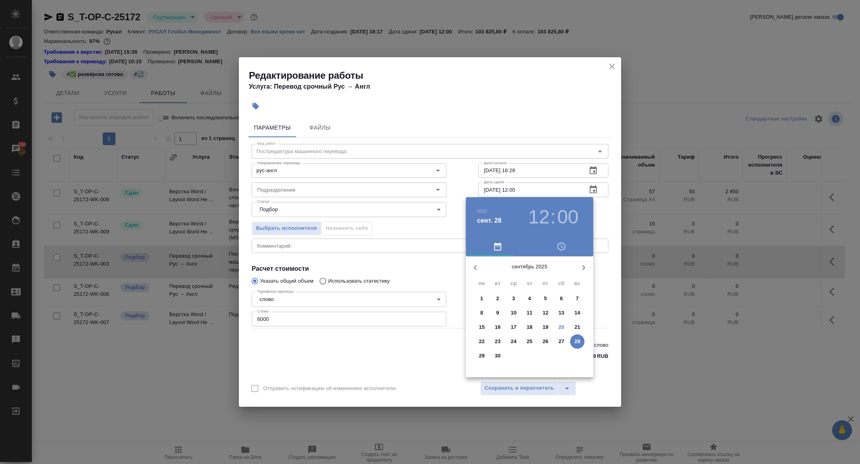
click at [541, 341] on span "26" at bounding box center [545, 342] width 14 height 8
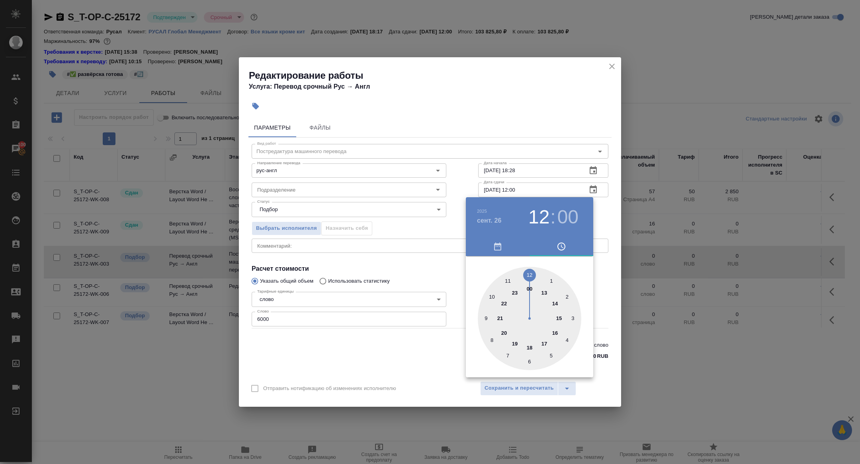
click at [491, 289] on div at bounding box center [529, 318] width 103 height 103
type input "26.09.2025 10:00"
click at [397, 295] on div at bounding box center [430, 232] width 860 height 464
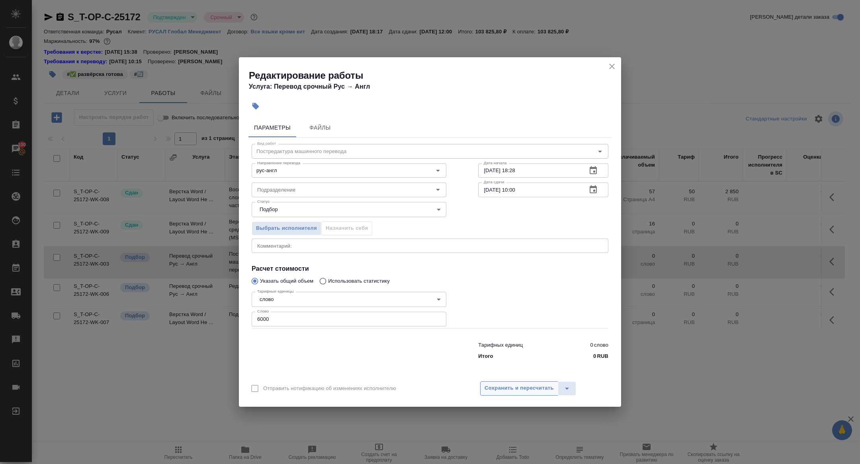
click at [510, 392] on span "Сохранить и пересчитать" at bounding box center [518, 388] width 69 height 9
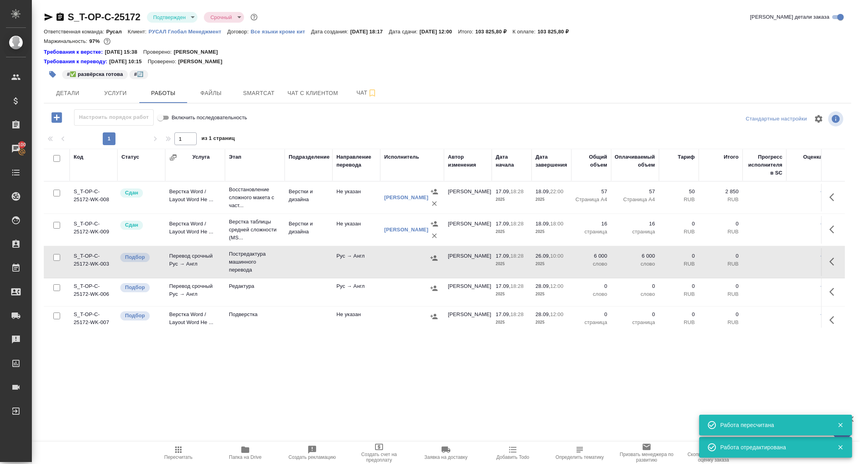
scroll to position [6, 0]
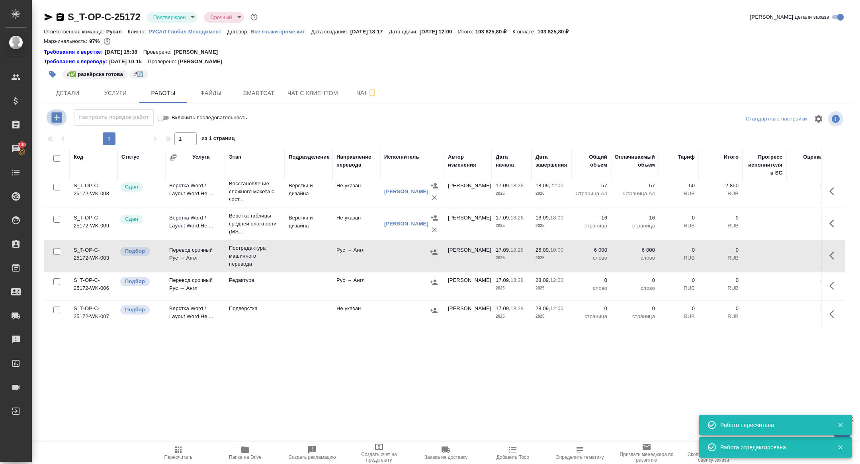
click at [51, 111] on icon "button" at bounding box center [57, 118] width 14 height 14
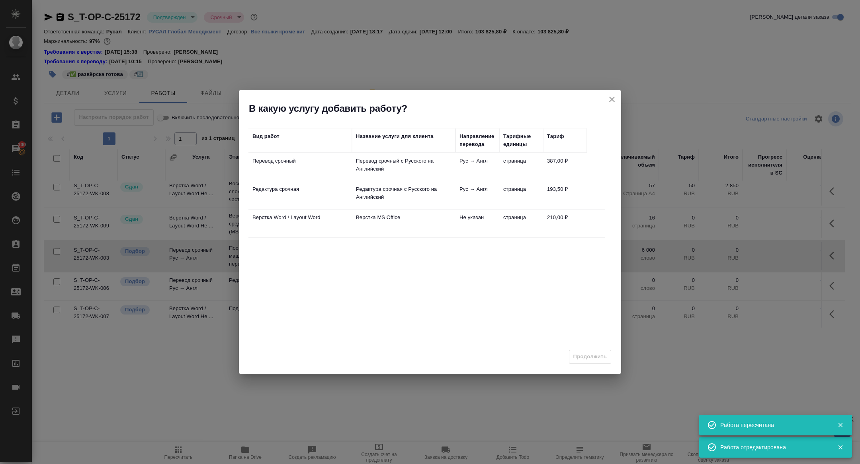
click at [272, 163] on p "Перевод срочный" at bounding box center [300, 161] width 96 height 8
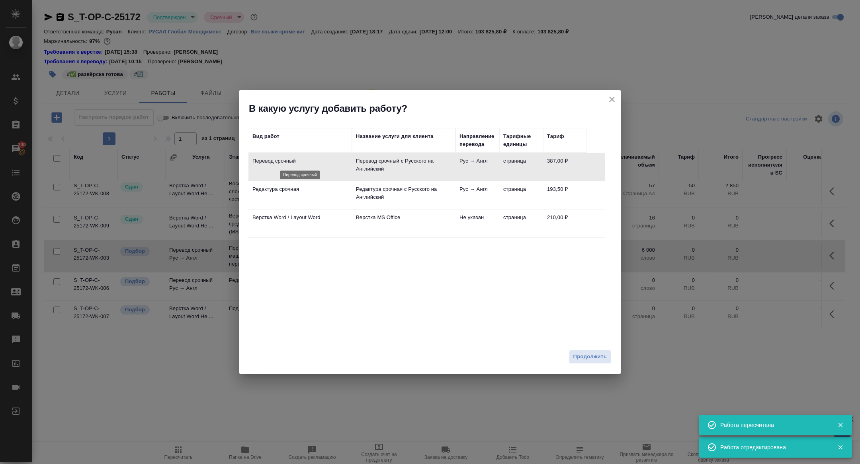
click at [272, 163] on p "Перевод срочный" at bounding box center [300, 161] width 96 height 8
click at [586, 362] on button "Продолжить" at bounding box center [590, 357] width 42 height 14
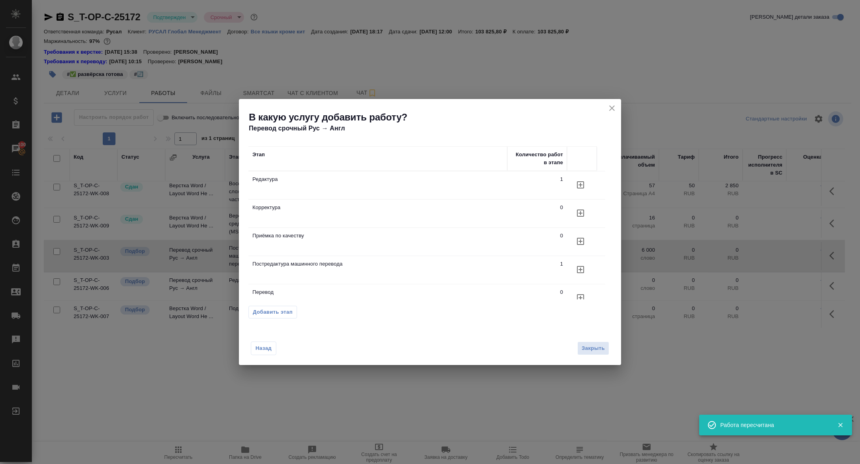
click at [581, 210] on icon "button" at bounding box center [580, 213] width 7 height 7
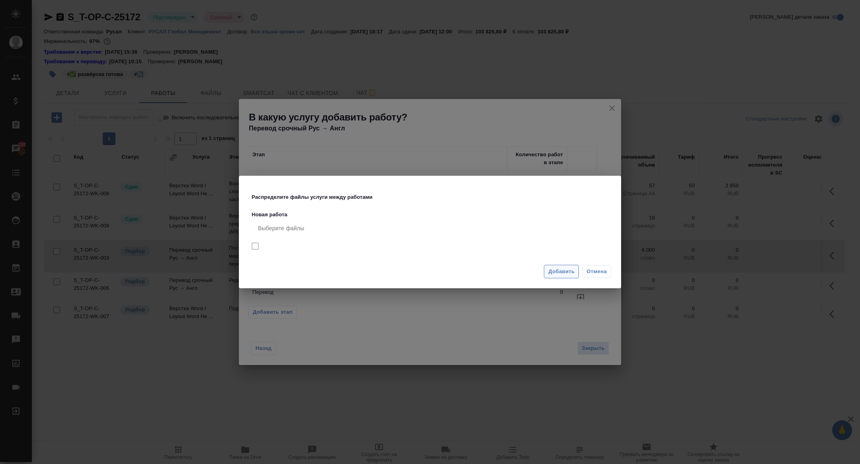
click at [554, 277] on button "Добавить" at bounding box center [561, 272] width 35 height 14
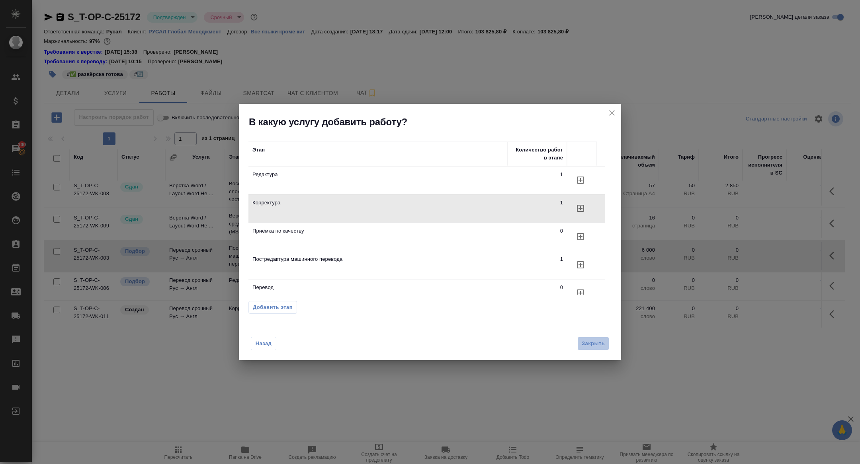
click at [593, 349] on button "Закрыть" at bounding box center [593, 344] width 32 height 14
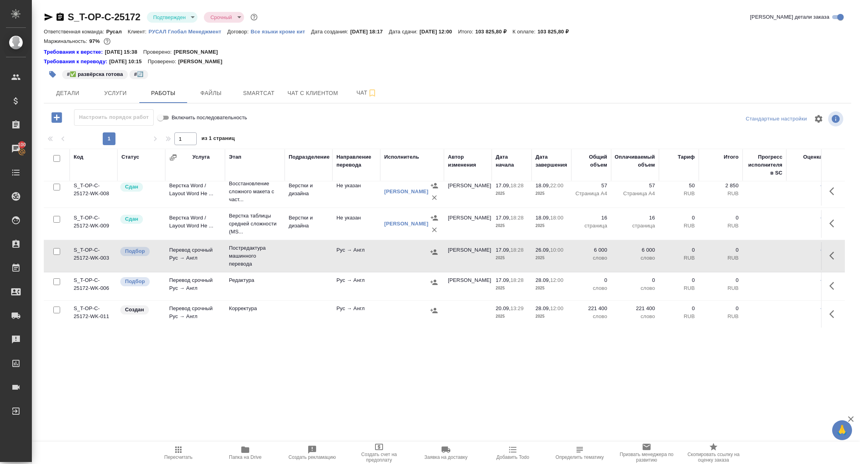
scroll to position [34, 0]
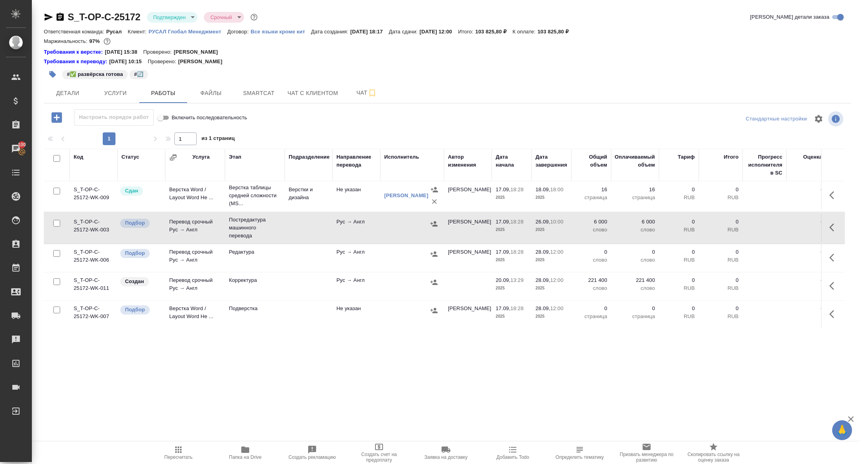
click at [54, 254] on input "checkbox" at bounding box center [56, 253] width 7 height 7
checkbox input "true"
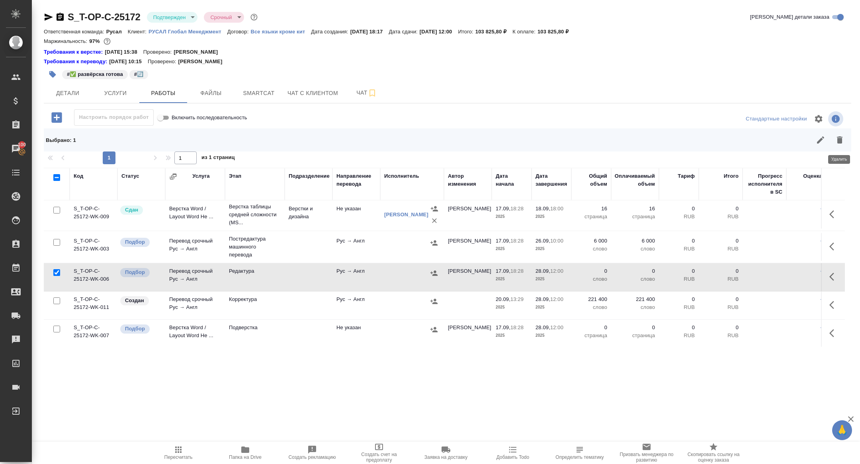
click at [833, 142] on button "button" at bounding box center [839, 140] width 19 height 19
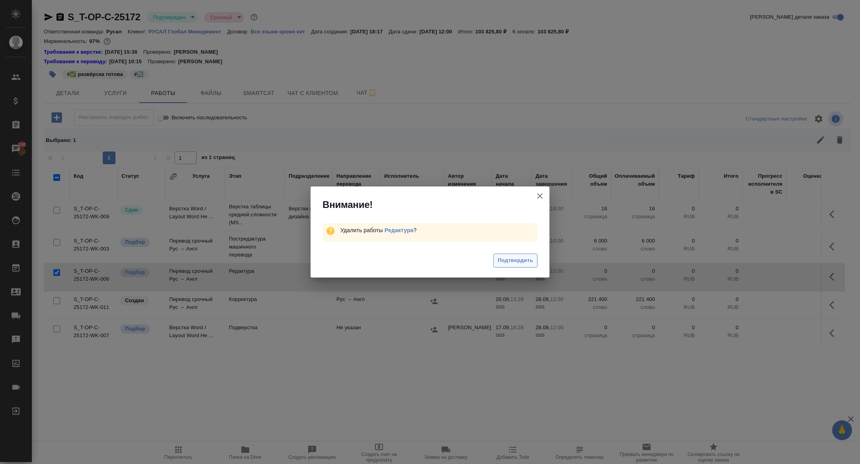
click at [502, 262] on span "Подтвердить" at bounding box center [515, 260] width 35 height 9
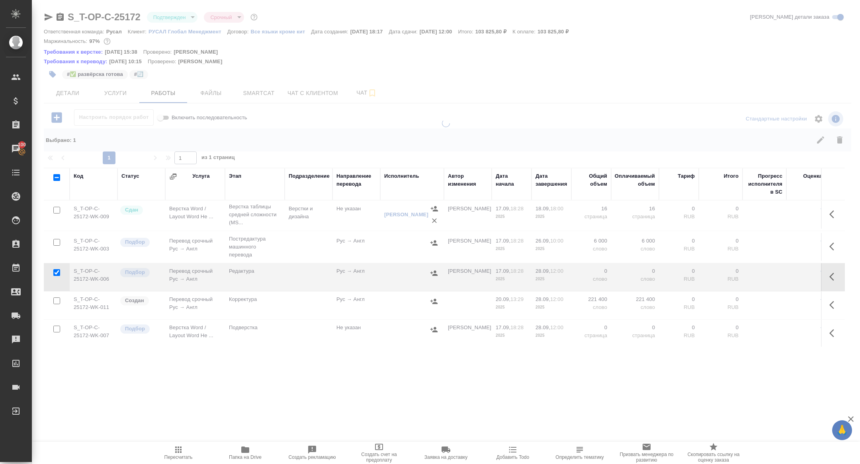
click at [837, 301] on icon "button" at bounding box center [834, 306] width 10 height 10
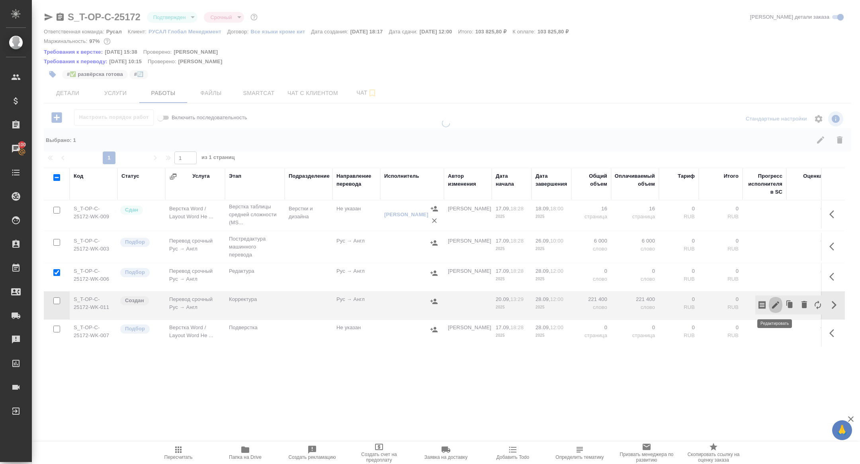
click at [773, 301] on icon "button" at bounding box center [776, 306] width 10 height 10
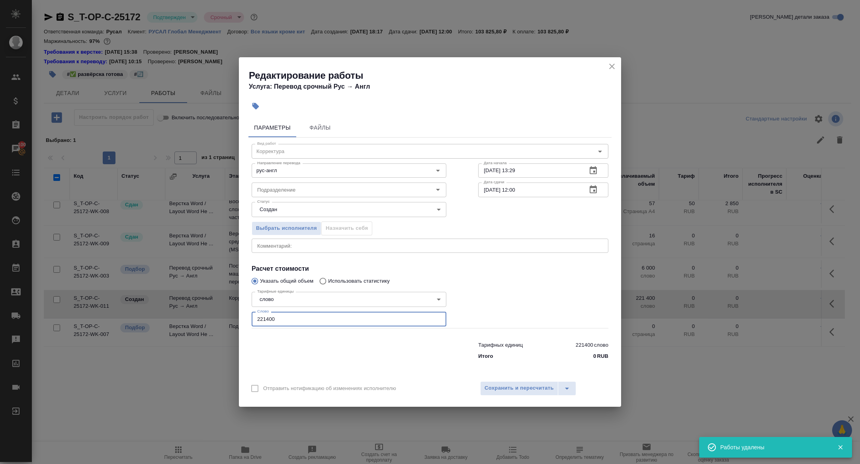
scroll to position [6, 0]
drag, startPoint x: 294, startPoint y: 320, endPoint x: 205, endPoint y: 320, distance: 89.6
click at [207, 320] on div "Редактирование работы Услуга: Перевод срочный Рус → Англ Параметры Файлы Вид ра…" at bounding box center [430, 232] width 860 height 464
type input "30000"
click at [588, 190] on icon "button" at bounding box center [593, 190] width 10 height 10
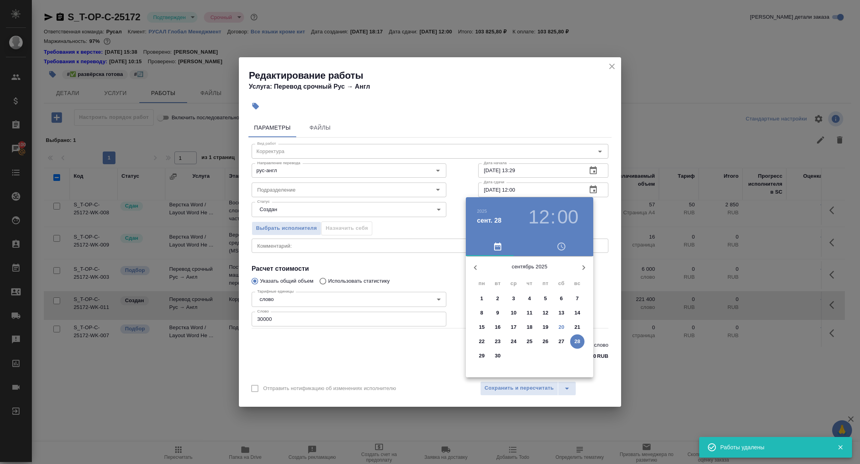
click at [562, 343] on p "27" at bounding box center [561, 342] width 6 height 8
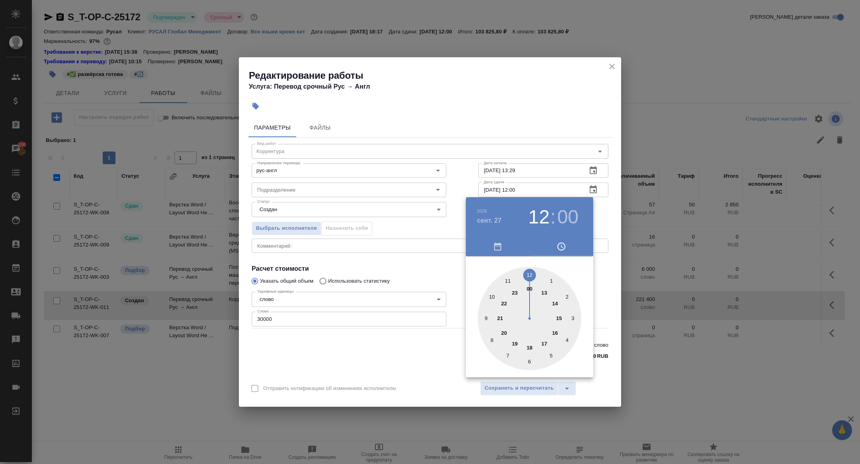
click at [514, 343] on div at bounding box center [529, 318] width 103 height 103
type input "27.09.2025 19:00"
click at [419, 239] on div at bounding box center [430, 232] width 860 height 464
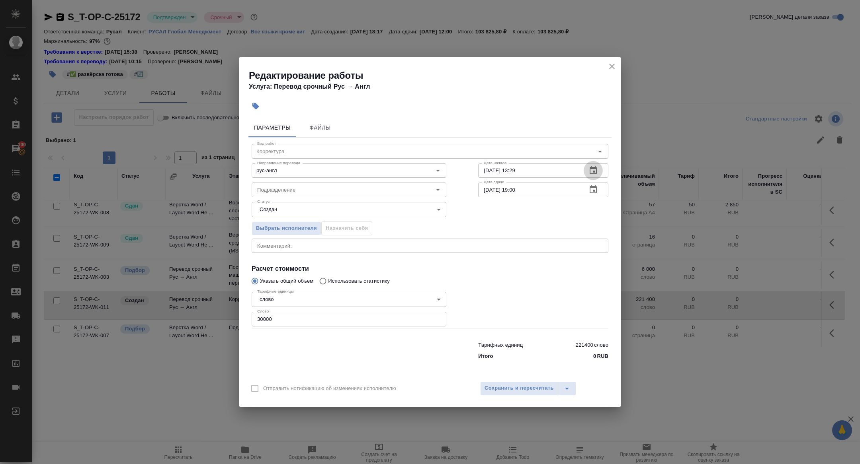
click at [593, 169] on icon "button" at bounding box center [592, 170] width 7 height 8
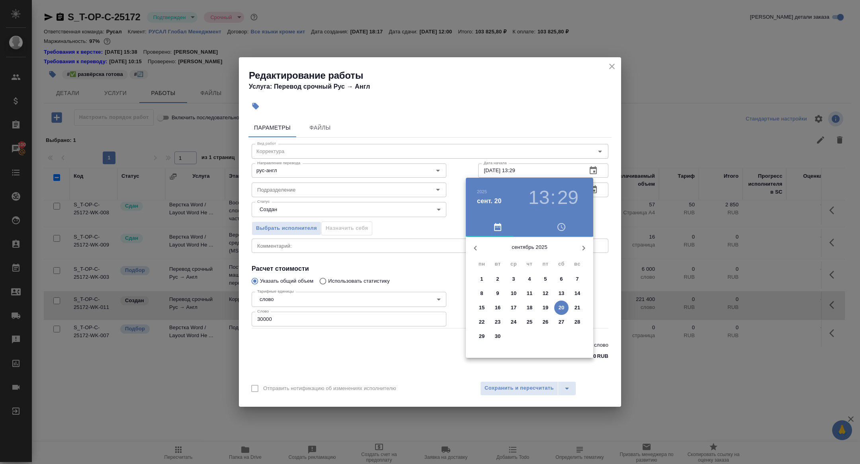
click at [525, 323] on span "25" at bounding box center [529, 322] width 14 height 8
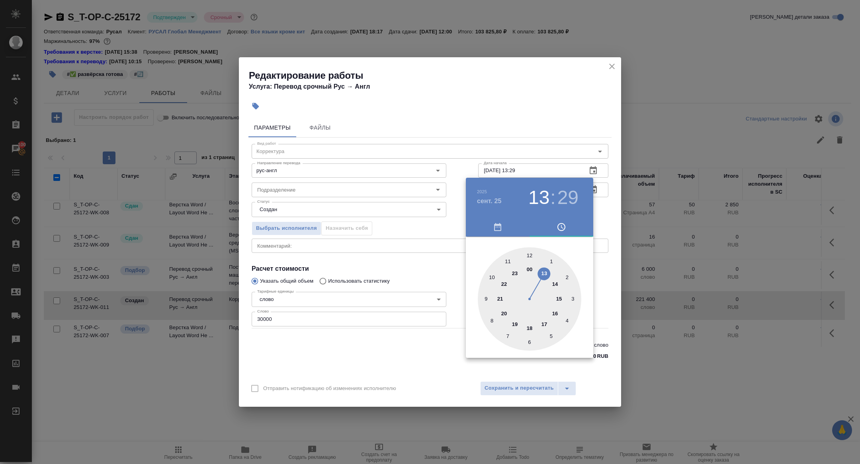
click at [408, 305] on div at bounding box center [430, 232] width 860 height 464
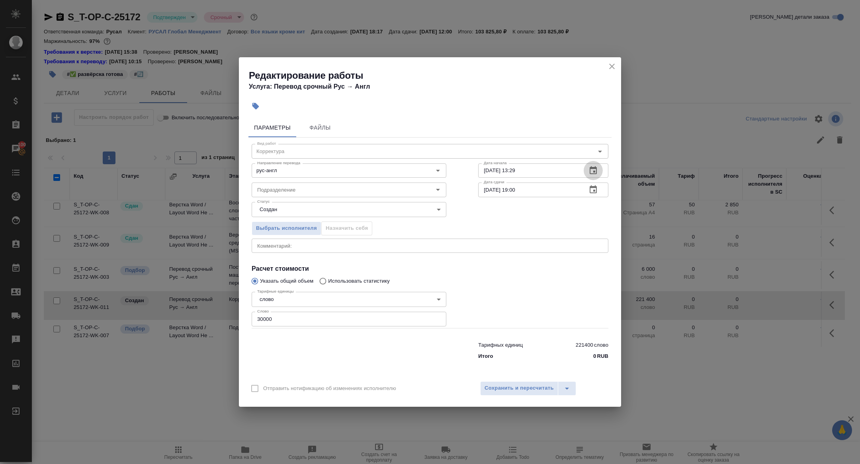
click at [599, 166] on button "button" at bounding box center [592, 170] width 19 height 19
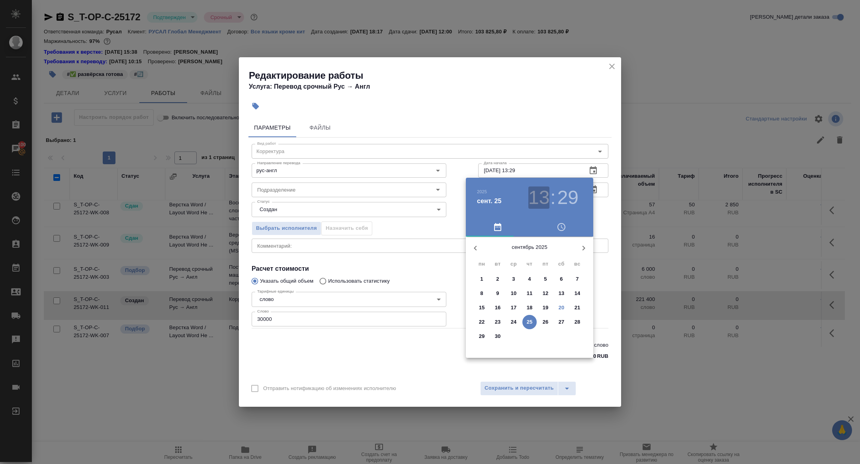
click at [538, 197] on h3 "13" at bounding box center [538, 198] width 21 height 22
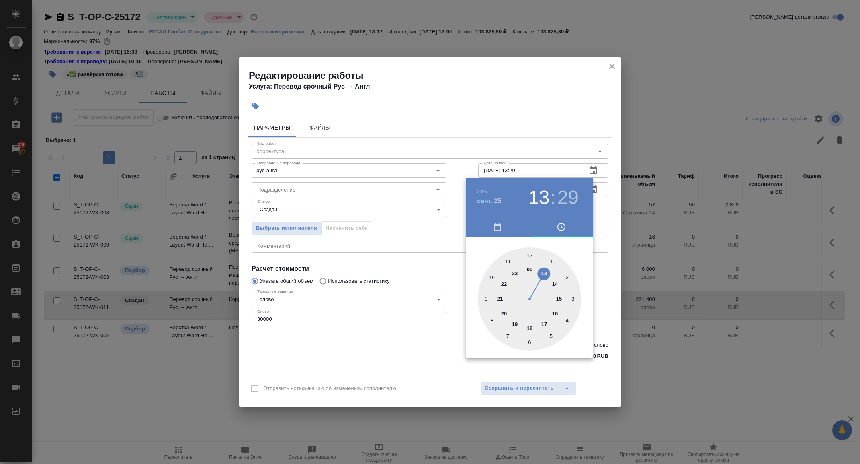
click at [492, 277] on div at bounding box center [529, 299] width 103 height 103
click at [402, 207] on div at bounding box center [430, 232] width 860 height 464
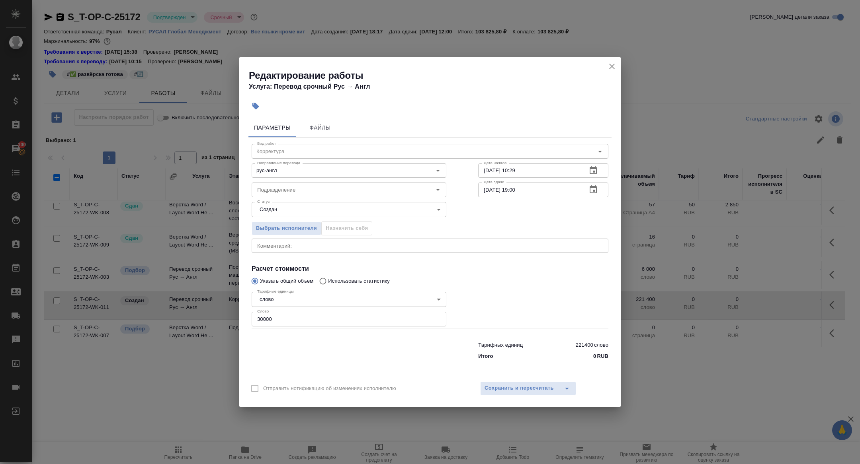
click at [592, 172] on icon "button" at bounding box center [593, 171] width 10 height 10
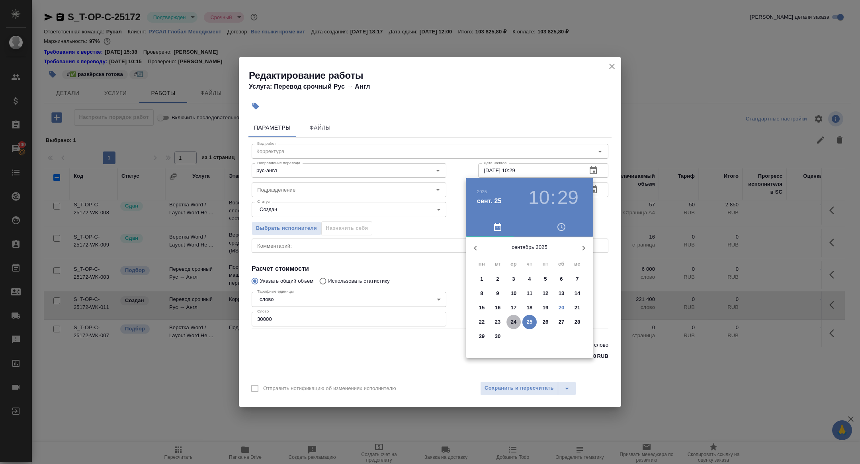
click at [511, 324] on p "24" at bounding box center [514, 322] width 6 height 8
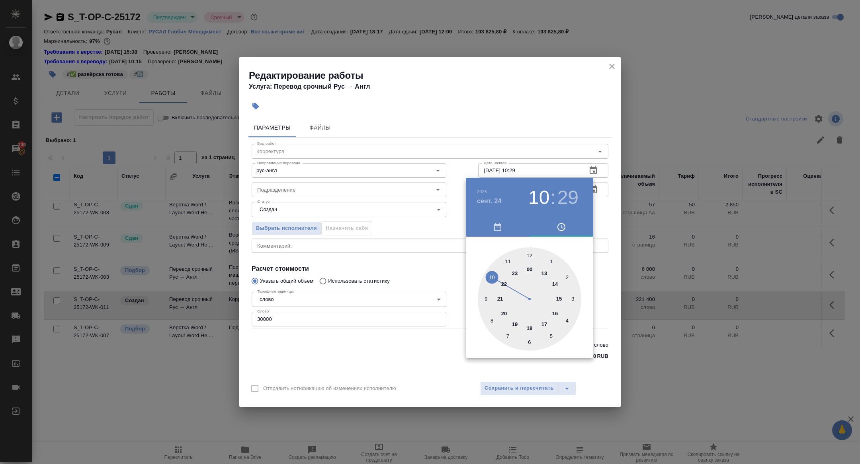
click at [531, 256] on div at bounding box center [529, 299] width 103 height 103
type input "24.09.2025 12:00"
click at [381, 235] on div at bounding box center [430, 232] width 860 height 464
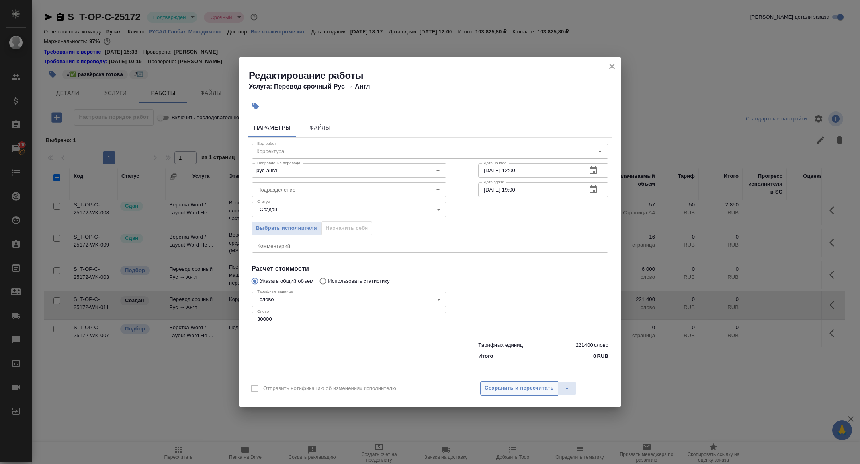
click at [512, 383] on button "Сохранить и пересчитать" at bounding box center [519, 389] width 78 height 14
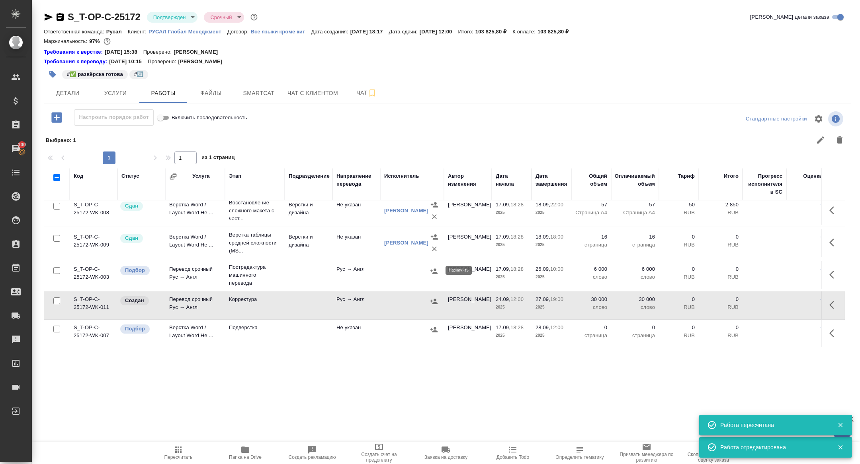
click at [437, 274] on icon "button" at bounding box center [434, 271] width 8 height 8
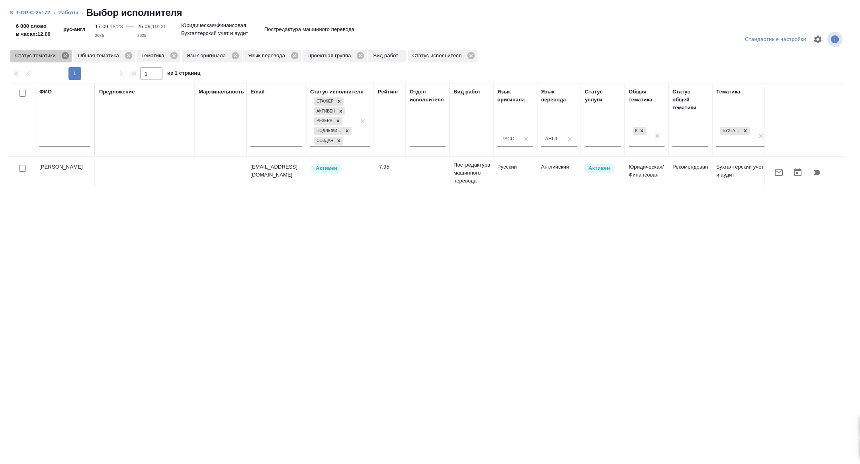
click at [66, 58] on icon at bounding box center [64, 55] width 7 height 7
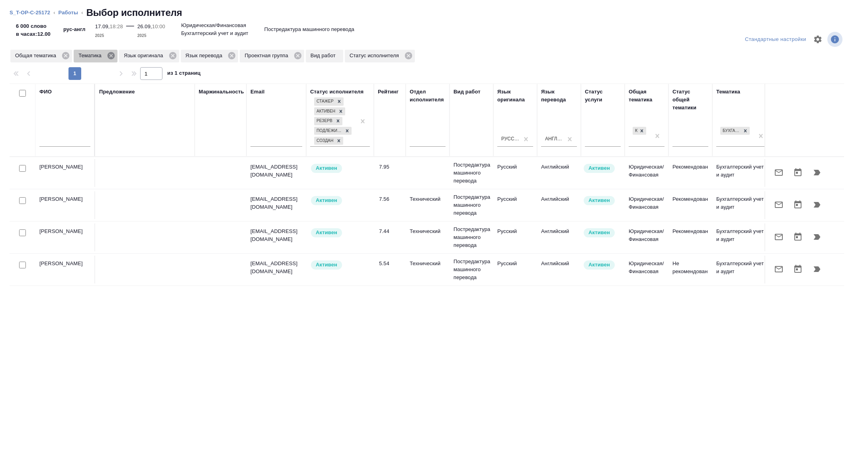
click at [110, 58] on icon at bounding box center [110, 55] width 7 height 7
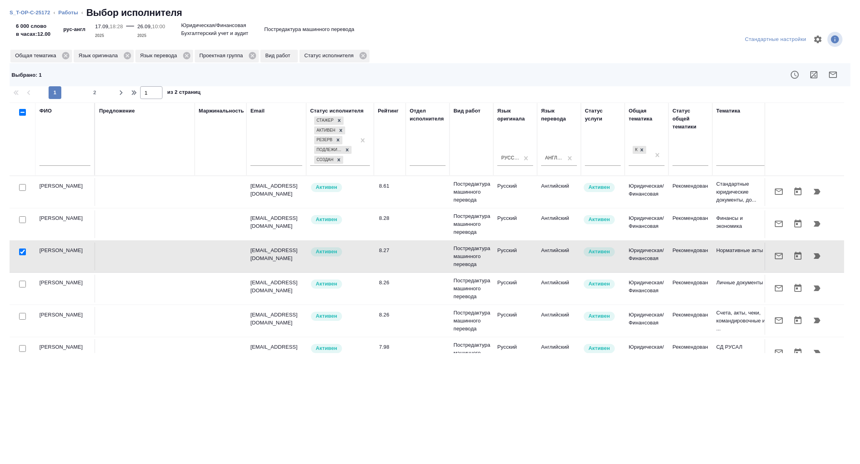
click at [21, 252] on input "checkbox" at bounding box center [22, 252] width 7 height 7
checkbox input "false"
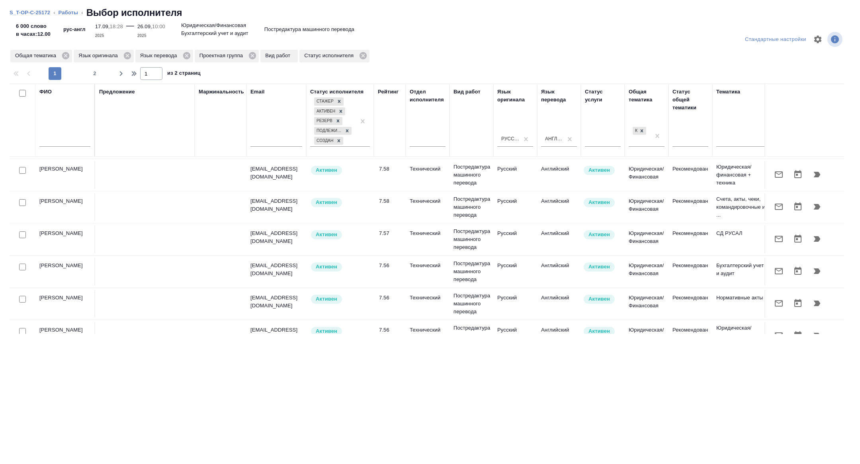
scroll to position [468, 0]
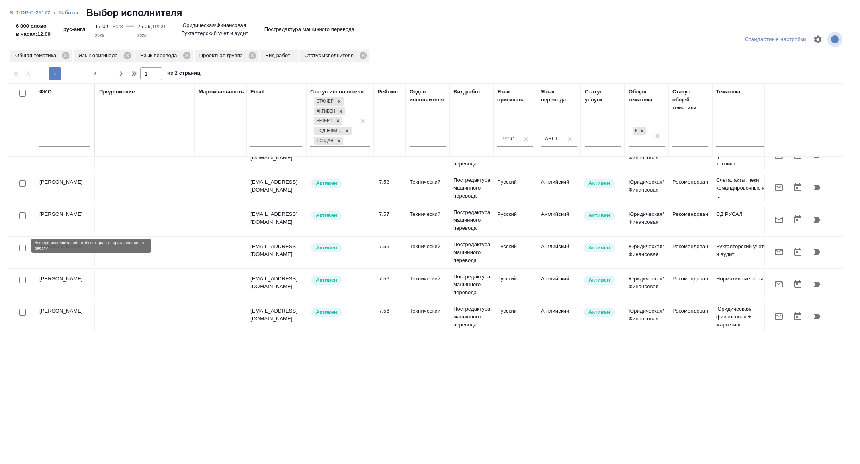
click at [21, 246] on input "checkbox" at bounding box center [22, 248] width 7 height 7
checkbox input "true"
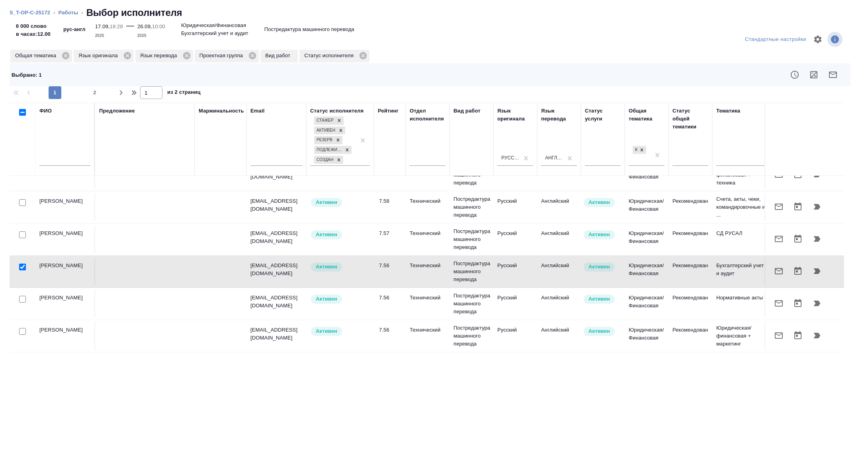
scroll to position [626, 0]
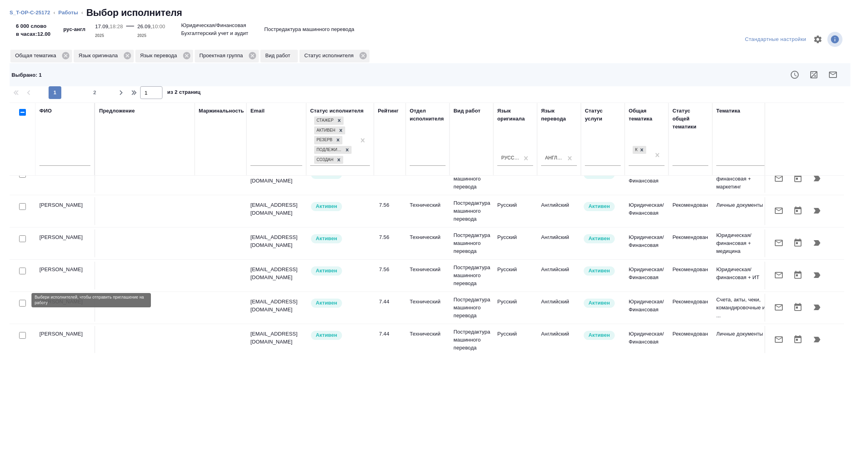
click at [23, 301] on input "checkbox" at bounding box center [22, 303] width 7 height 7
checkbox input "true"
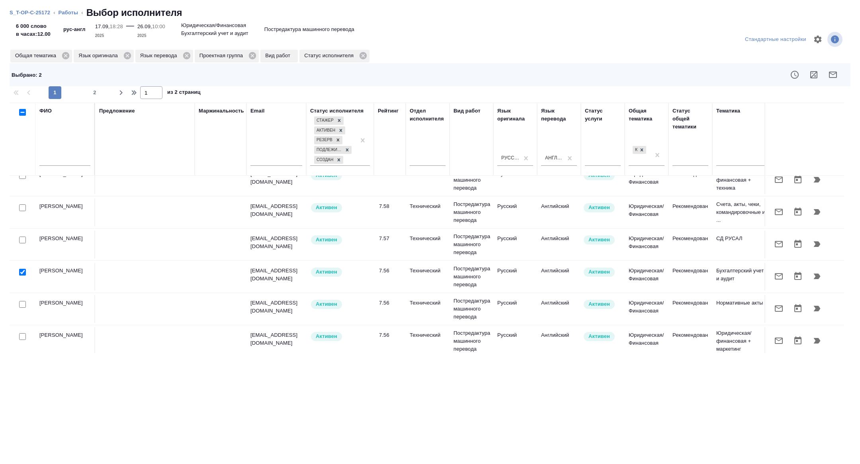
scroll to position [450, 0]
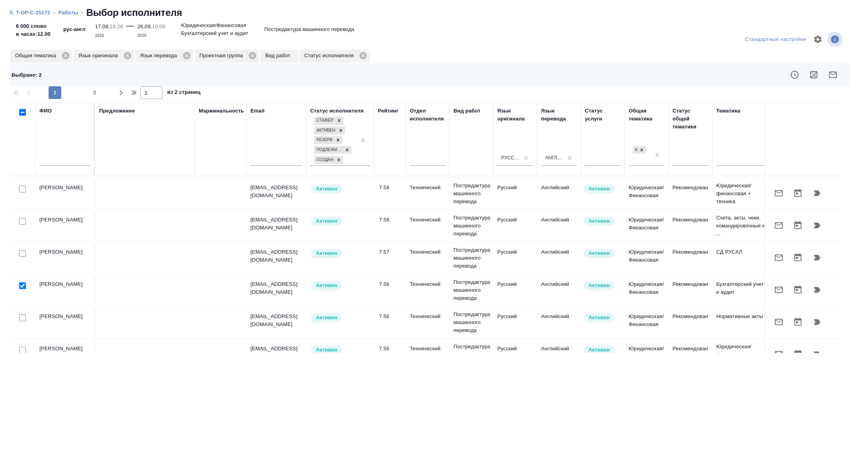
click at [22, 286] on input "checkbox" at bounding box center [22, 286] width 7 height 7
checkbox input "false"
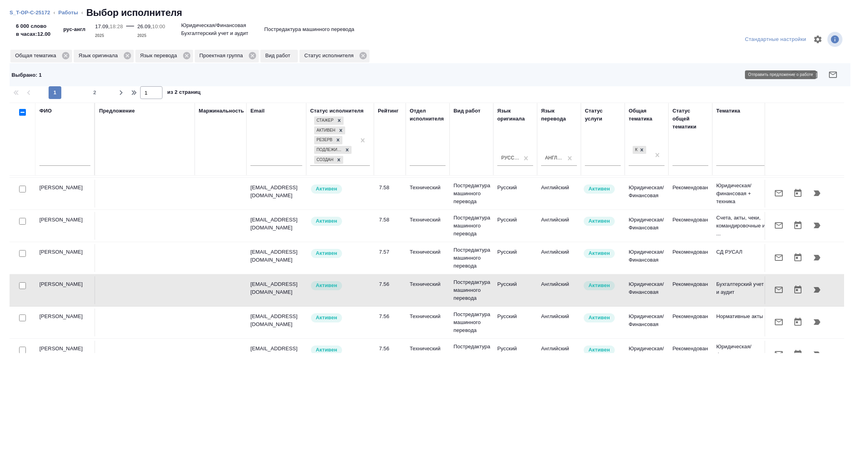
click at [832, 76] on icon "button" at bounding box center [833, 75] width 10 height 10
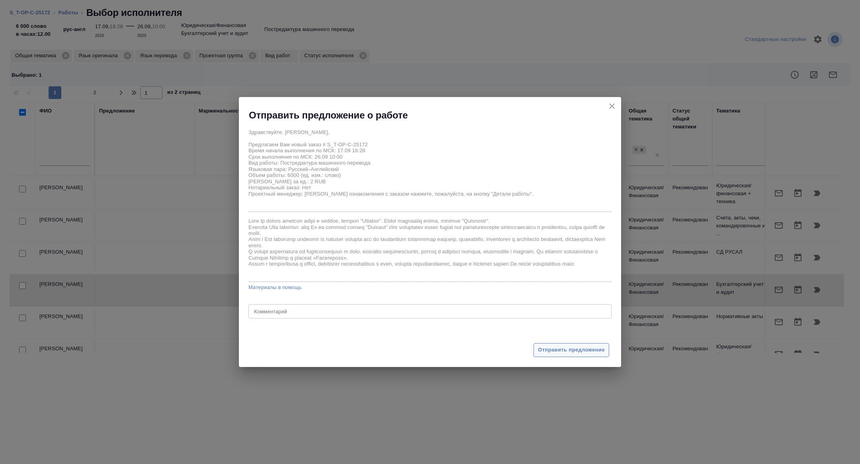
click at [570, 348] on span "Отправить предложение" at bounding box center [571, 350] width 67 height 9
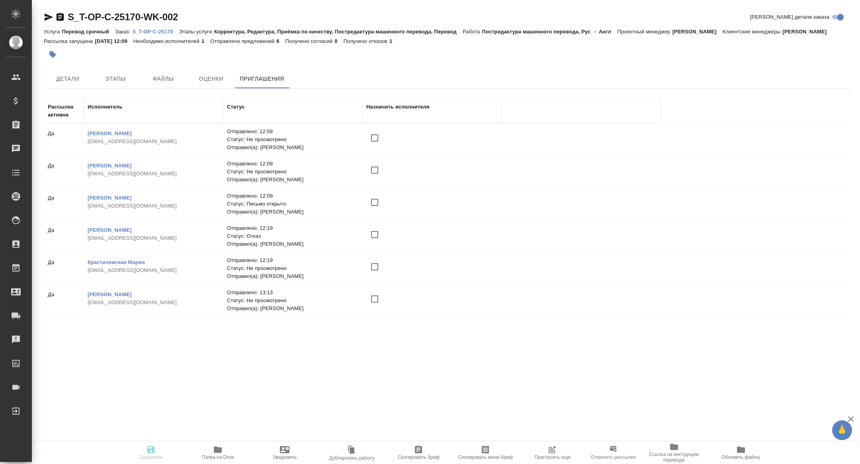
click at [551, 451] on icon "button" at bounding box center [553, 449] width 6 height 6
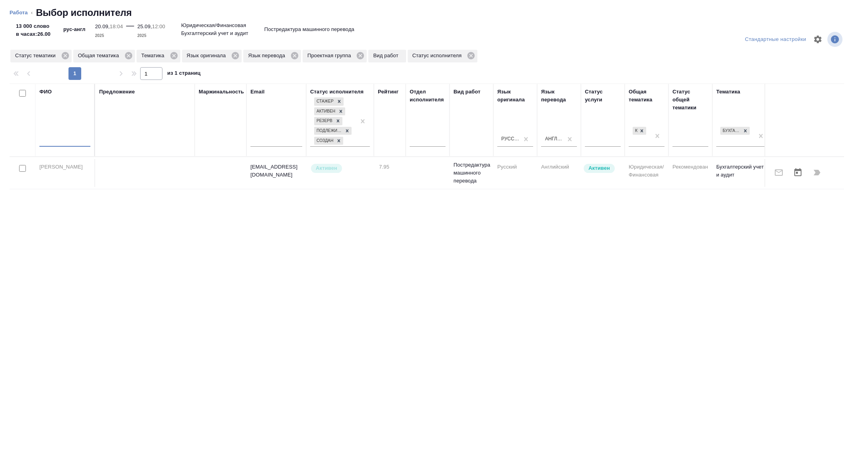
click at [66, 137] on input "text" at bounding box center [64, 142] width 51 height 10
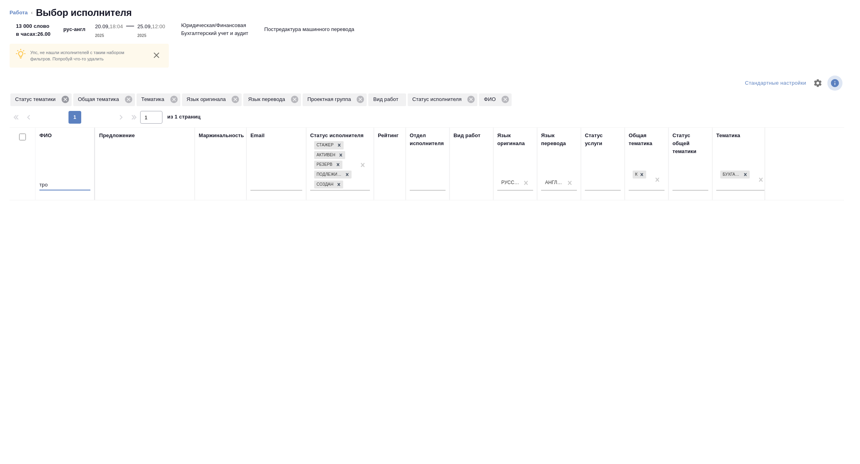
type input "тро"
click at [64, 98] on icon at bounding box center [64, 99] width 7 height 7
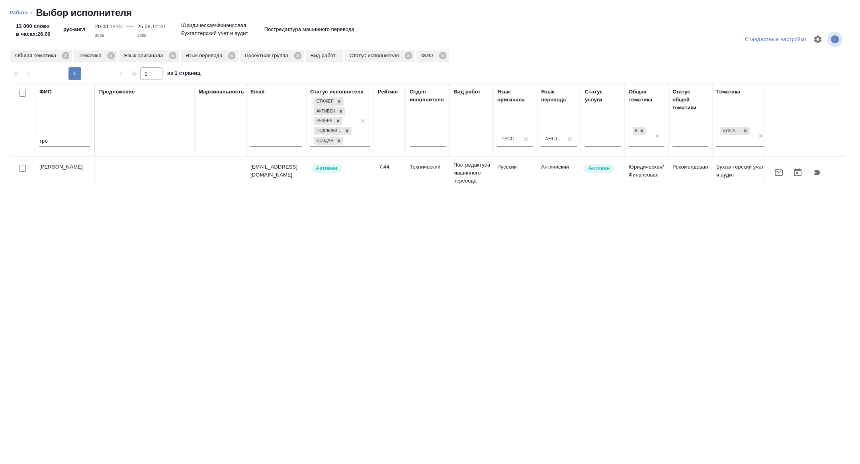
click at [776, 170] on icon "button" at bounding box center [779, 173] width 8 height 6
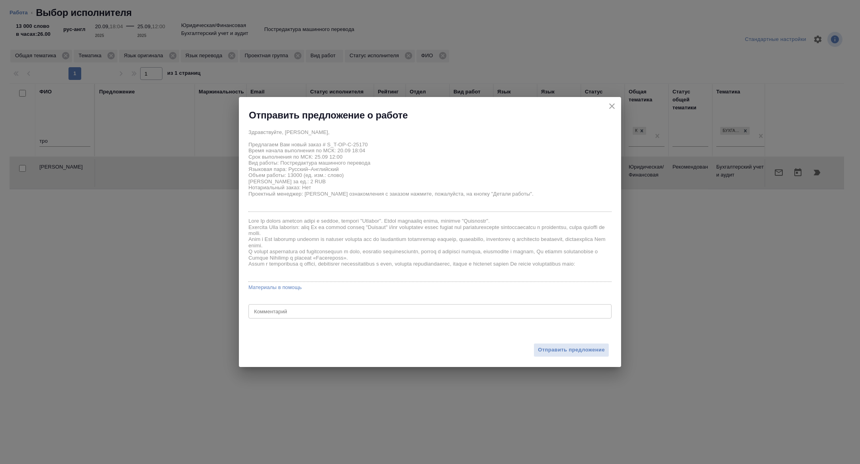
click at [326, 313] on textarea at bounding box center [430, 312] width 352 height 6
type textarea "тотал больше, но там все межфайловые повторы"
click at [583, 346] on span "Отправить предложение" at bounding box center [571, 350] width 67 height 9
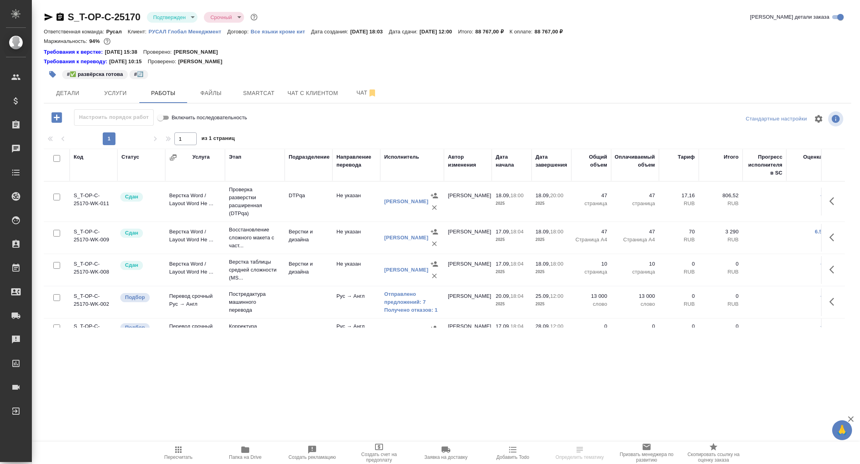
scroll to position [46, 0]
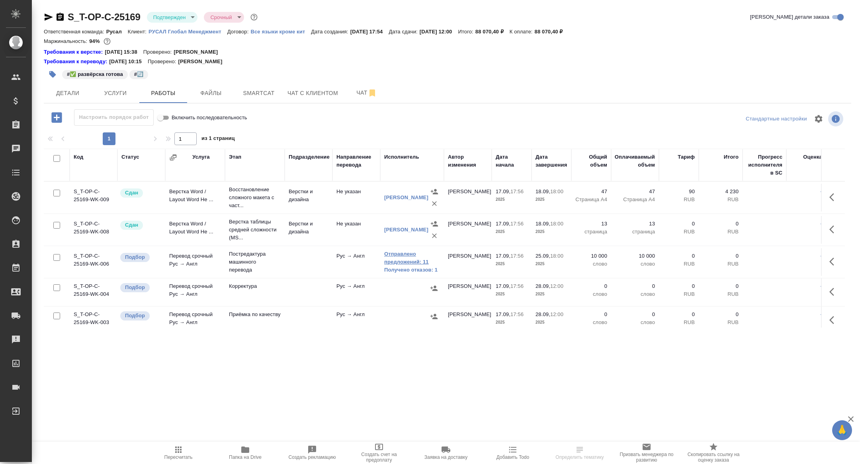
click at [400, 255] on link "Отправлено предложений: 11" at bounding box center [412, 258] width 56 height 16
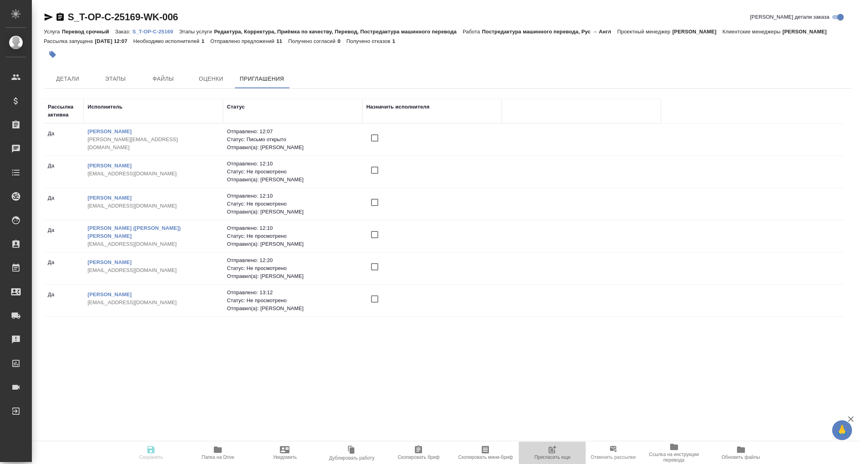
click at [552, 455] on icon "button" at bounding box center [552, 450] width 10 height 10
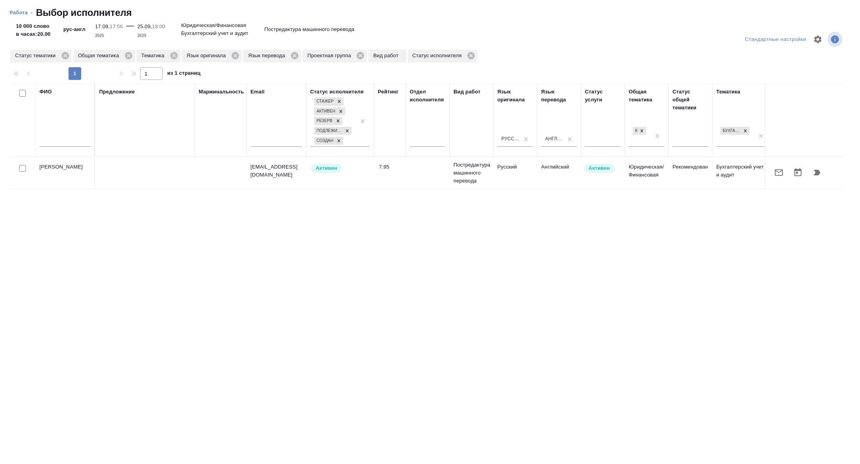
click at [59, 134] on div at bounding box center [64, 143] width 51 height 20
click at [59, 146] on input "text" at bounding box center [64, 142] width 51 height 10
type input "трои"
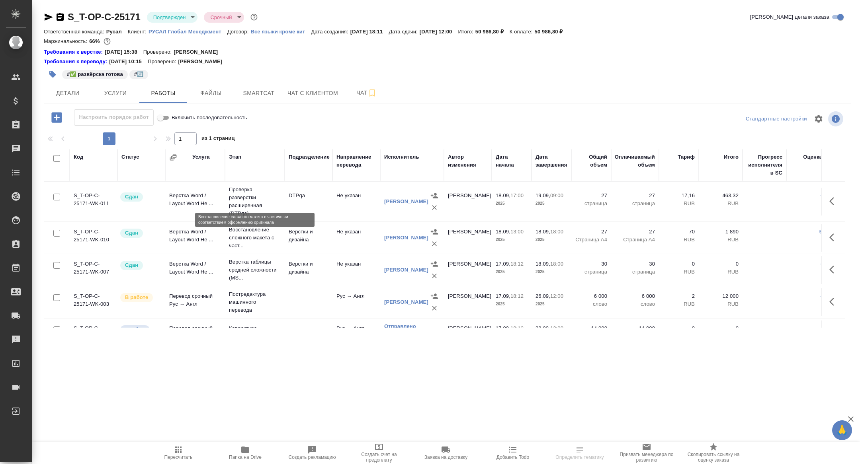
scroll to position [50, 0]
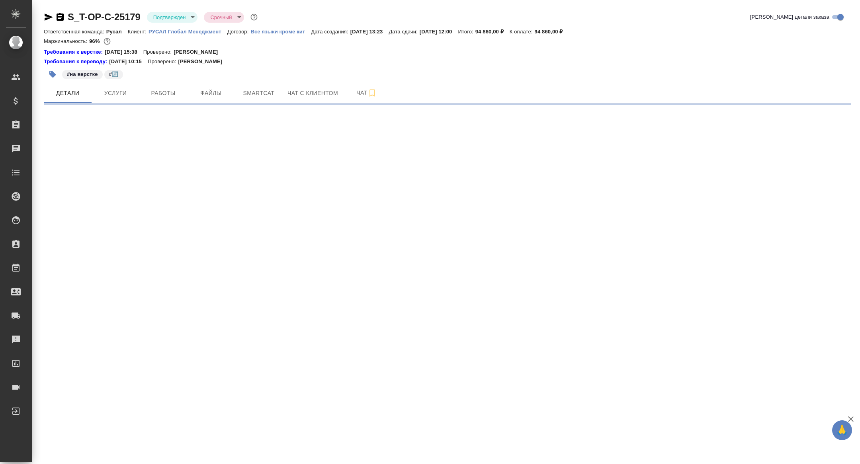
select select "RU"
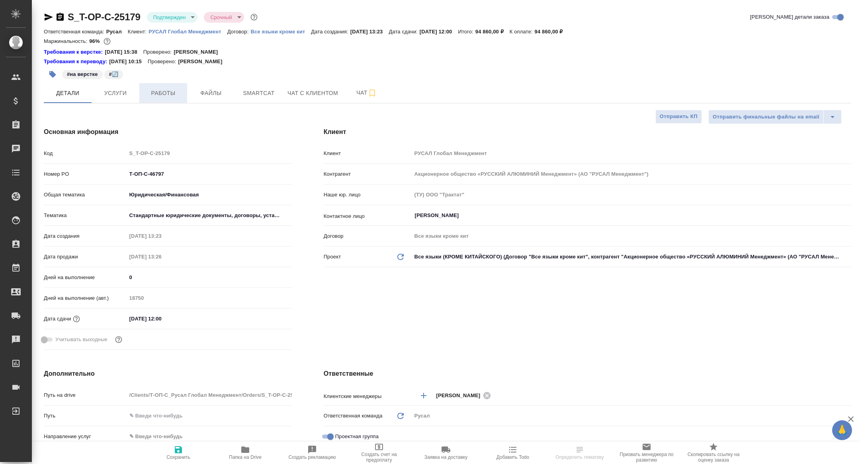
type textarea "x"
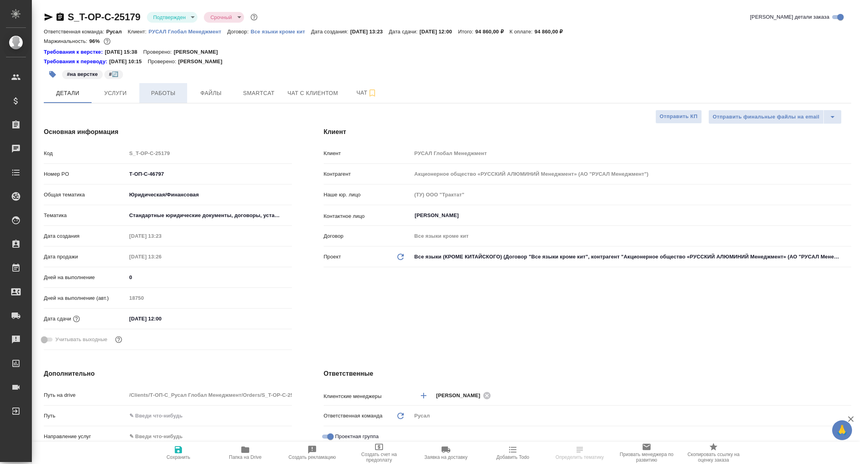
type textarea "x"
click at [169, 90] on span "Работы" at bounding box center [163, 93] width 38 height 10
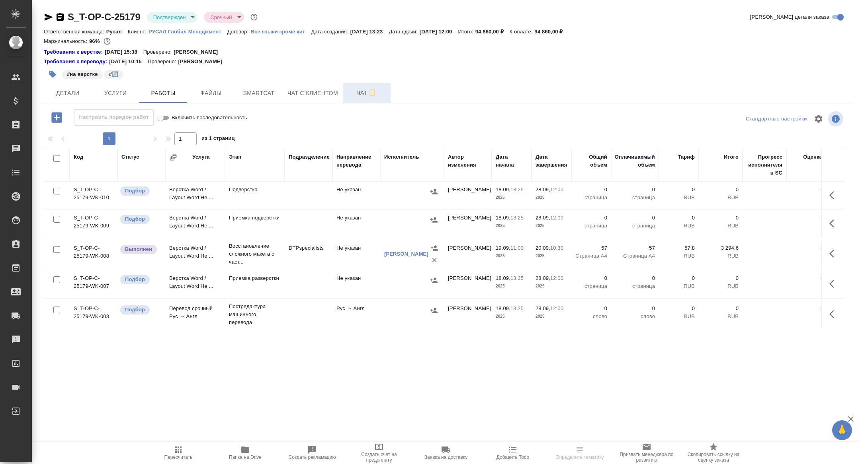
click at [353, 94] on span "Чат" at bounding box center [366, 93] width 38 height 10
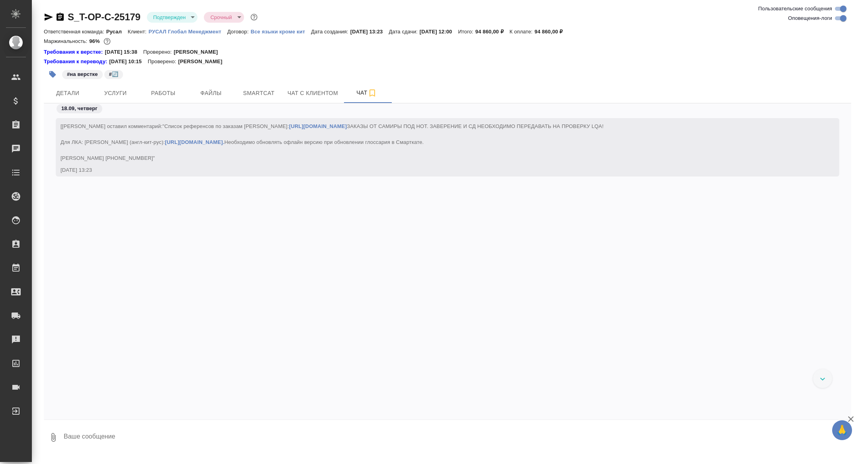
scroll to position [2302, 0]
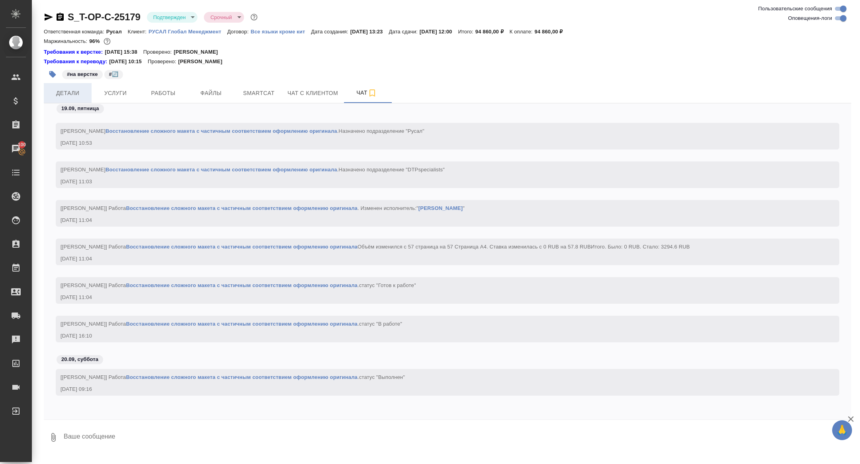
click at [70, 95] on span "Детали" at bounding box center [68, 93] width 38 height 10
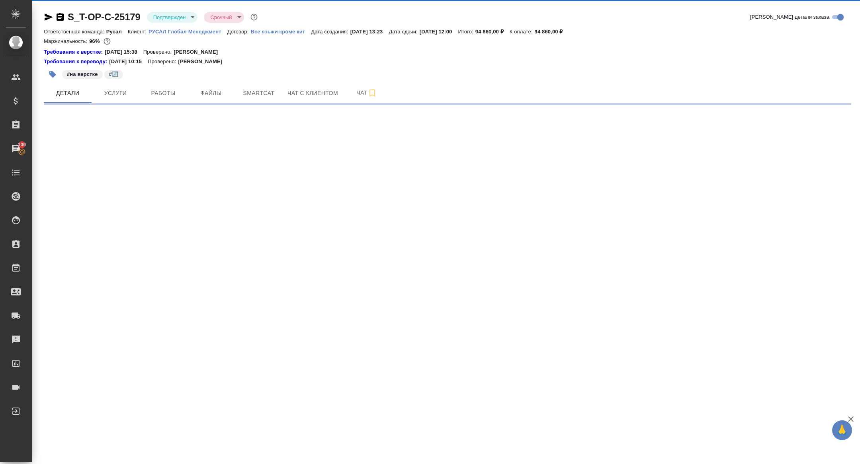
select select "RU"
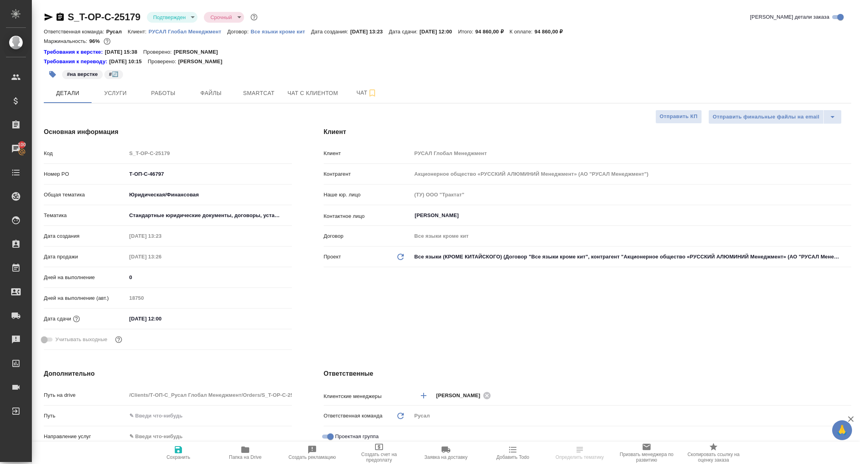
type textarea "x"
click at [245, 455] on span "Папка на Drive" at bounding box center [245, 458] width 33 height 6
type textarea "x"
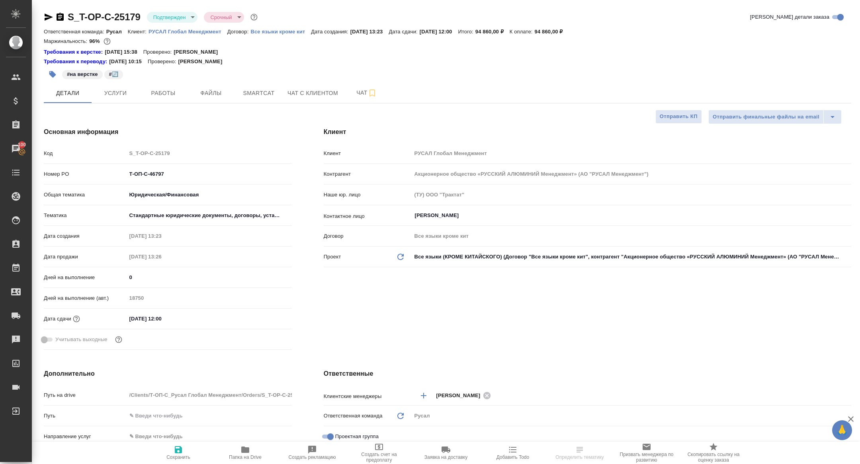
type textarea "x"
select select "RU"
type textarea "x"
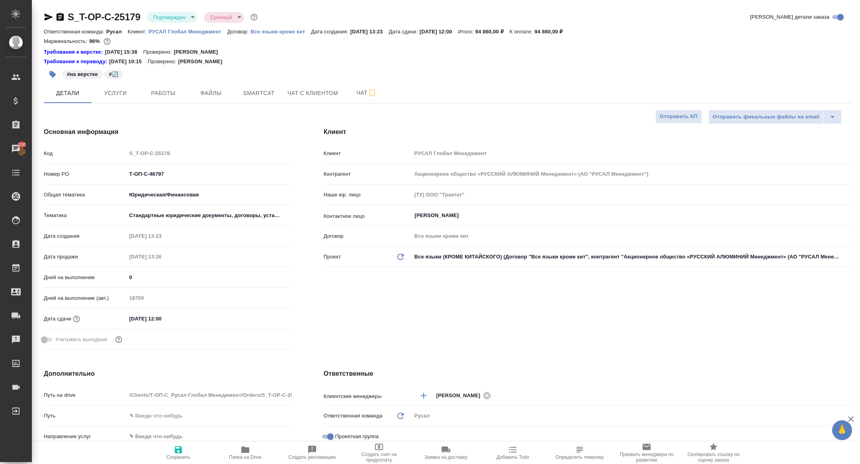
type textarea "x"
click at [60, 20] on icon "button" at bounding box center [60, 17] width 7 height 8
type textarea "x"
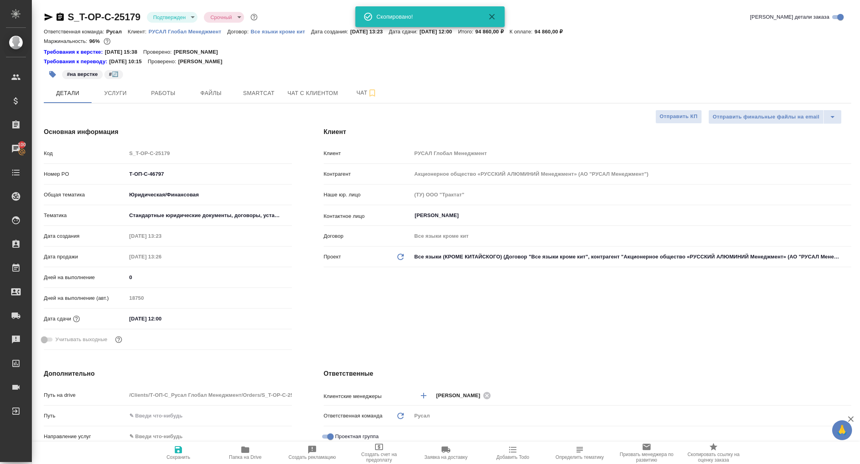
type textarea "x"
click at [126, 96] on span "Услуги" at bounding box center [115, 93] width 38 height 10
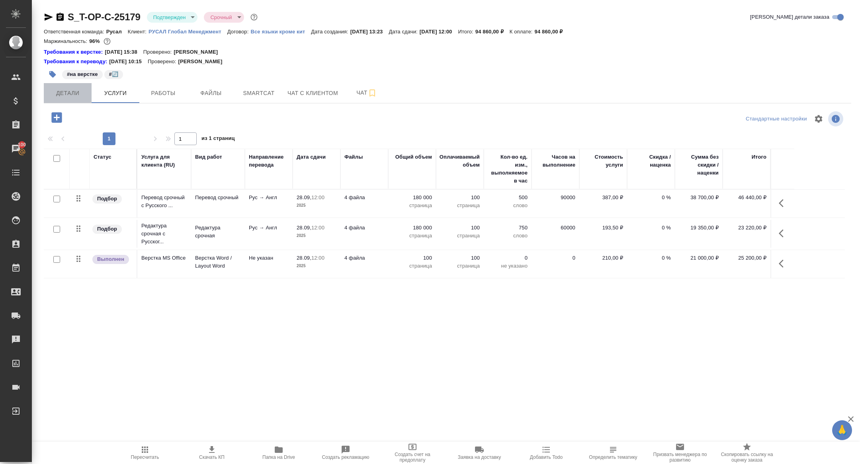
click at [66, 84] on button "Детали" at bounding box center [68, 93] width 48 height 20
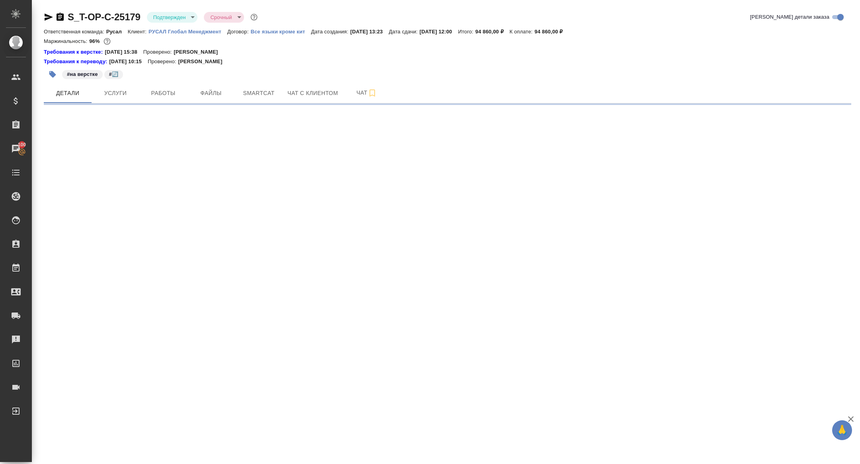
select select "RU"
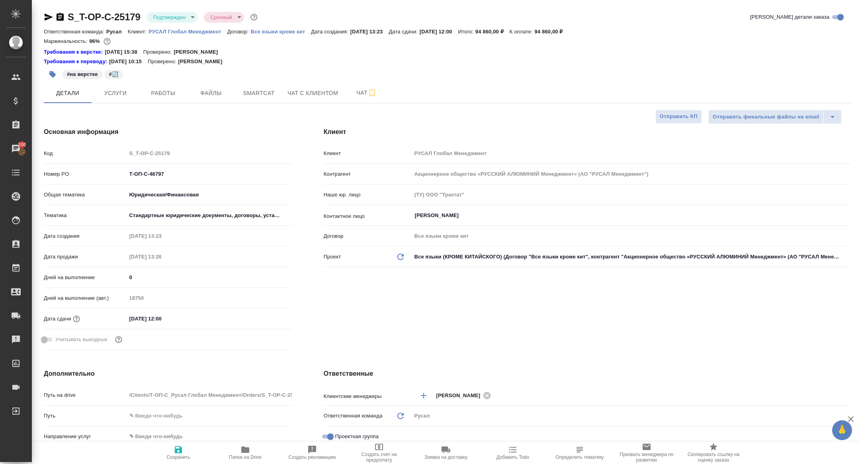
type textarea "x"
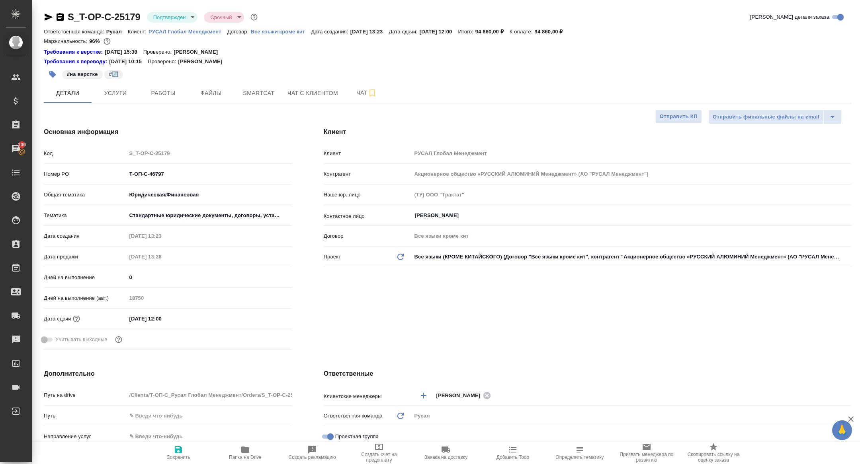
type textarea "x"
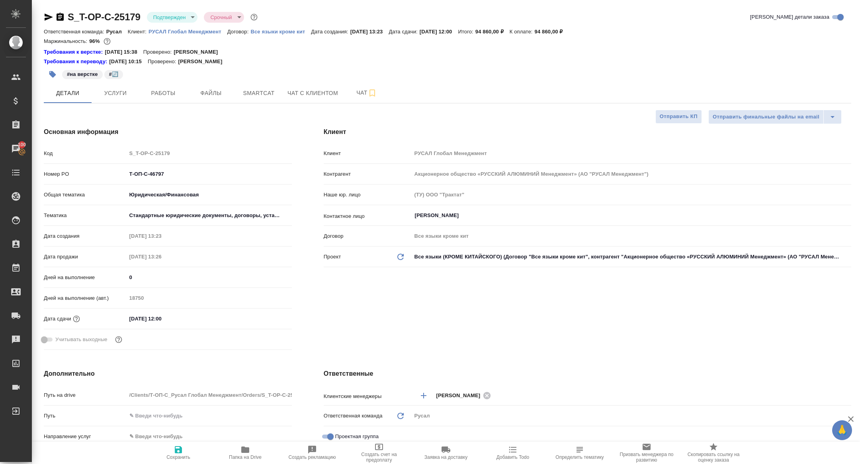
type textarea "x"
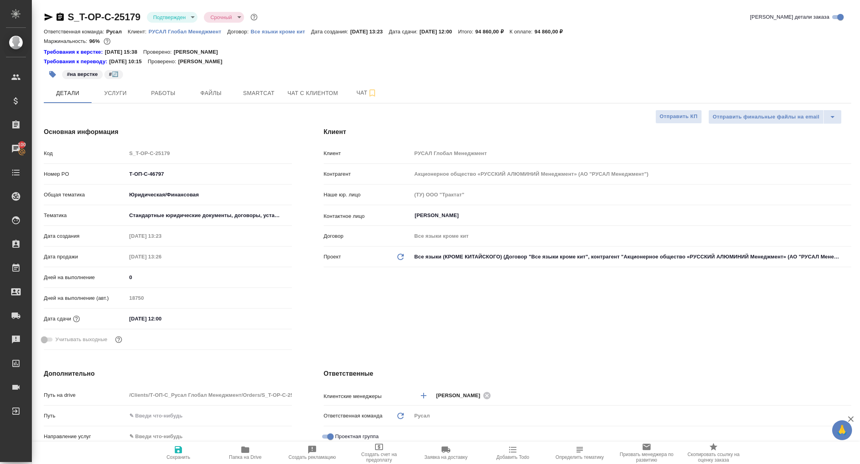
type textarea "x"
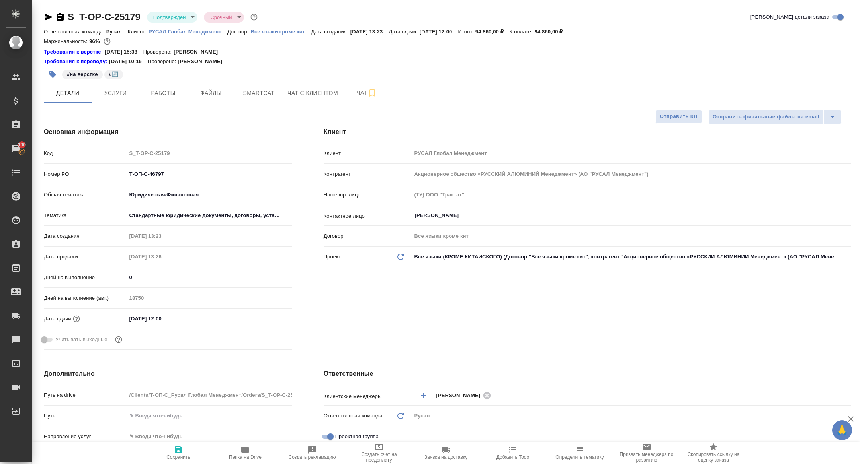
type textarea "x"
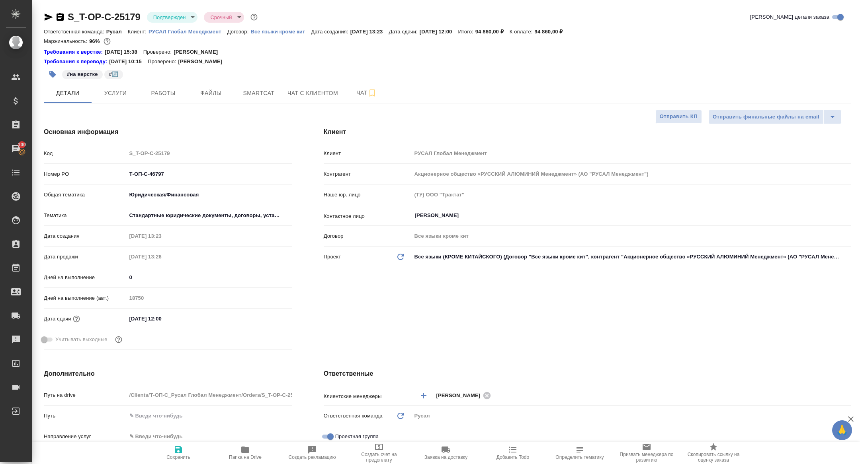
type textarea "x"
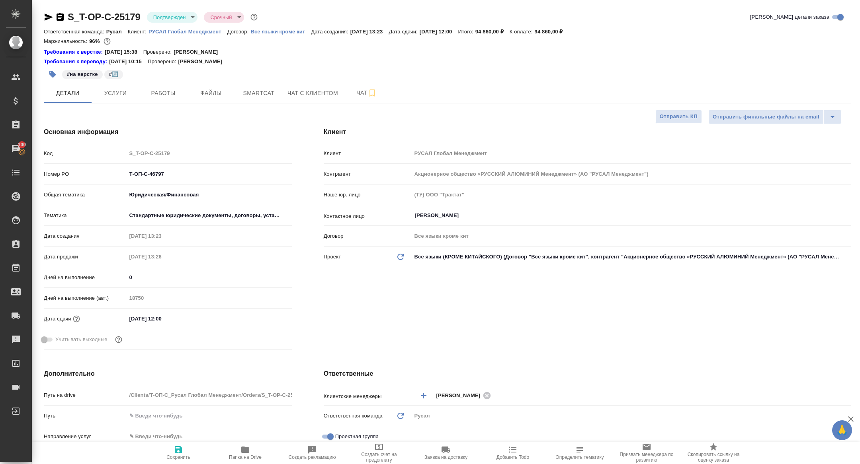
type textarea "x"
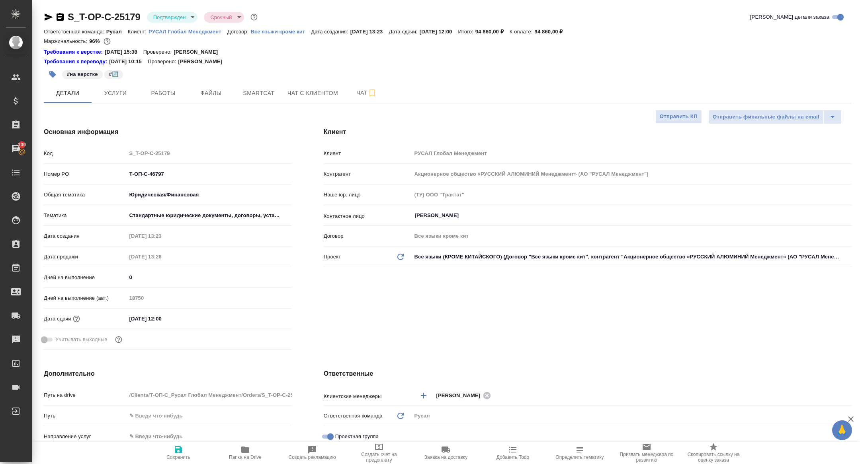
type textarea "x"
click at [163, 83] on div "#на верстке #🔄️" at bounding box center [313, 75] width 538 height 18
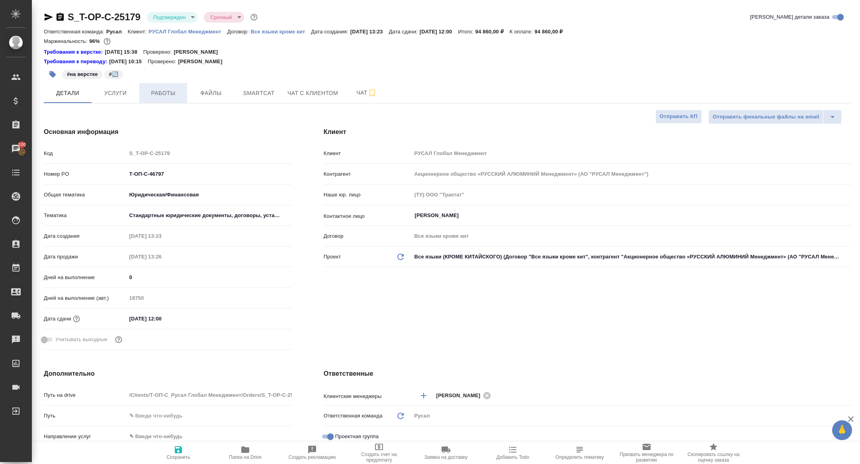
click at [164, 97] on span "Работы" at bounding box center [163, 93] width 38 height 10
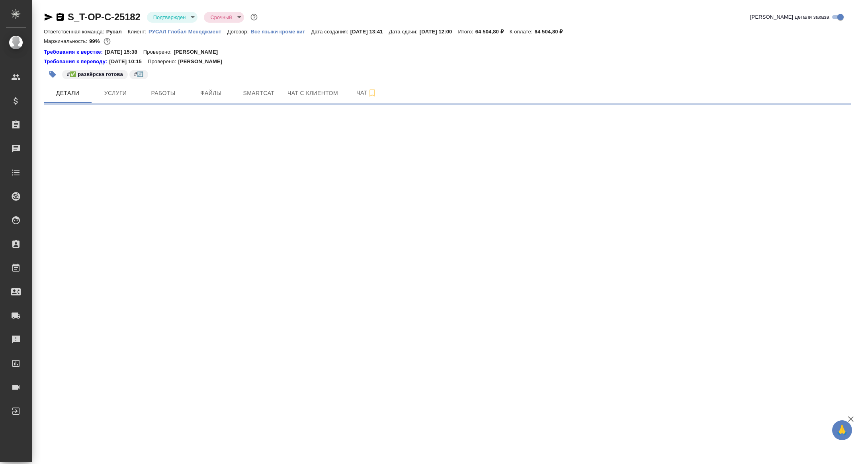
click at [49, 16] on icon "button" at bounding box center [49, 17] width 8 height 7
select select "RU"
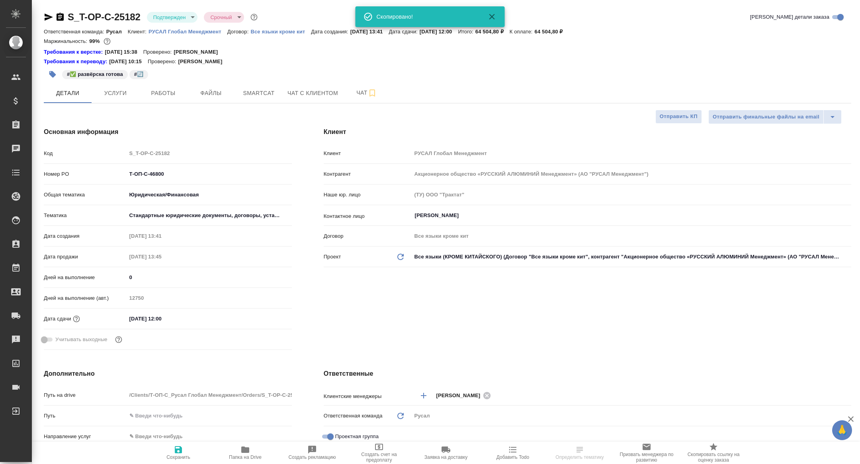
type textarea "x"
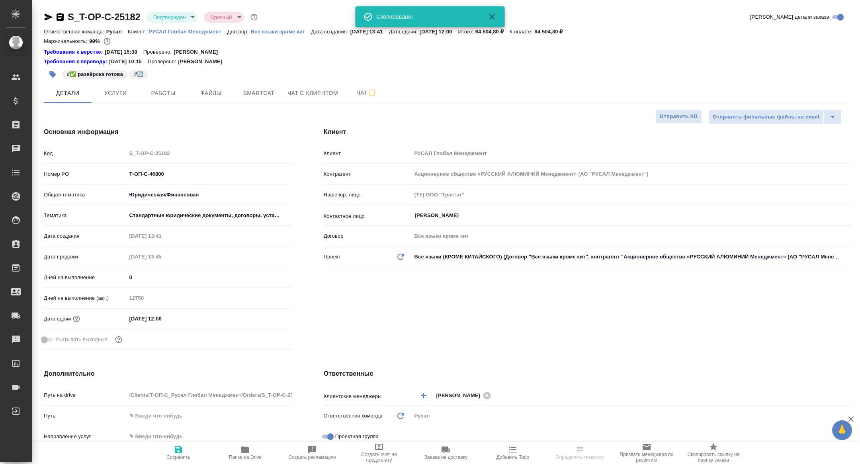
type textarea "x"
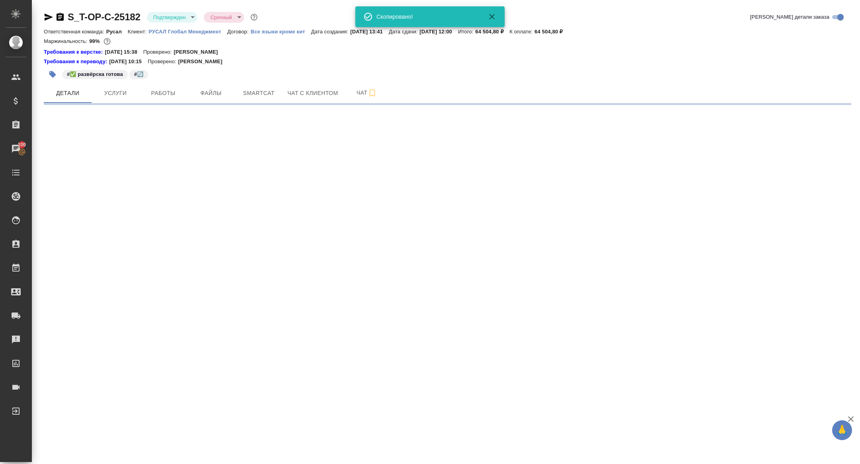
select select "RU"
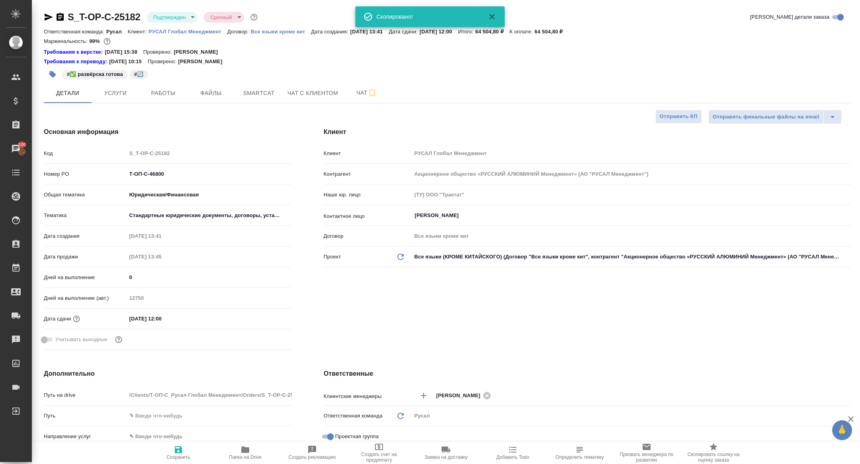
type textarea "x"
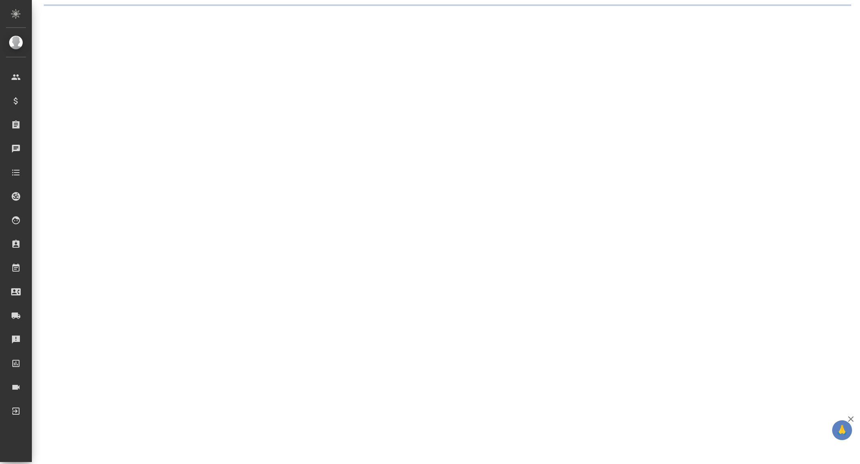
select select "RU"
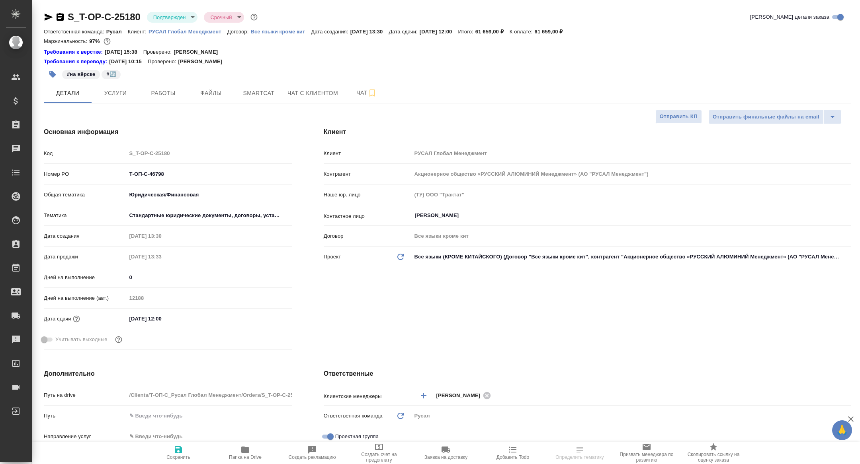
type textarea "x"
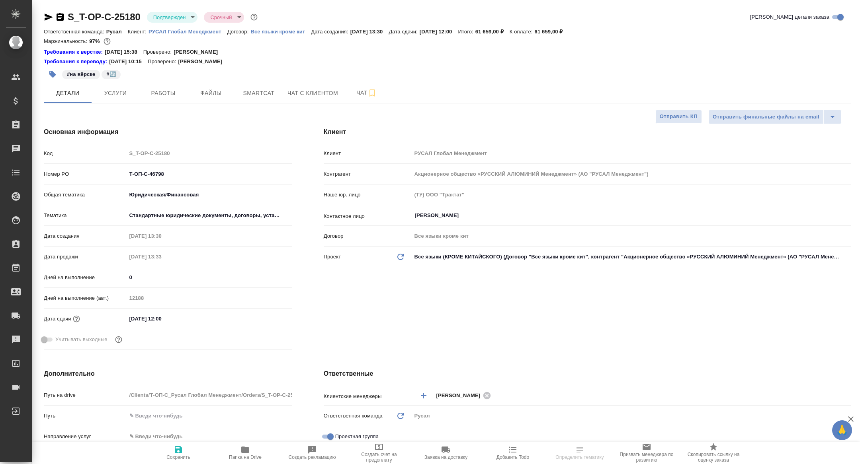
type textarea "x"
click at [241, 461] on button "Папка на Drive" at bounding box center [245, 453] width 67 height 22
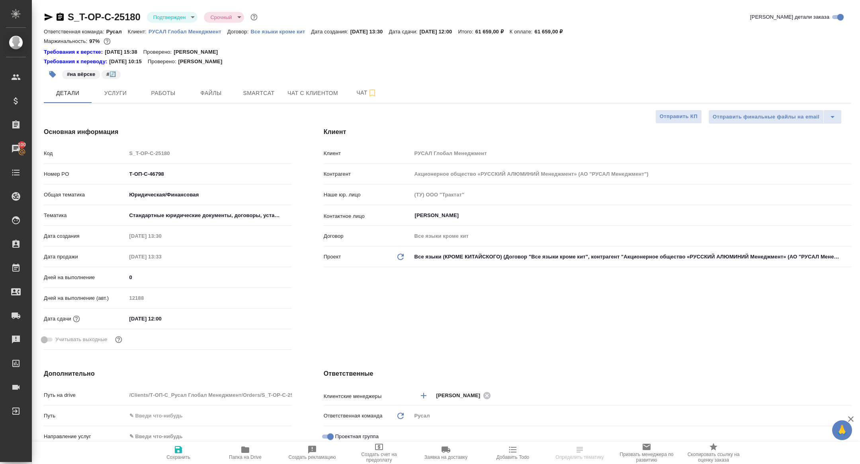
type textarea "x"
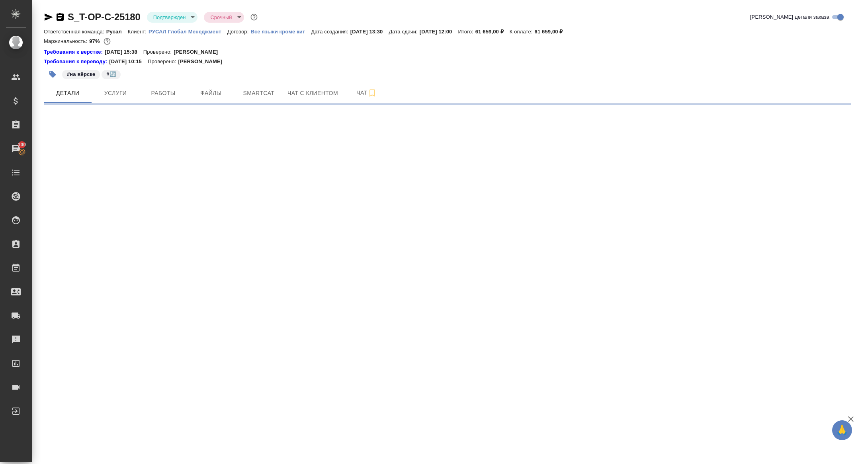
select select "RU"
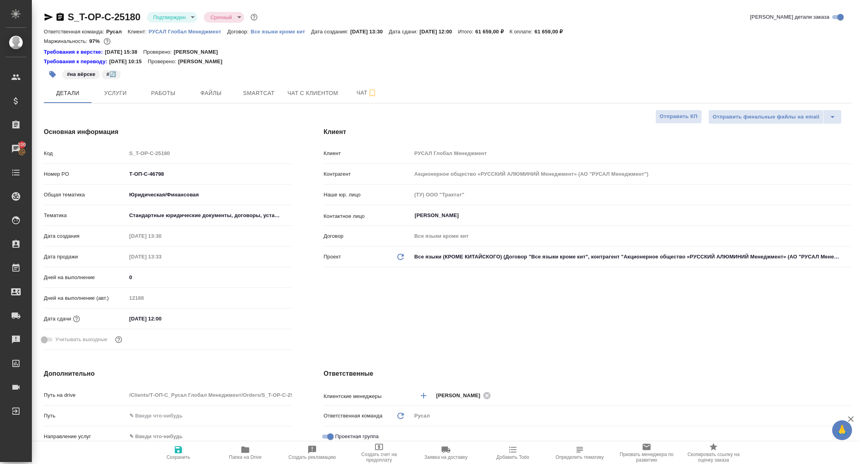
type textarea "x"
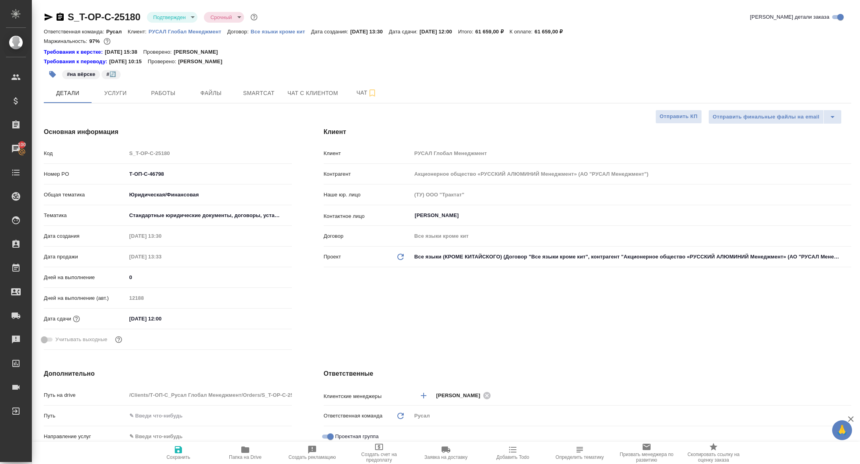
type textarea "x"
click at [60, 17] on icon "button" at bounding box center [60, 17] width 10 height 10
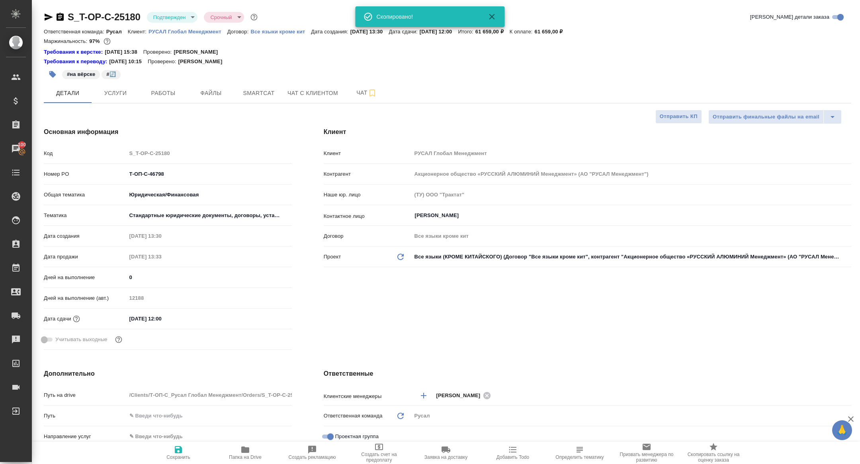
type textarea "x"
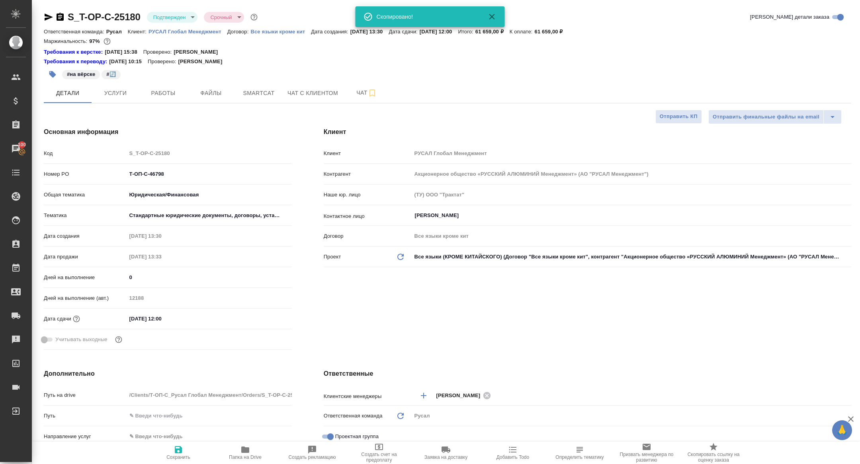
type textarea "x"
click at [122, 85] on button "Услуги" at bounding box center [116, 93] width 48 height 20
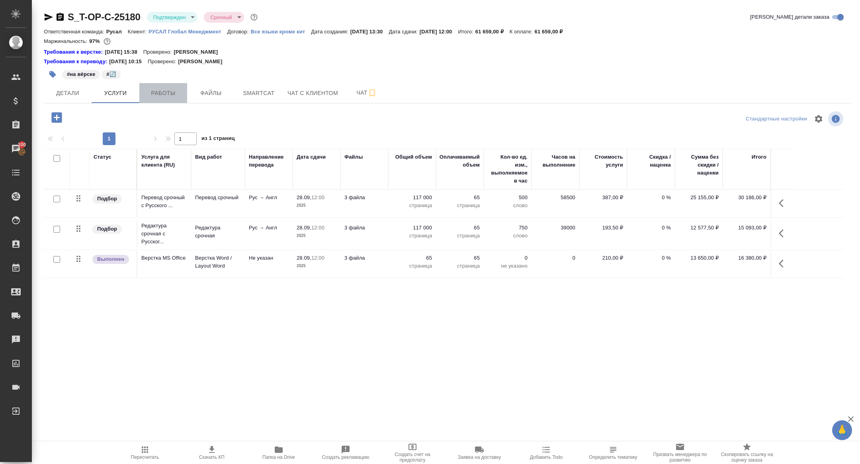
click at [165, 86] on button "Работы" at bounding box center [163, 93] width 48 height 20
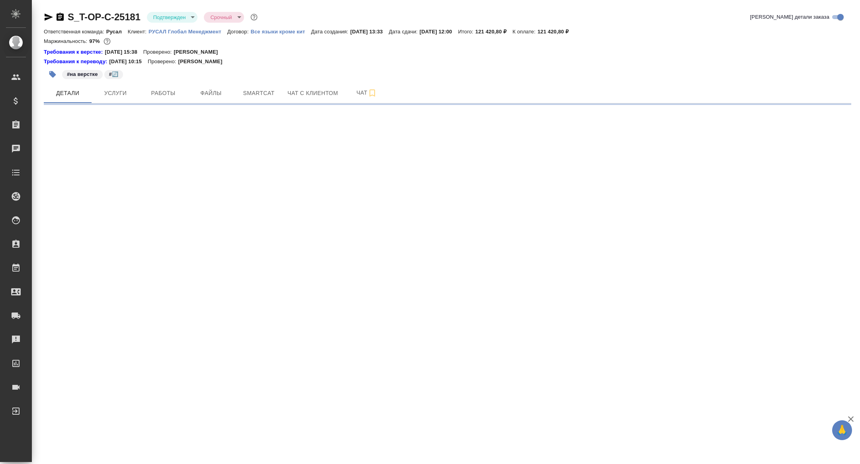
select select "RU"
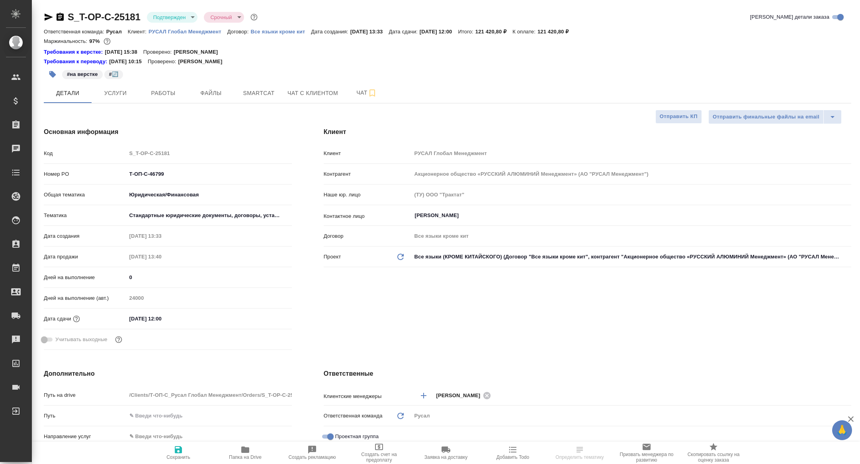
type textarea "x"
select select "RU"
type textarea "x"
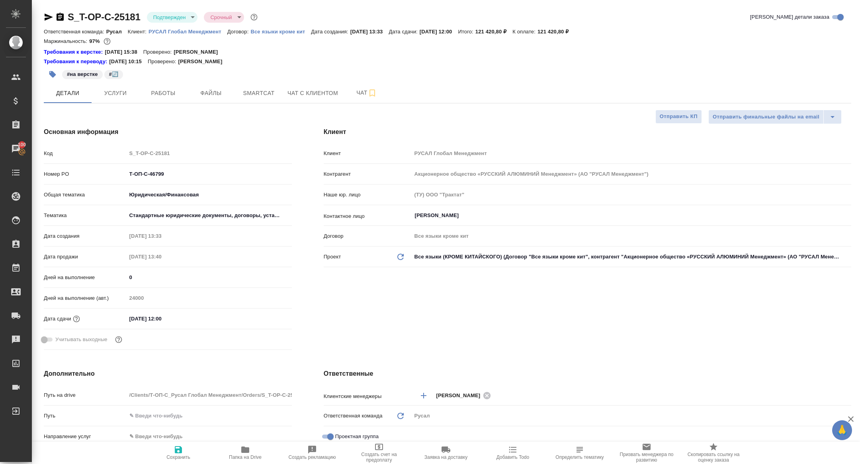
type textarea "x"
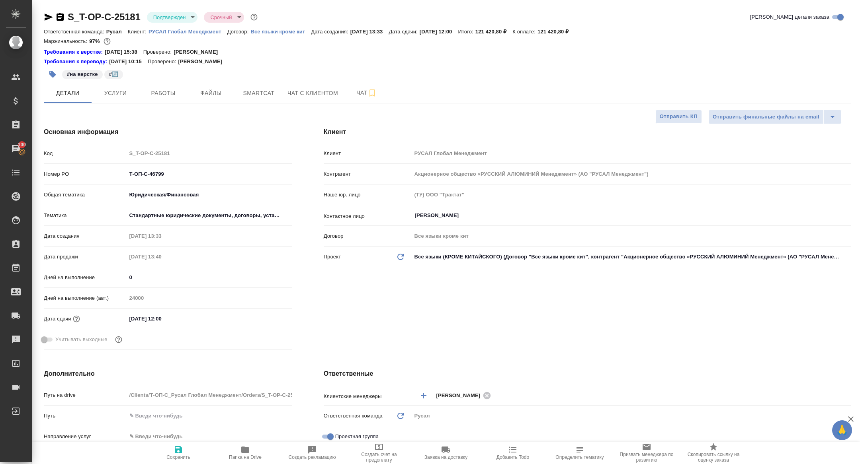
click at [248, 464] on button "Папка на Drive" at bounding box center [245, 453] width 67 height 22
type textarea "x"
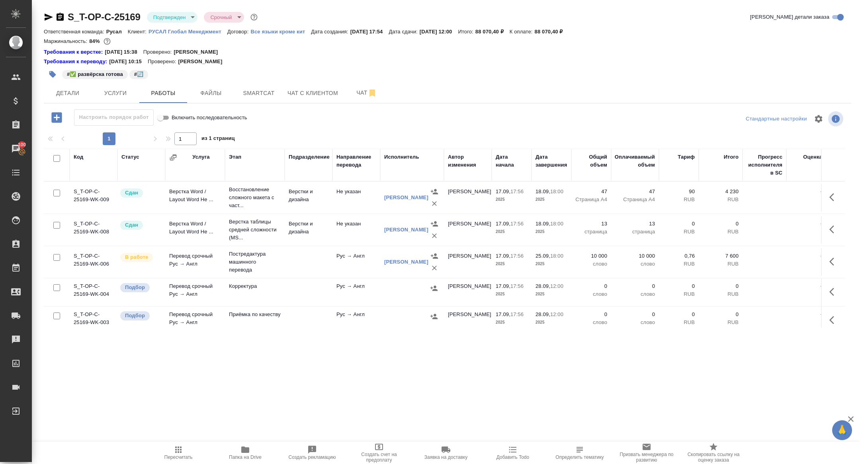
click at [833, 287] on icon "button" at bounding box center [834, 292] width 10 height 10
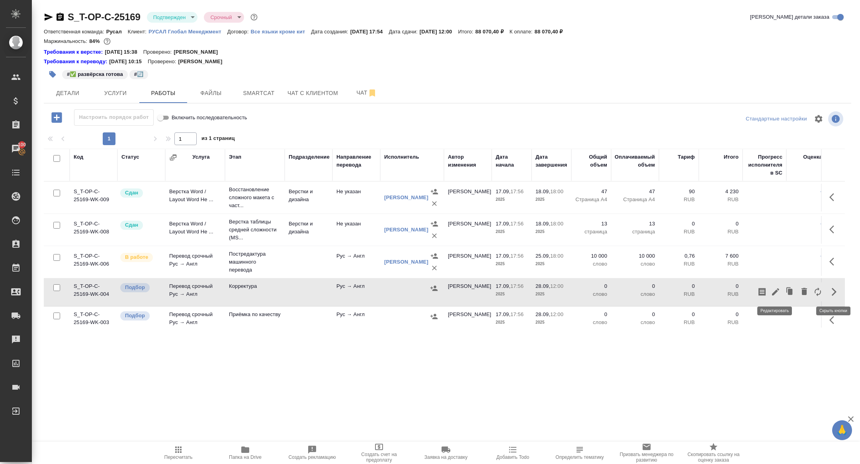
click at [775, 291] on icon "button" at bounding box center [775, 292] width 7 height 7
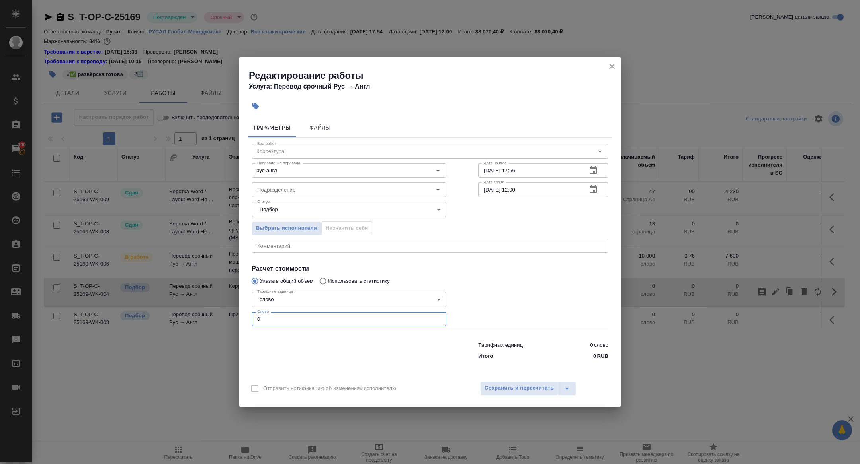
drag, startPoint x: 267, startPoint y: 325, endPoint x: 215, endPoint y: 296, distance: 60.2
click at [215, 296] on div "Редактирование работы Услуга: Перевод срочный Рус → Англ Параметры Файлы Вид ра…" at bounding box center [430, 232] width 860 height 464
type input "26000"
click at [520, 389] on span "Сохранить и пересчитать" at bounding box center [518, 388] width 69 height 9
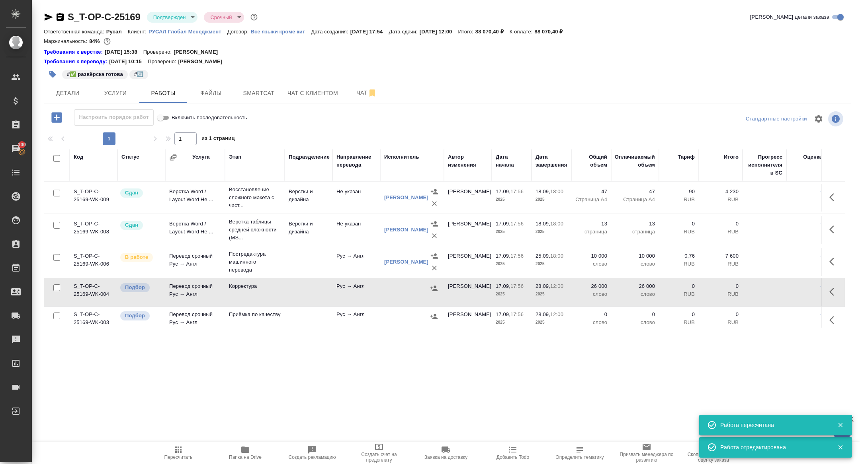
click at [832, 291] on icon "button" at bounding box center [834, 292] width 10 height 10
click at [775, 292] on icon "button" at bounding box center [775, 292] width 7 height 7
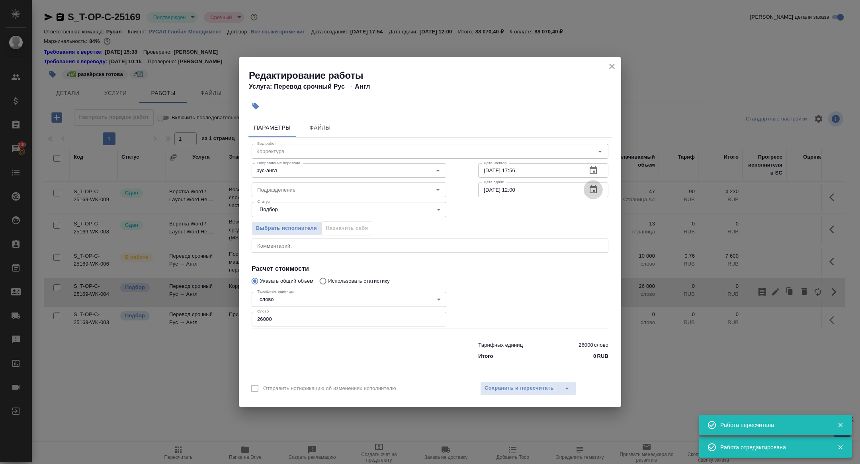
click at [599, 188] on button "button" at bounding box center [592, 189] width 19 height 19
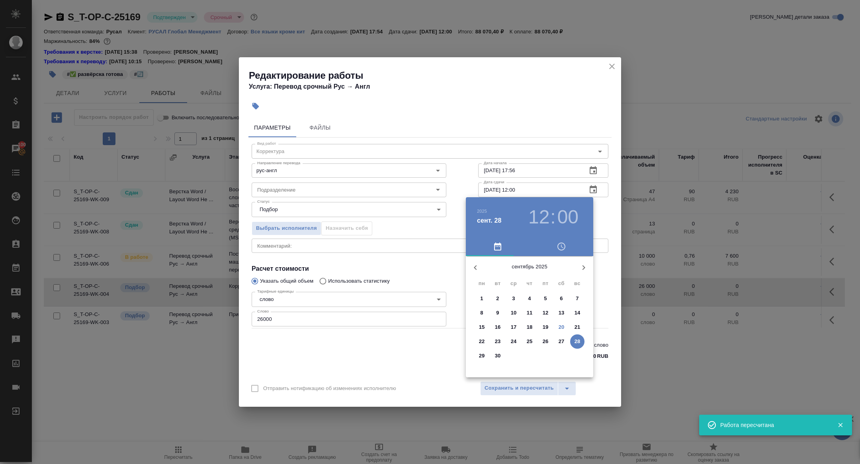
click at [558, 340] on span "27" at bounding box center [561, 342] width 14 height 8
type input "[DATE] 12:00"
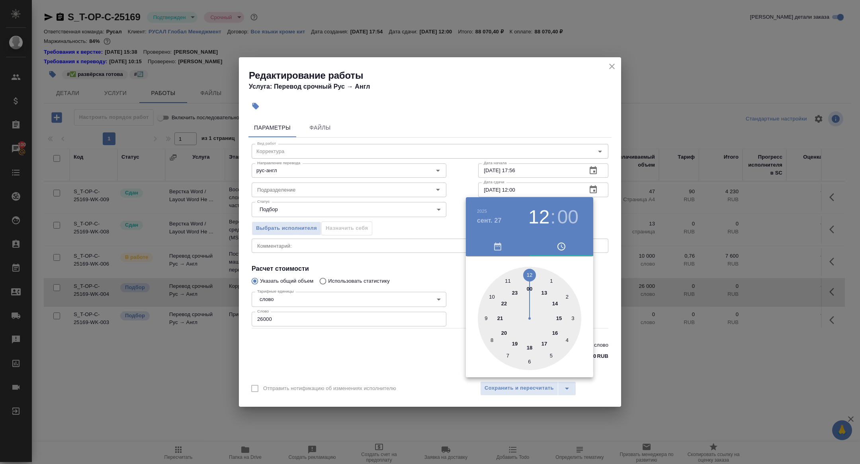
click at [455, 284] on div at bounding box center [430, 232] width 860 height 464
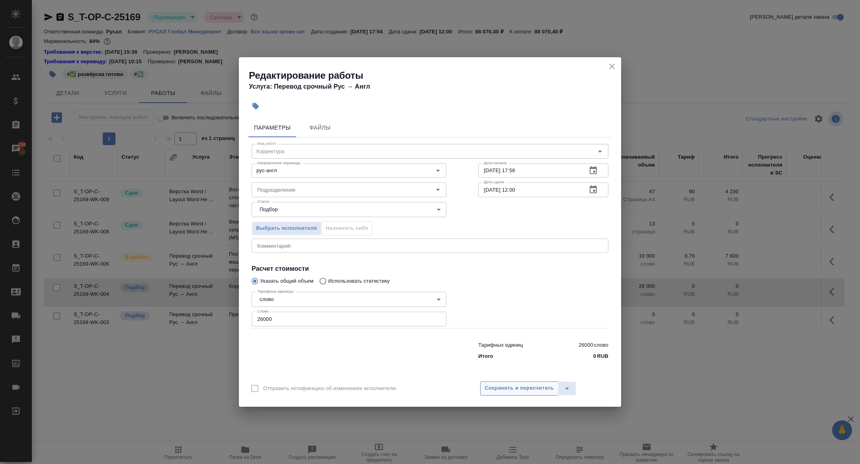
click at [523, 382] on button "Сохранить и пересчитать" at bounding box center [519, 389] width 78 height 14
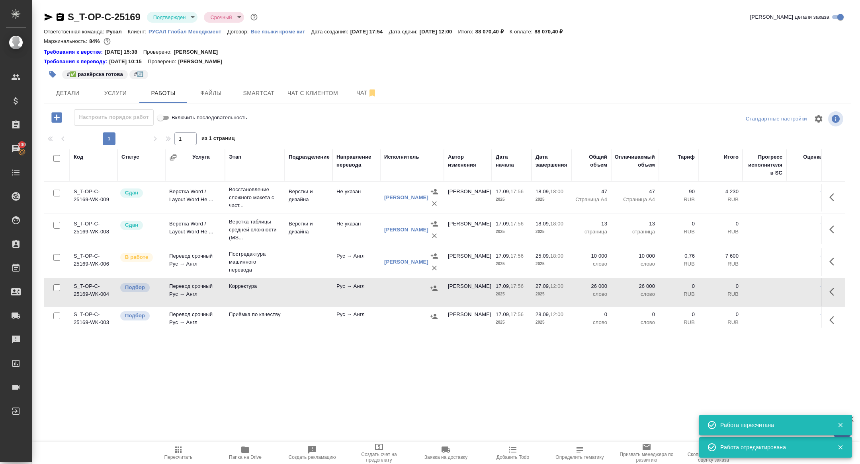
click at [425, 287] on div at bounding box center [412, 289] width 56 height 12
click at [432, 287] on icon "button" at bounding box center [434, 289] width 8 height 8
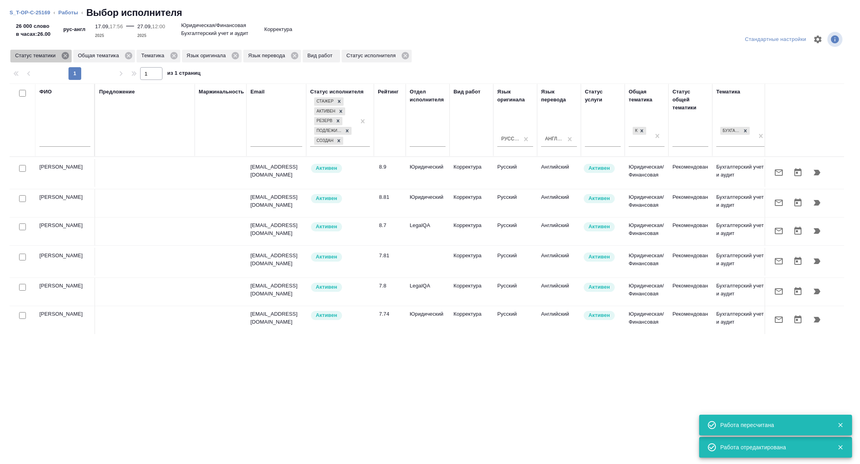
click at [66, 56] on icon at bounding box center [65, 55] width 9 height 9
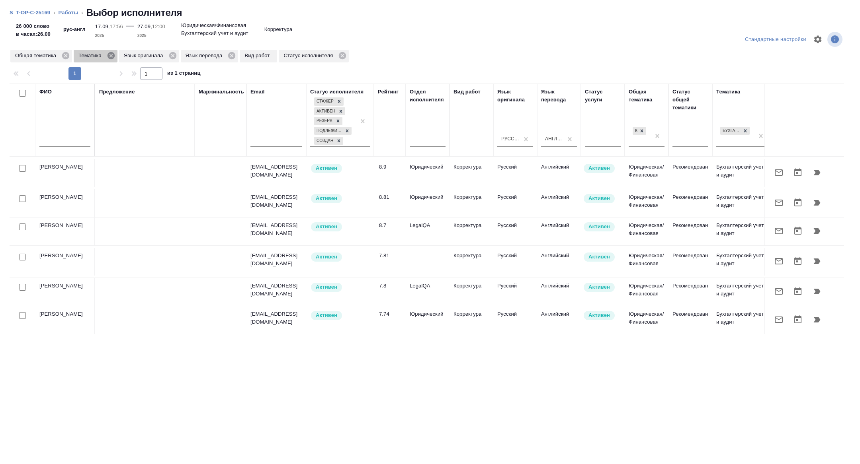
click at [111, 54] on icon at bounding box center [110, 55] width 7 height 7
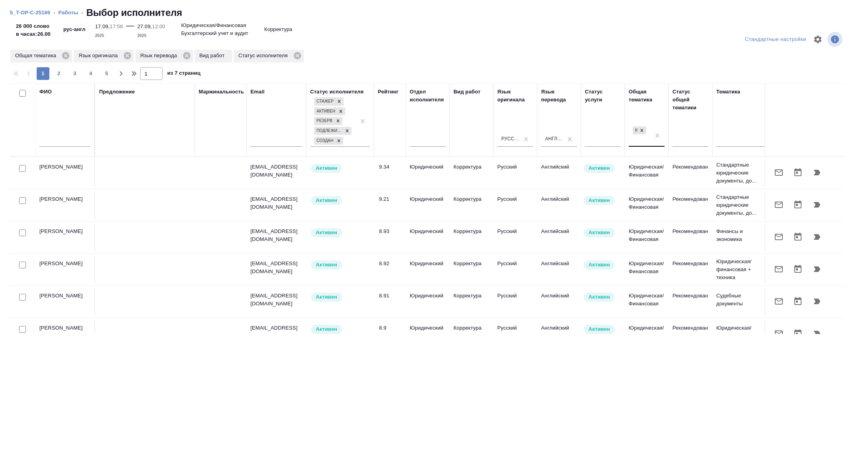
scroll to position [0, 322]
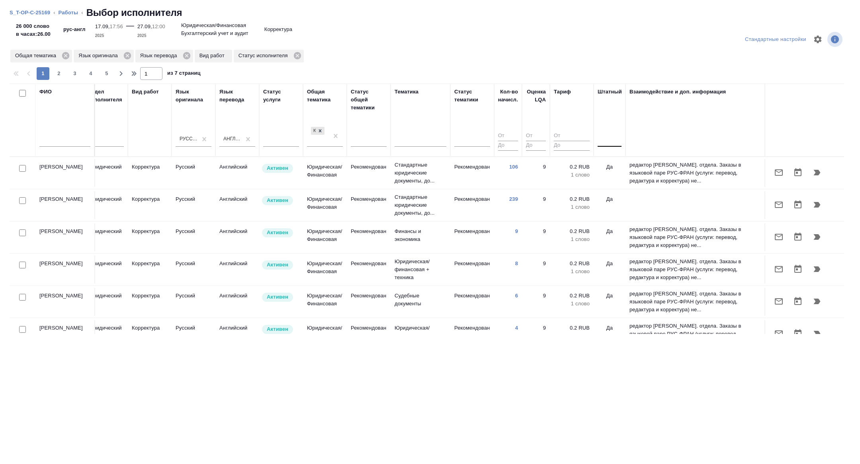
click at [599, 132] on div at bounding box center [609, 139] width 24 height 15
click at [624, 161] on div "Нет" at bounding box center [656, 164] width 119 height 14
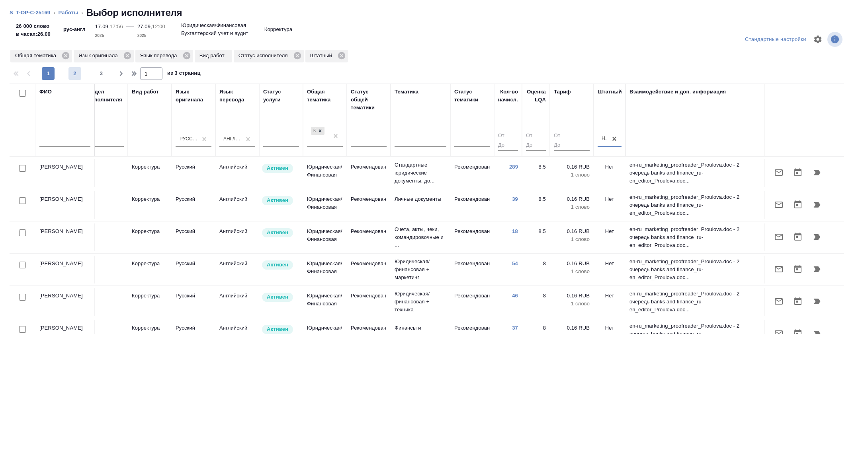
click at [76, 74] on span "2" at bounding box center [74, 74] width 13 height 8
type input "2"
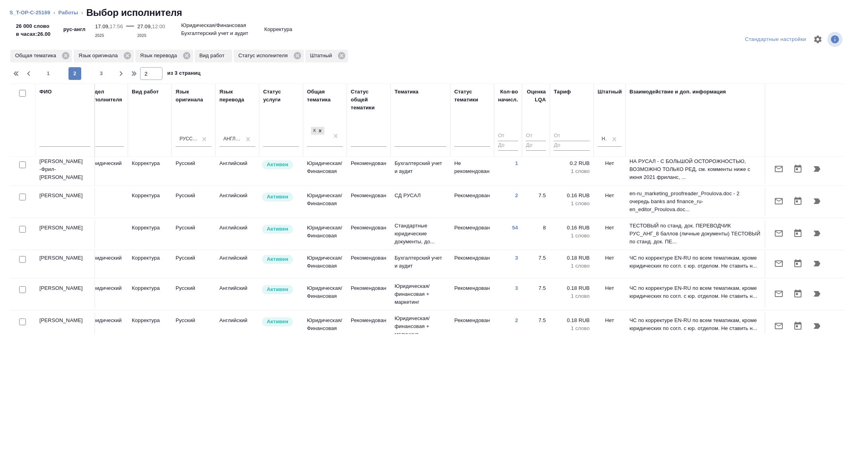
scroll to position [36, 322]
click at [22, 226] on input "checkbox" at bounding box center [22, 229] width 7 height 7
checkbox input "true"
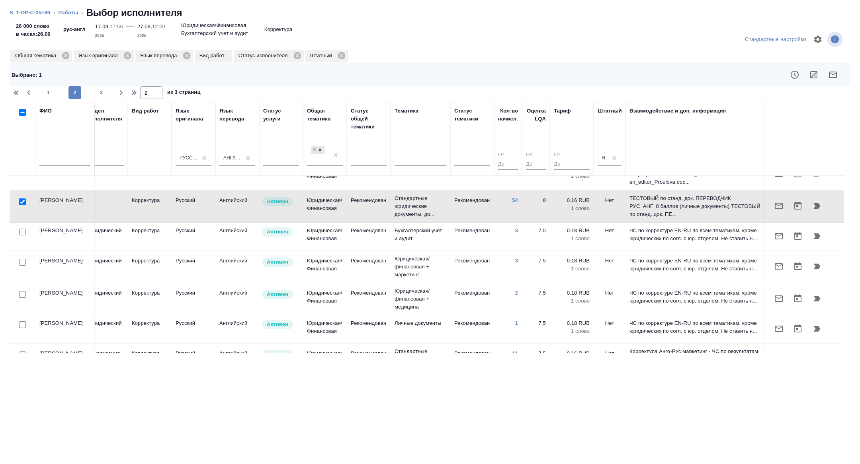
scroll to position [82, 322]
click at [21, 261] on input "checkbox" at bounding box center [22, 263] width 7 height 7
checkbox input "true"
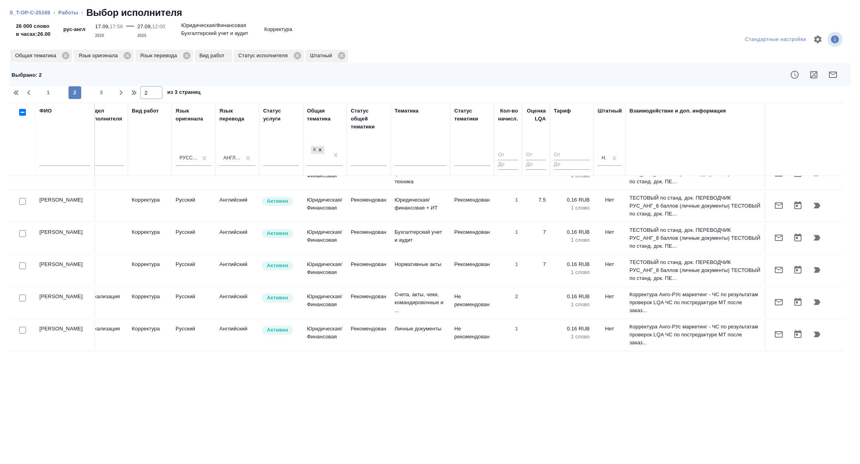
scroll to position [618, 322]
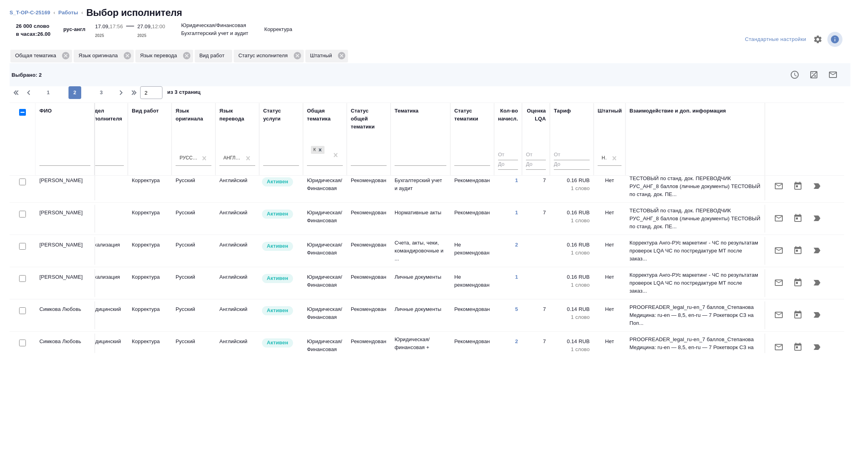
click at [24, 308] on input "checkbox" at bounding box center [22, 311] width 7 height 7
checkbox input "true"
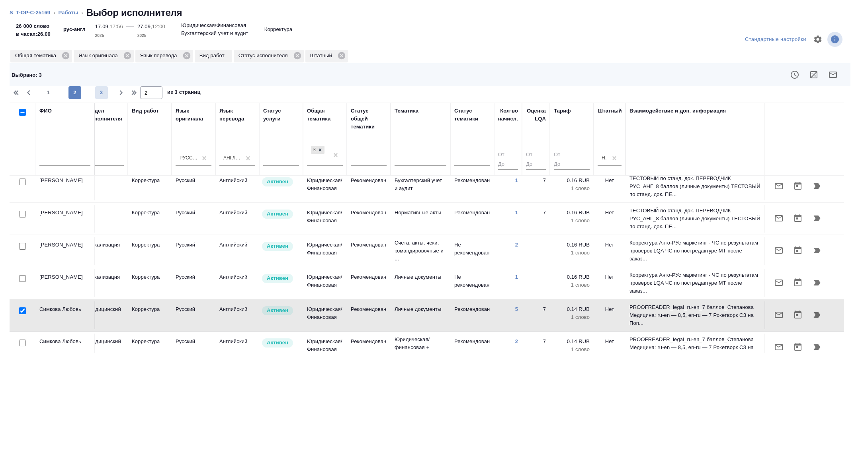
click at [103, 92] on span "3" at bounding box center [101, 93] width 13 height 8
type input "3"
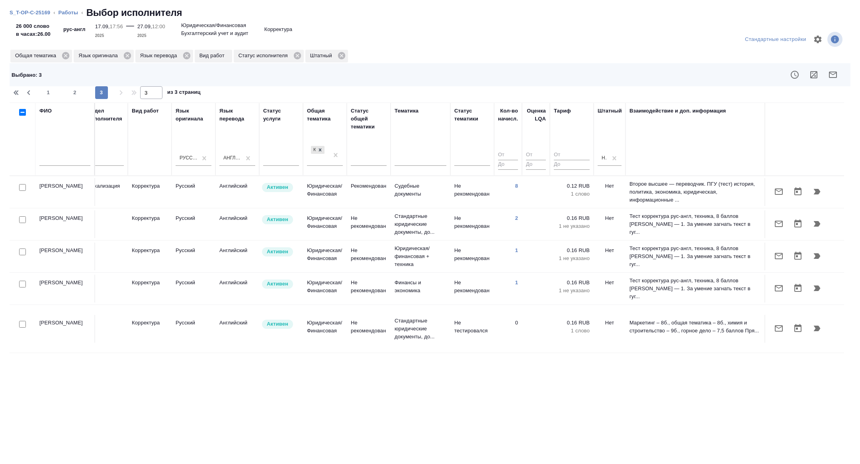
scroll to position [337, 322]
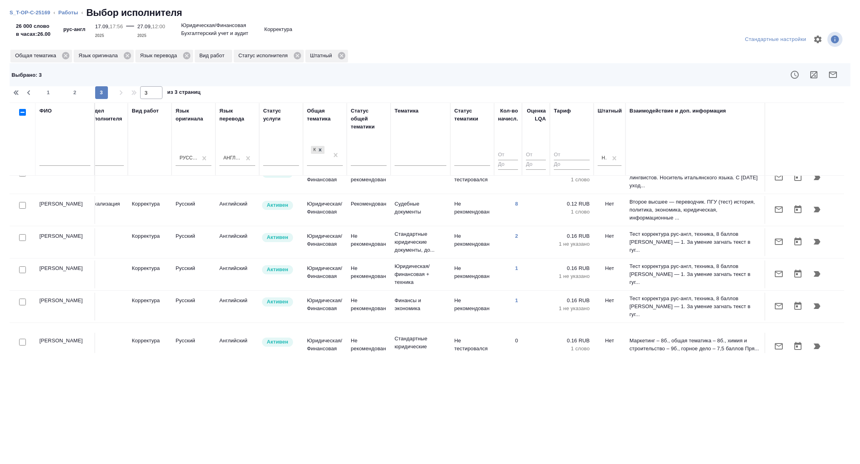
click at [23, 337] on div at bounding box center [23, 342] width 18 height 11
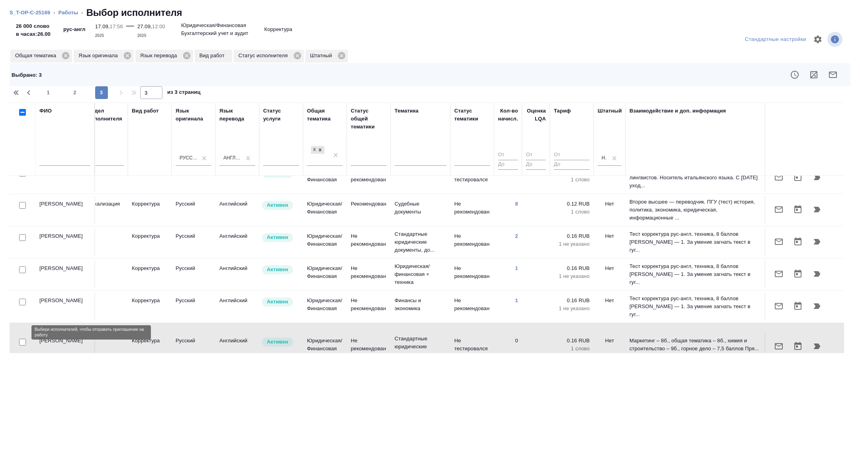
click at [23, 339] on input "checkbox" at bounding box center [22, 342] width 7 height 7
checkbox input "true"
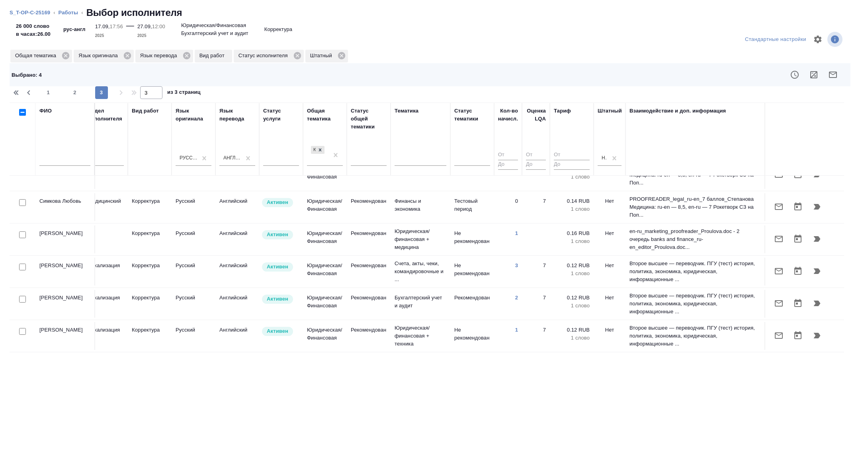
scroll to position [49, 322]
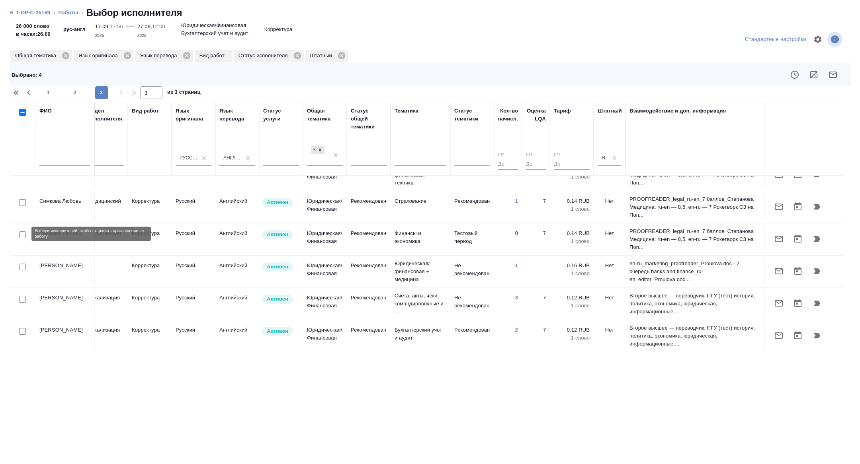
click at [23, 236] on input "checkbox" at bounding box center [22, 235] width 7 height 7
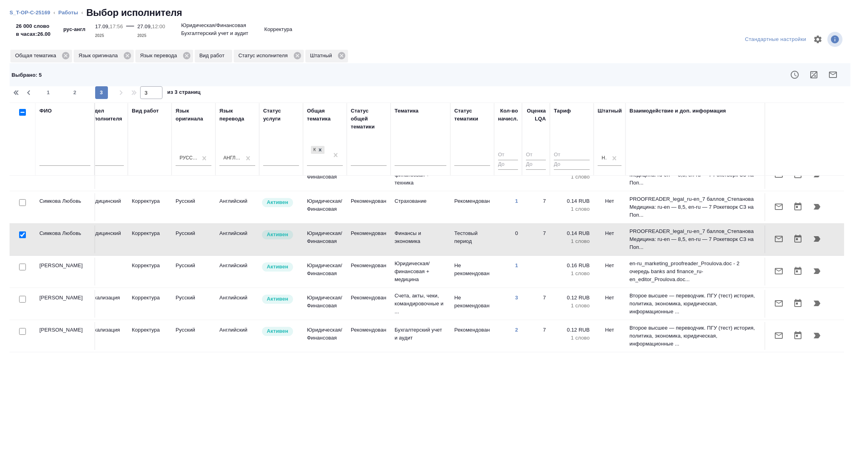
click at [22, 234] on input "checkbox" at bounding box center [22, 235] width 7 height 7
checkbox input "false"
click at [21, 267] on input "checkbox" at bounding box center [22, 267] width 7 height 7
checkbox input "true"
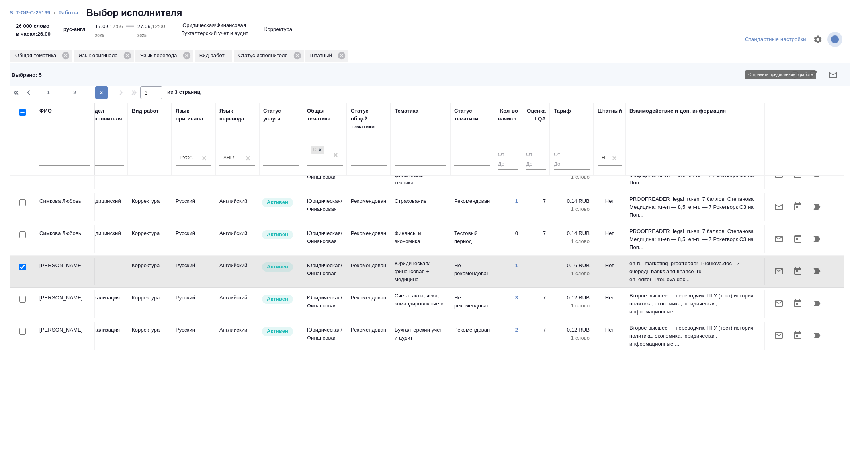
click at [830, 76] on icon "button" at bounding box center [833, 75] width 10 height 10
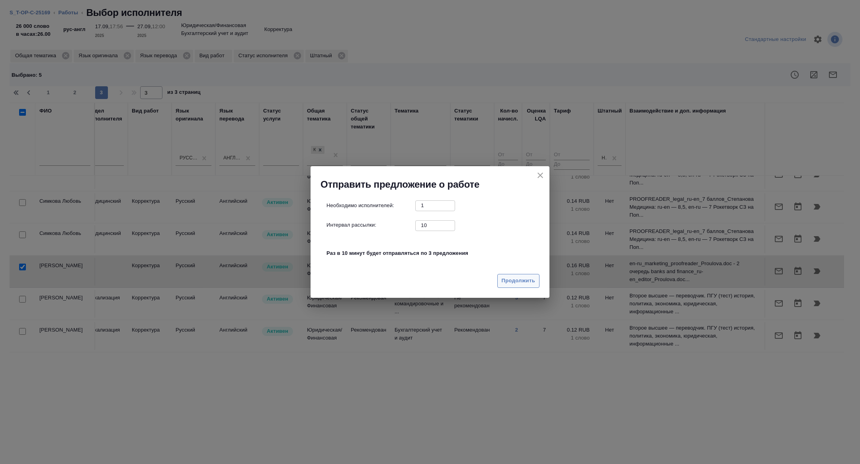
click at [515, 279] on span "Продолжить" at bounding box center [518, 281] width 33 height 9
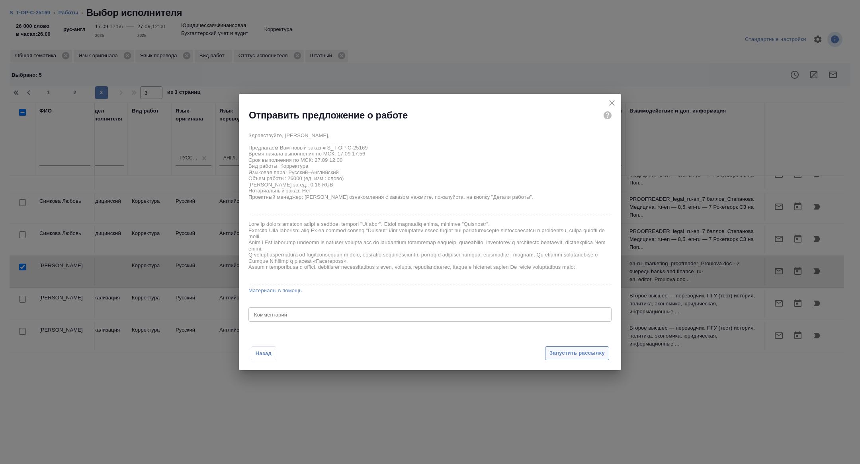
click at [574, 355] on span "Запустить рассылку" at bounding box center [576, 353] width 55 height 9
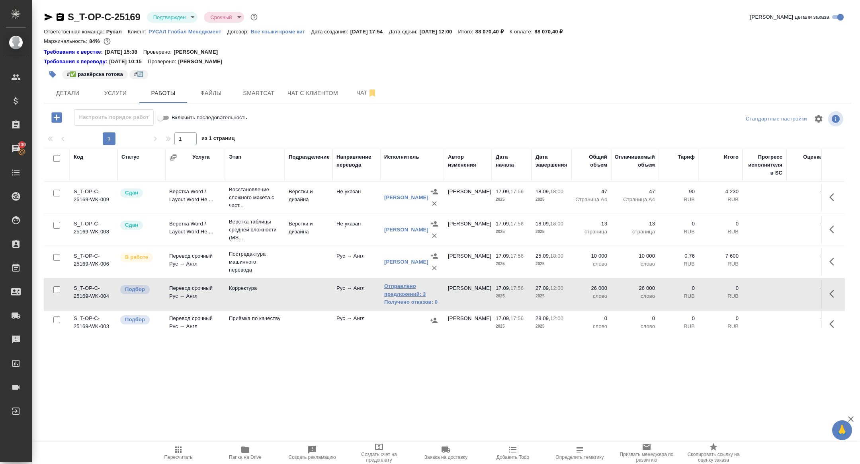
click at [406, 295] on link "Отправлено предложений: 3" at bounding box center [412, 291] width 56 height 16
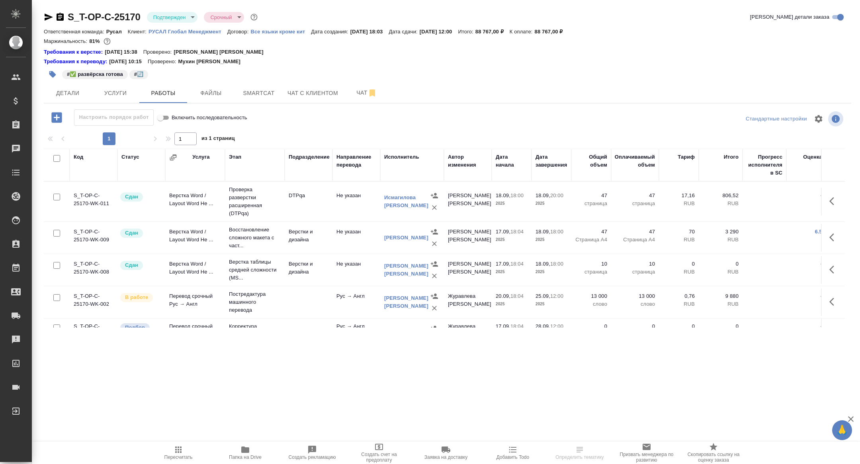
scroll to position [46, 0]
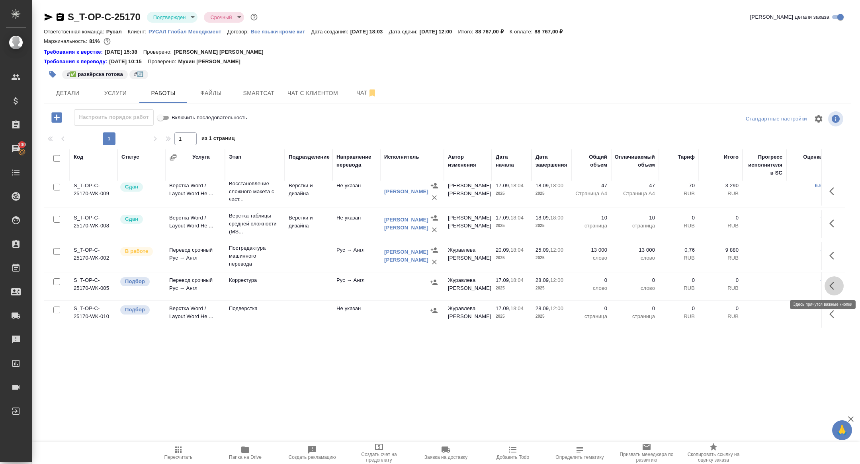
click at [840, 290] on button "button" at bounding box center [833, 286] width 19 height 19
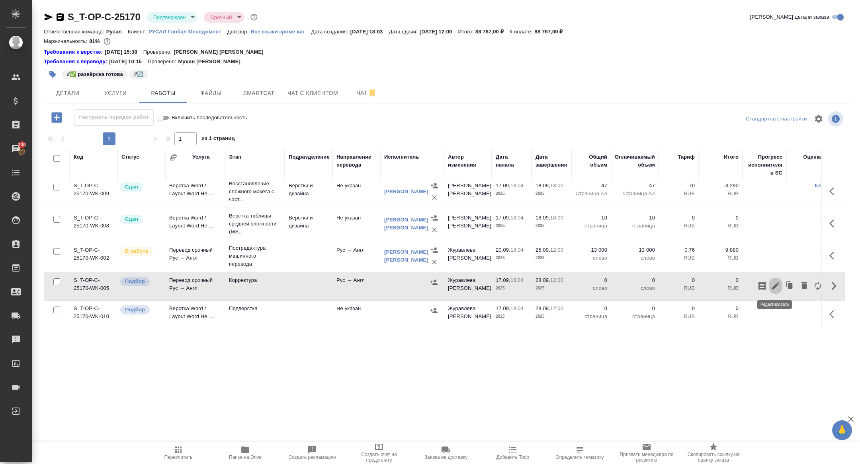
click at [769, 283] on button "button" at bounding box center [776, 286] width 14 height 19
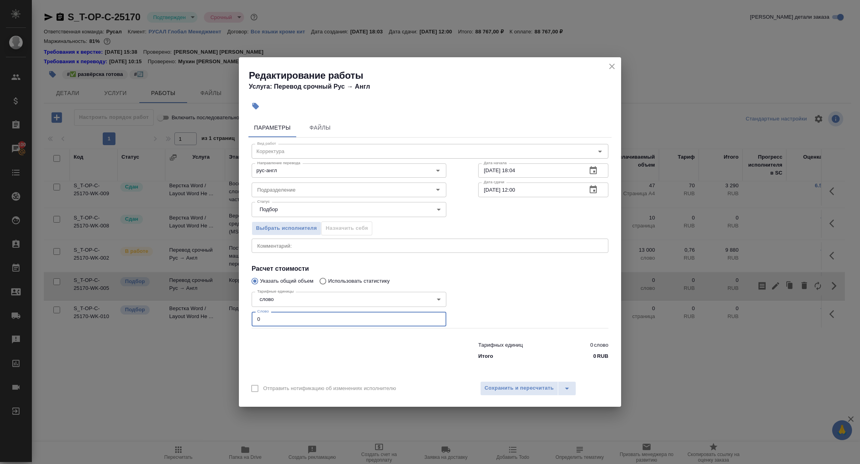
drag, startPoint x: 273, startPoint y: 320, endPoint x: 198, endPoint y: 312, distance: 75.6
click at [199, 312] on div "Редактирование работы Услуга: Перевод срочный Рус → [PERSON_NAME] Файлы Вид раб…" at bounding box center [430, 232] width 860 height 464
type input "27000"
click at [520, 391] on span "Сохранить и пересчитать" at bounding box center [518, 388] width 69 height 9
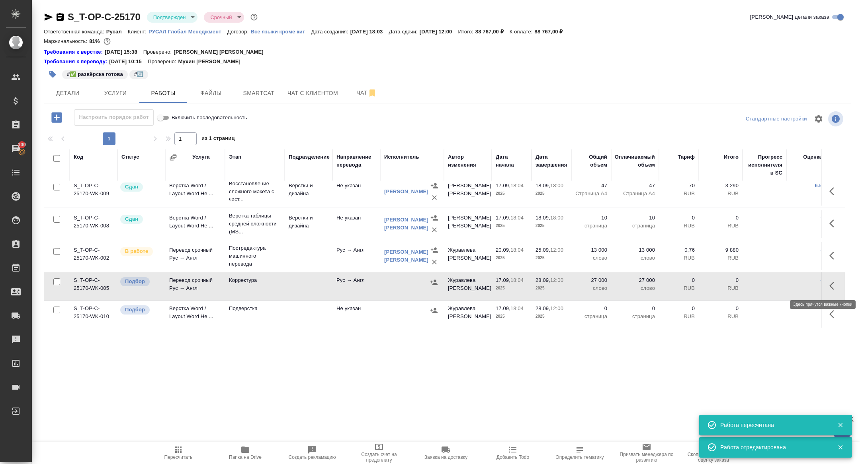
click at [837, 287] on icon "button" at bounding box center [834, 286] width 10 height 10
click at [775, 283] on icon "button" at bounding box center [776, 286] width 10 height 10
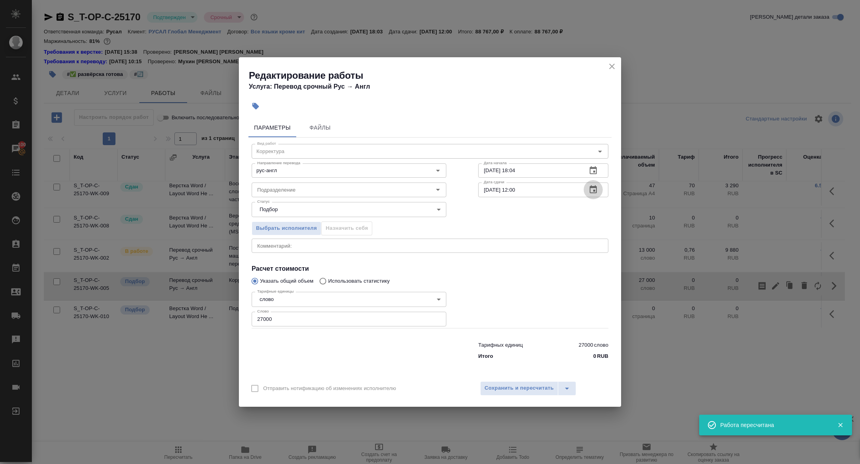
click at [596, 187] on icon "button" at bounding box center [592, 189] width 7 height 8
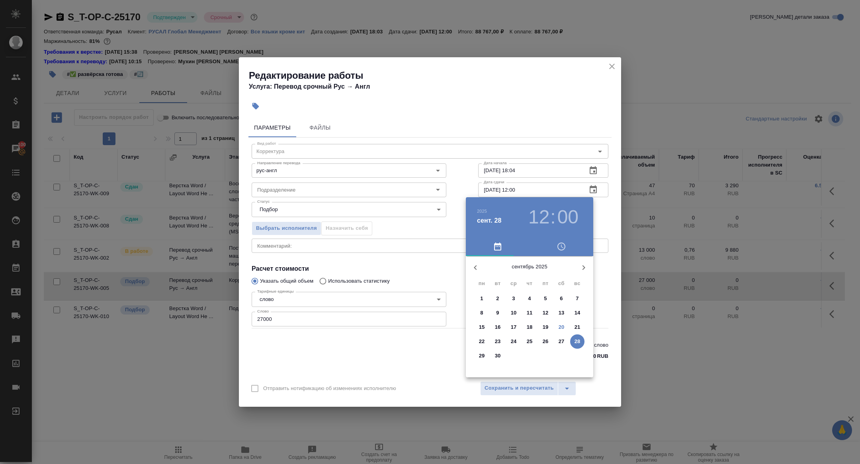
click at [556, 340] on span "27" at bounding box center [561, 342] width 14 height 8
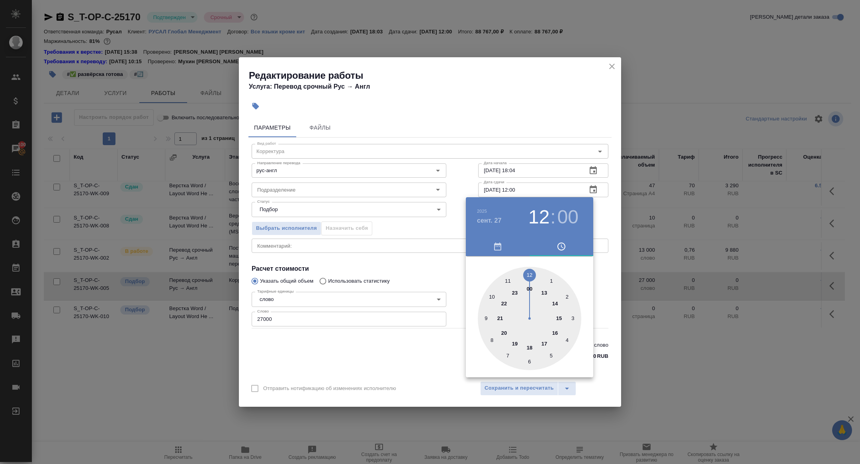
type input "[DATE] 09:00"
click at [486, 315] on div at bounding box center [529, 318] width 103 height 103
click at [437, 284] on div at bounding box center [430, 232] width 860 height 464
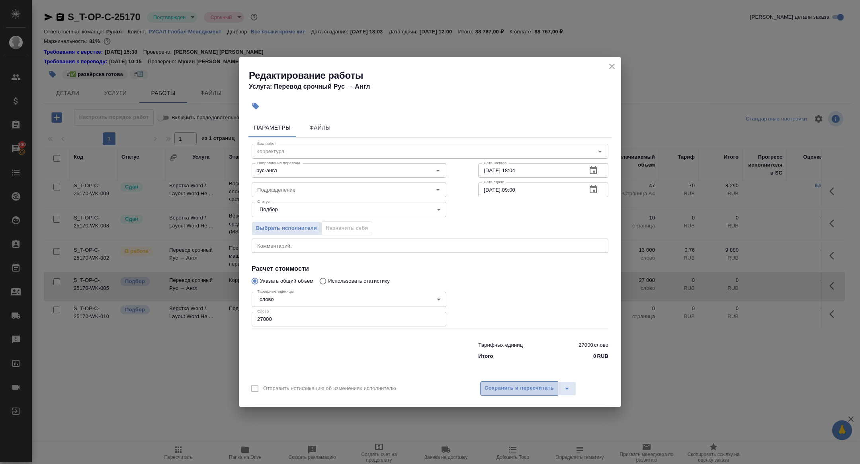
click at [514, 383] on button "Сохранить и пересчитать" at bounding box center [519, 389] width 78 height 14
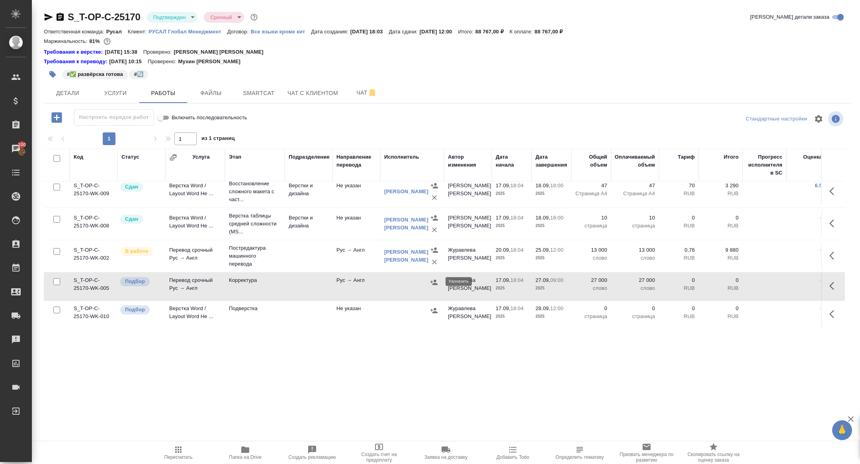
click at [435, 282] on icon "button" at bounding box center [434, 283] width 8 height 8
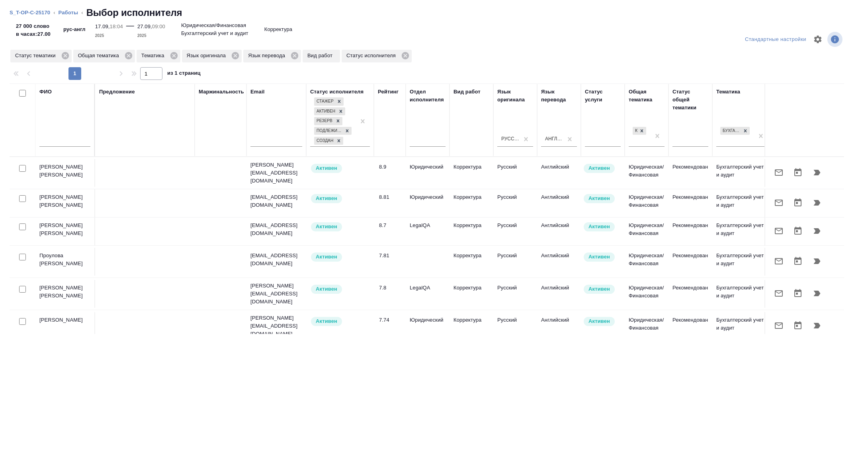
click at [72, 141] on input "text" at bounding box center [64, 142] width 51 height 10
type input "f"
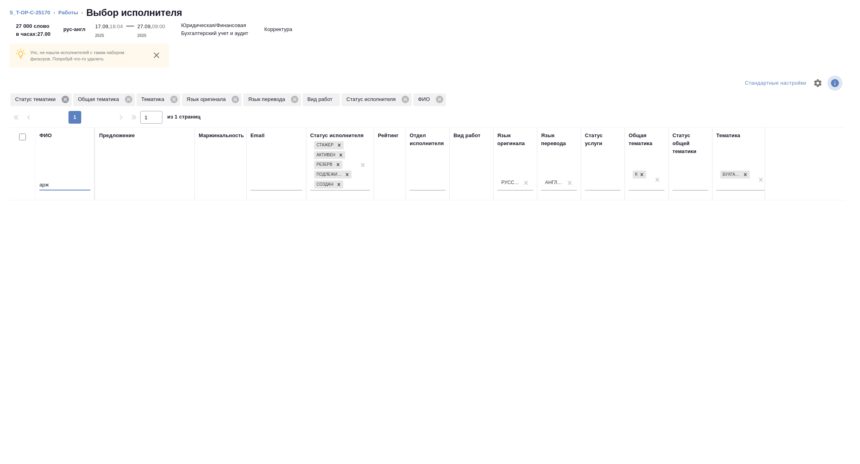
type input "арж"
click at [65, 100] on icon at bounding box center [64, 99] width 7 height 7
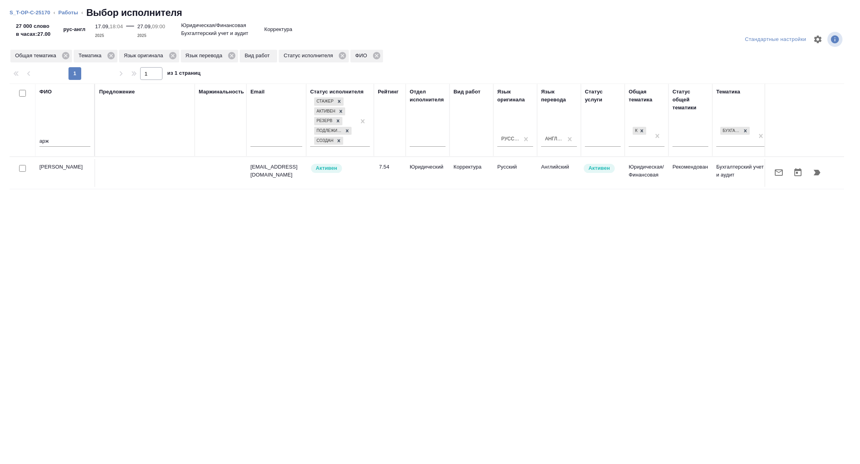
click at [785, 172] on button "button" at bounding box center [778, 172] width 19 height 19
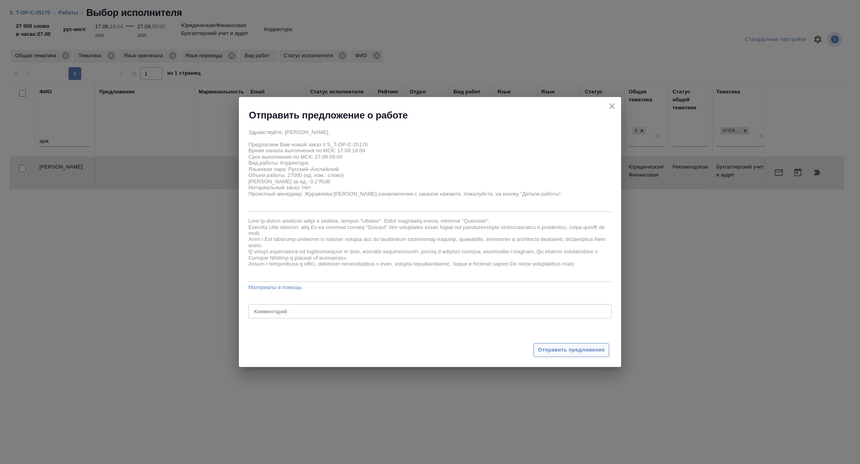
click at [579, 347] on span "Отправить предложение" at bounding box center [571, 350] width 67 height 9
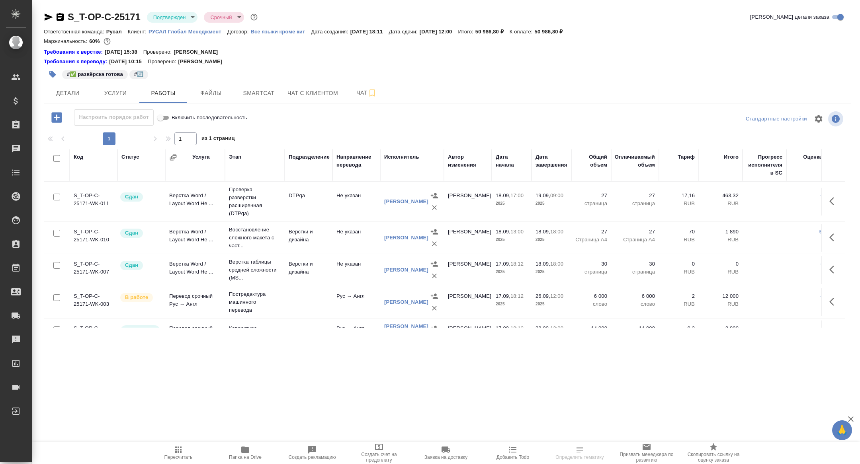
scroll to position [50, 0]
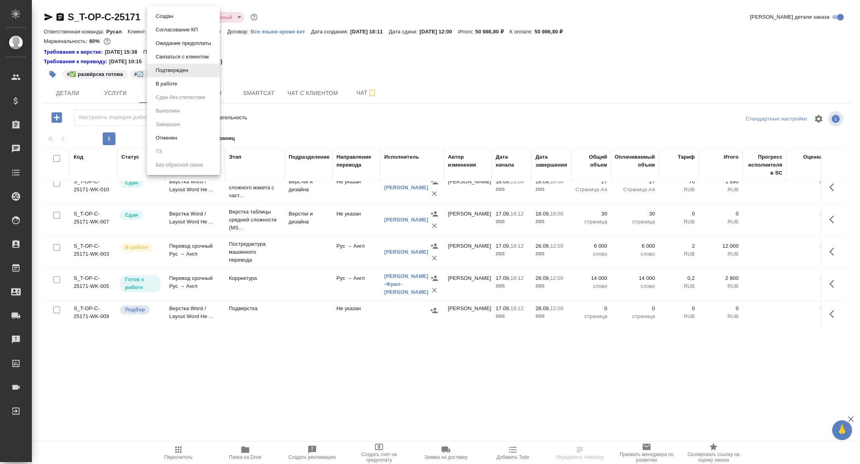
click at [170, 13] on body "🙏 .cls-1 fill:#fff; AWATERA [PERSON_NAME] Спецификации Заказы Чаты Todo Проекты…" at bounding box center [430, 232] width 860 height 464
click at [170, 82] on button "В работе" at bounding box center [166, 84] width 26 height 9
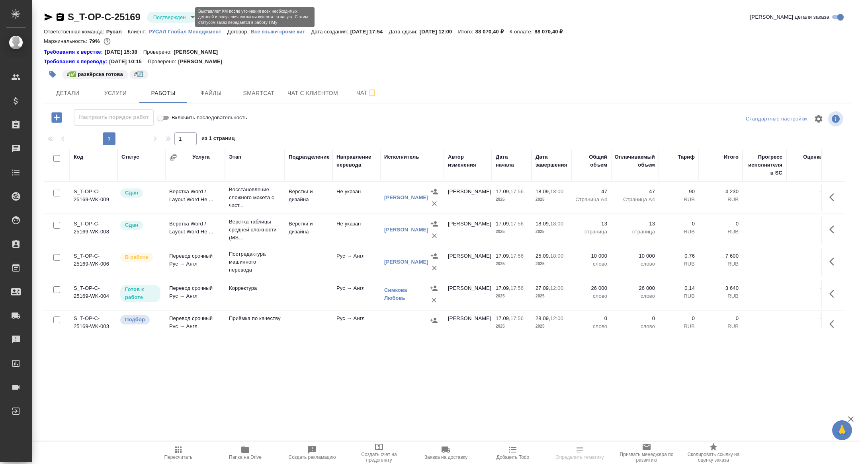
click at [169, 18] on body "🙏 .cls-1 fill:#fff; AWATERA [PERSON_NAME] Спецификации Заказы Чаты Todo Проекты…" at bounding box center [430, 232] width 860 height 464
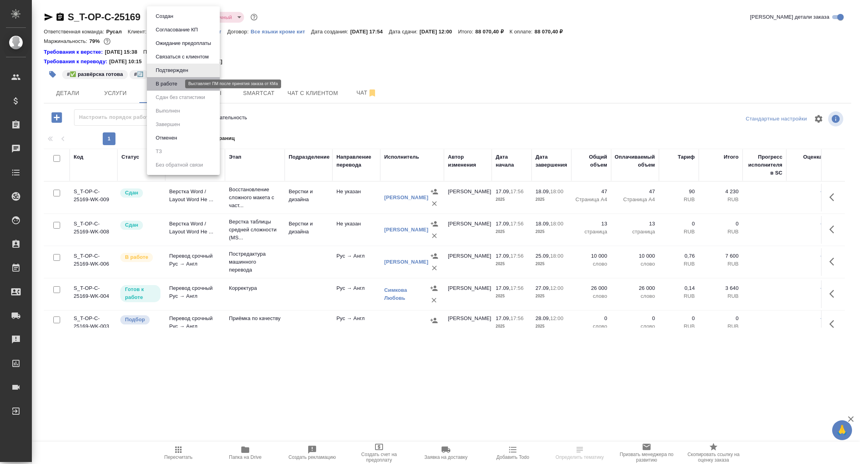
click at [175, 85] on button "В работе" at bounding box center [166, 84] width 26 height 9
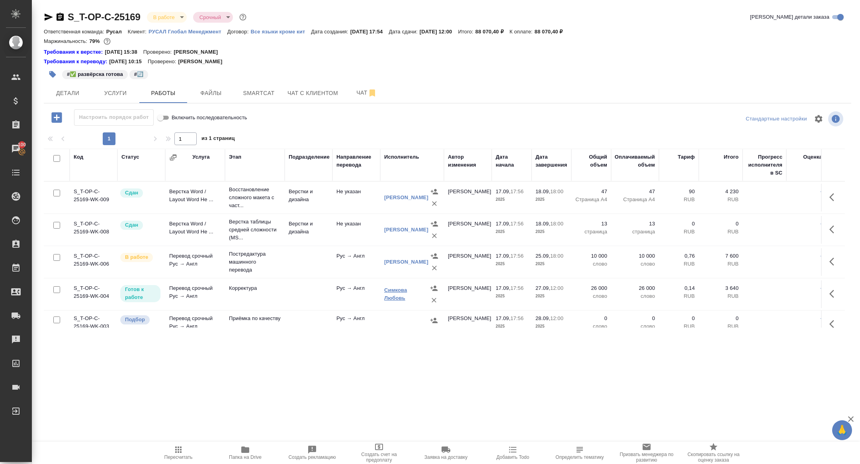
click at [400, 300] on link "Симкова Любовь" at bounding box center [395, 294] width 23 height 14
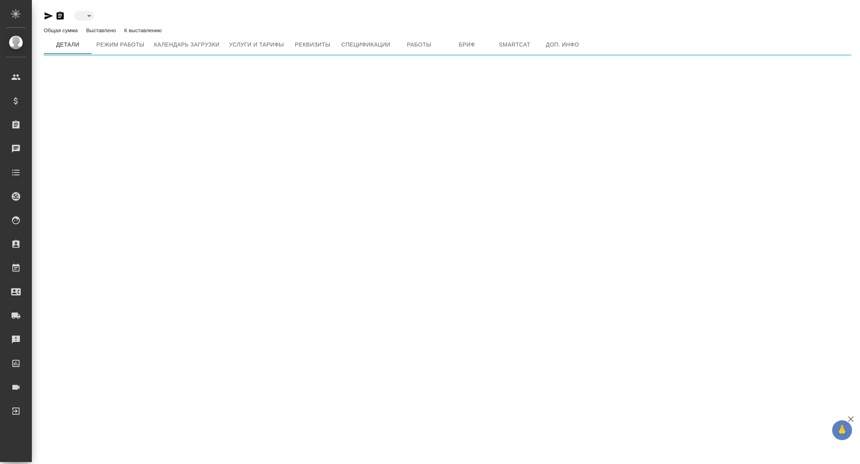
type input "active"
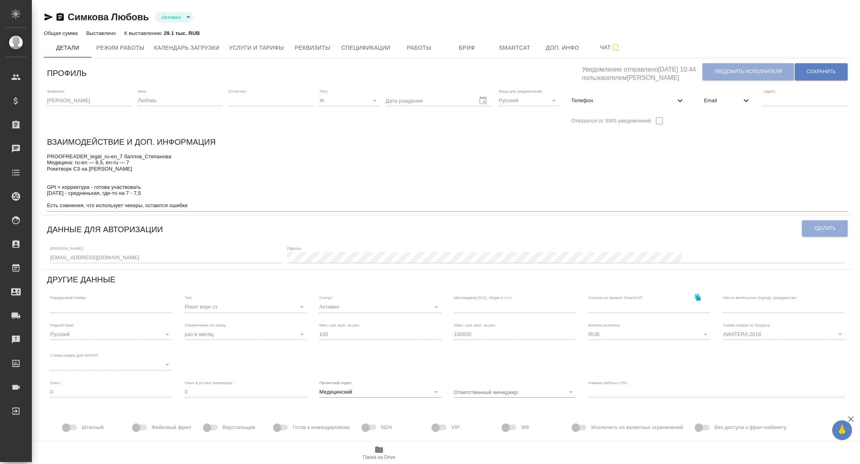
click at [724, 103] on span "Email" at bounding box center [722, 101] width 37 height 8
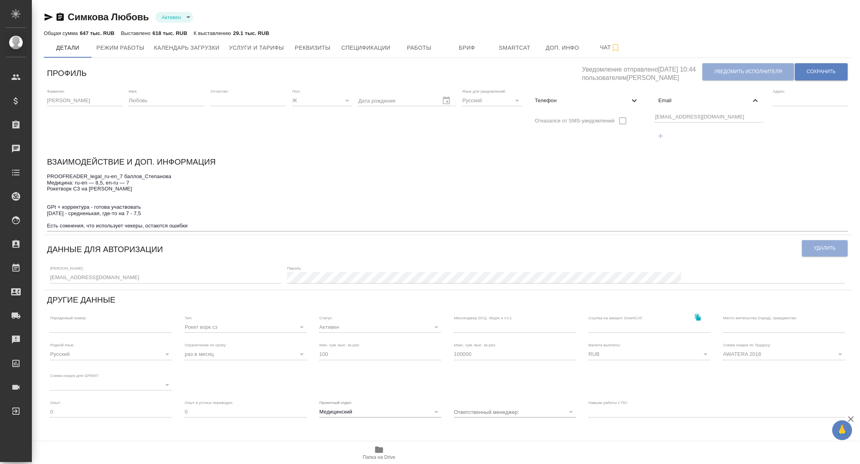
click at [644, 115] on div "Фамилия: [PERSON_NAME] Имя: Любовь Отчество: [PERSON_NAME]: Ж [DEMOGRAPHIC_DATA…" at bounding box center [447, 119] width 807 height 67
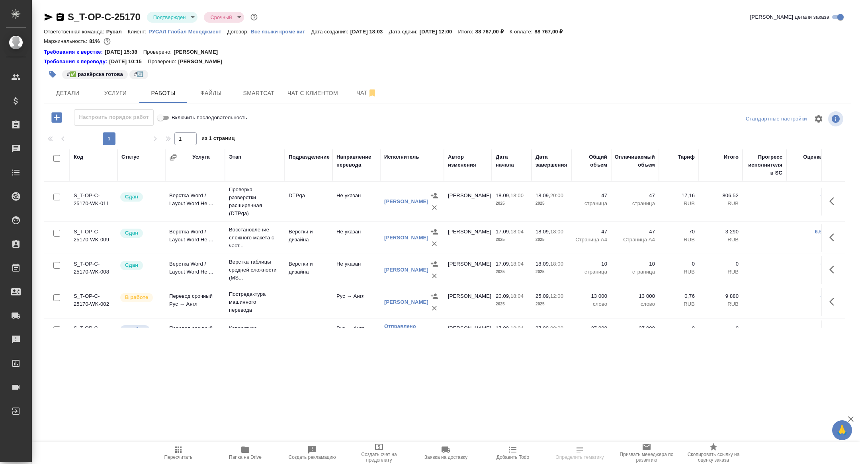
scroll to position [50, 0]
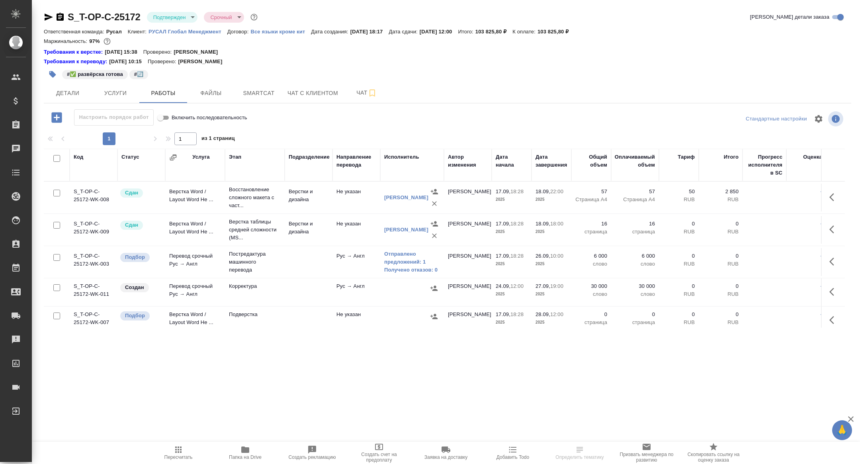
scroll to position [6, 0]
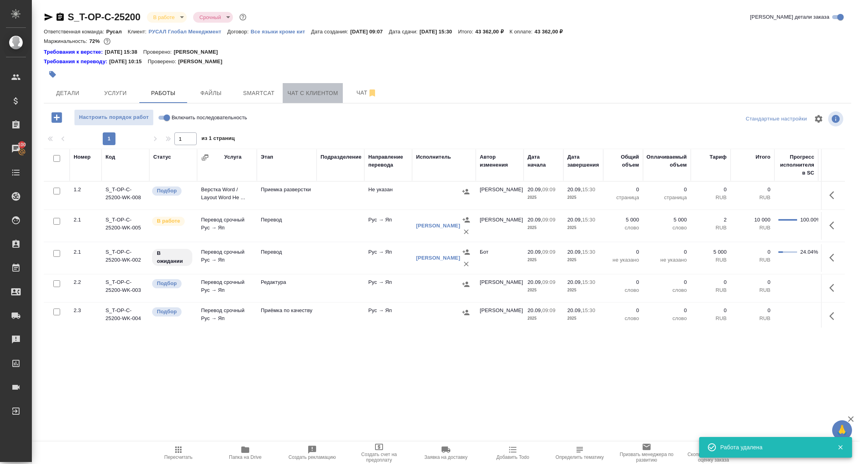
click at [288, 86] on button "Чат с клиентом" at bounding box center [313, 93] width 60 height 20
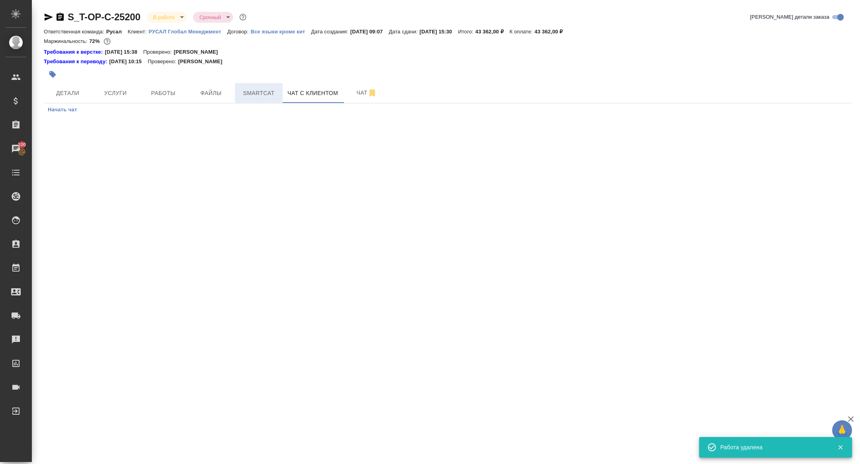
click at [247, 92] on span "Smartcat" at bounding box center [259, 93] width 38 height 10
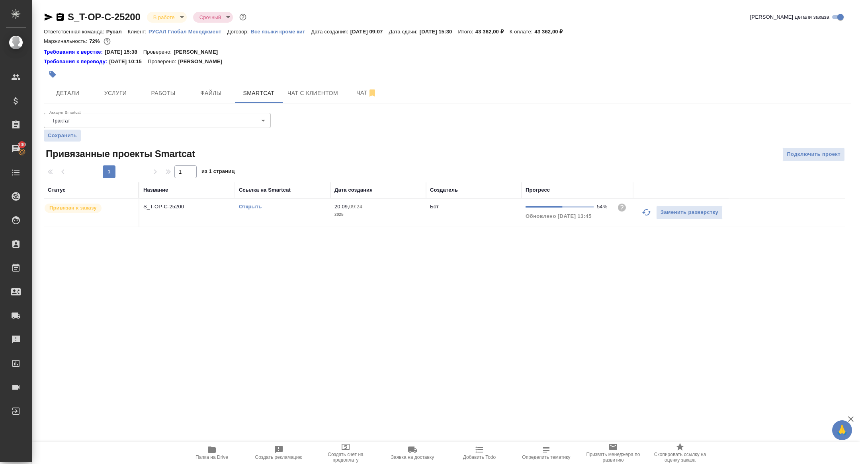
click at [250, 207] on link "Открыть" at bounding box center [250, 207] width 23 height 6
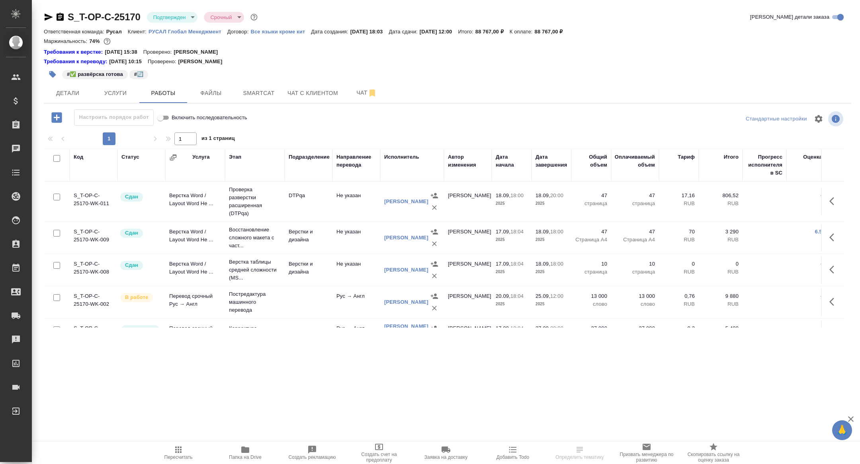
scroll to position [50, 0]
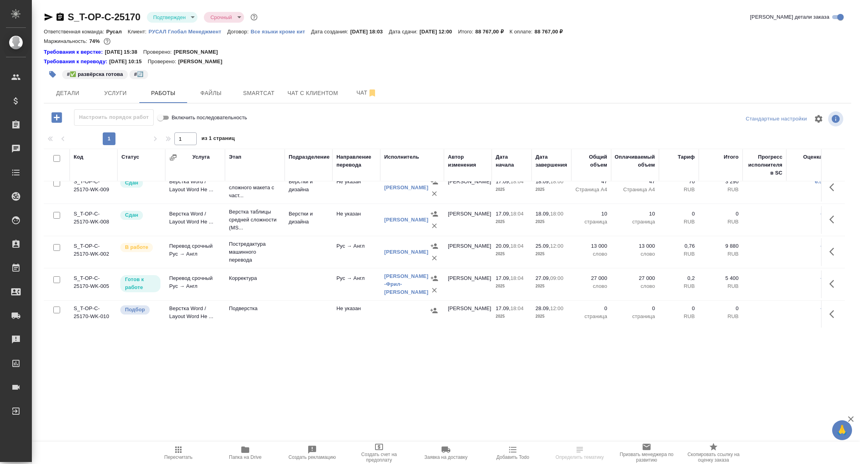
click at [177, 15] on body "🙏 .cls-1 fill:#fff; AWATERA [PERSON_NAME] Спецификации Заказы Чаты Todo Проекты…" at bounding box center [430, 232] width 860 height 464
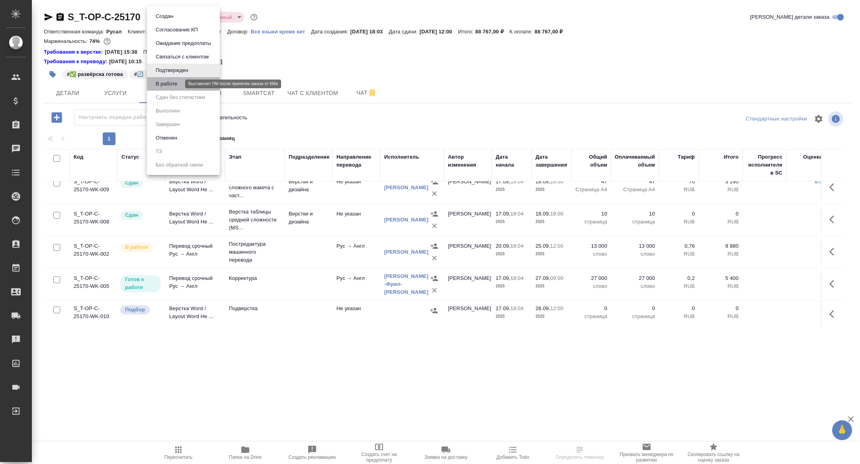
click at [167, 87] on button "В работе" at bounding box center [166, 84] width 26 height 9
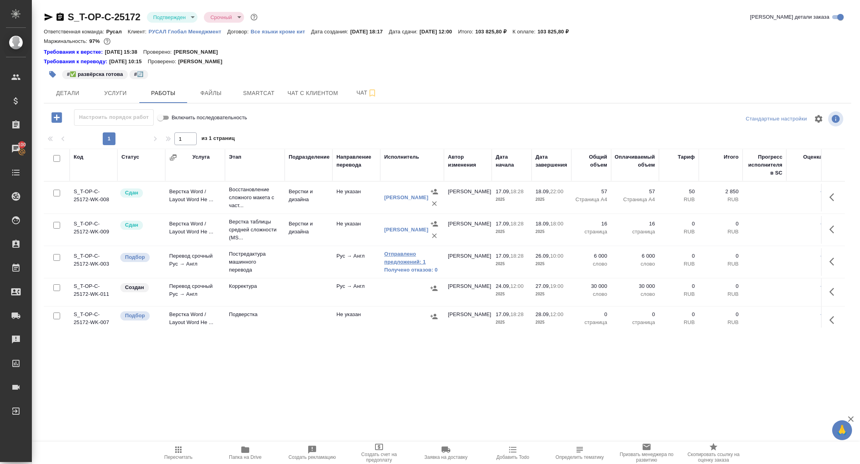
click at [405, 255] on link "Отправлено предложений: 1" at bounding box center [412, 258] width 56 height 16
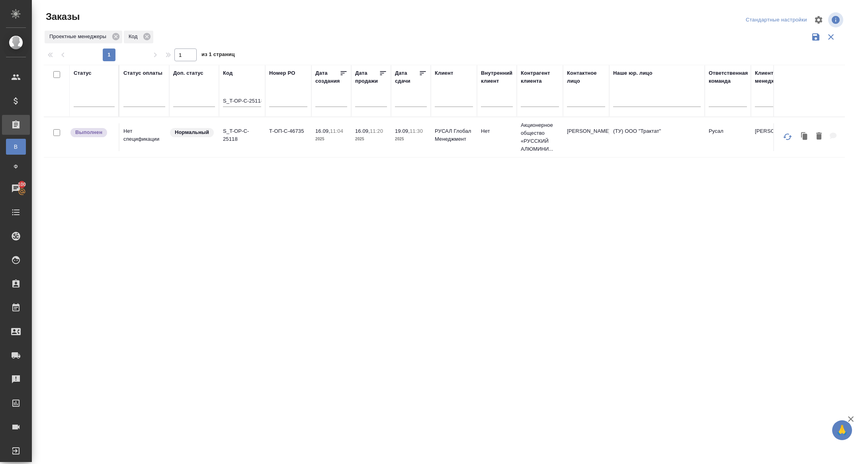
click at [246, 104] on input "S_T-OP-C-25118" at bounding box center [242, 102] width 38 height 10
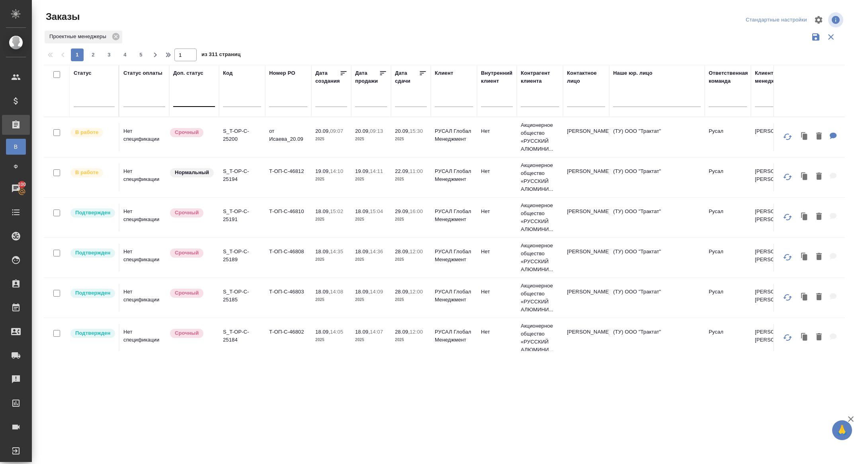
paste input "S_T-OP-C-25171"
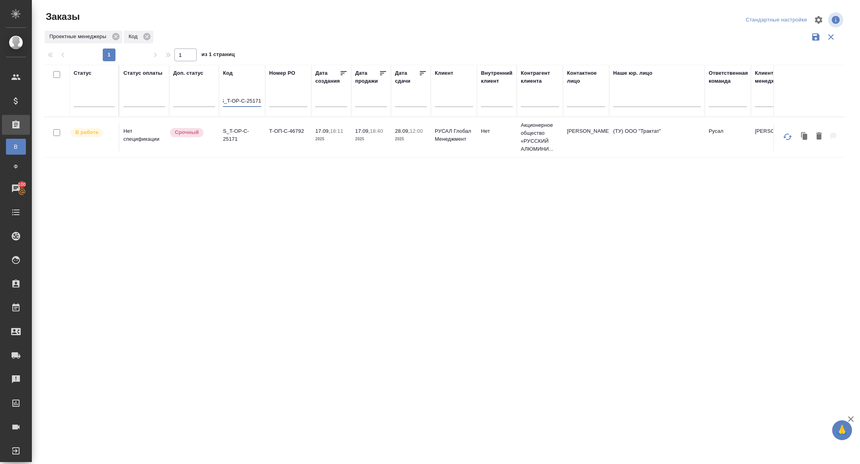
type input "S_T-OP-C-25171"
click at [232, 137] on p "S_T-OP-C-25171" at bounding box center [242, 135] width 38 height 16
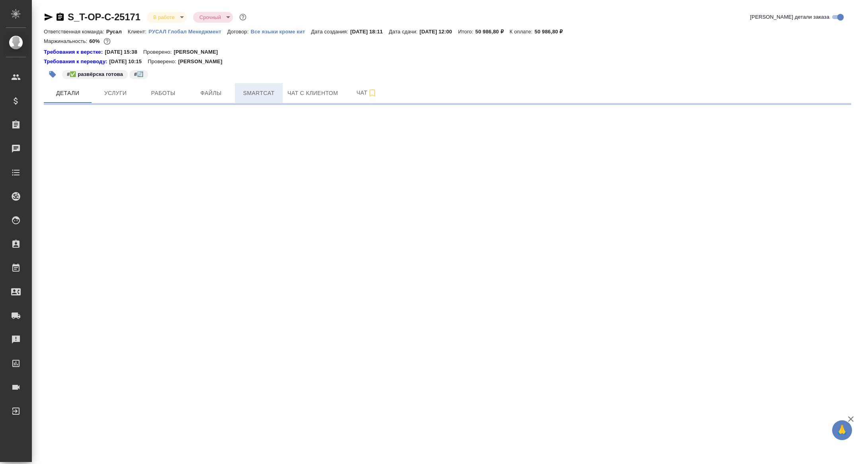
click at [264, 94] on span "Smartcat" at bounding box center [259, 93] width 38 height 10
select select "RU"
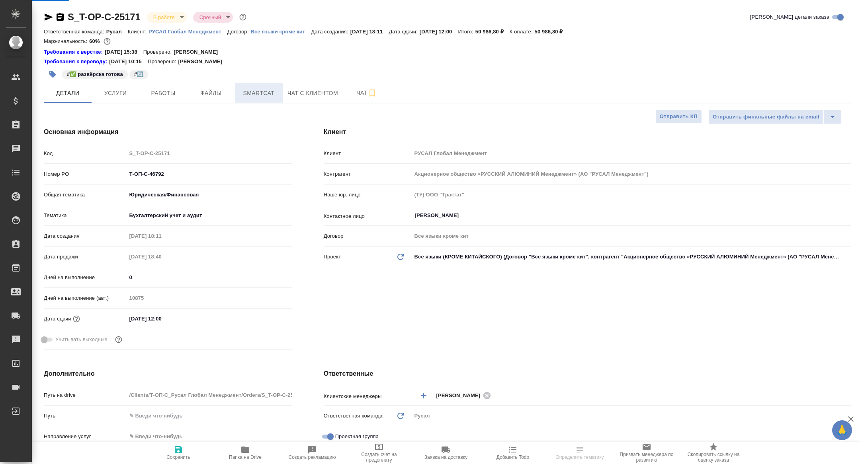
type textarea "x"
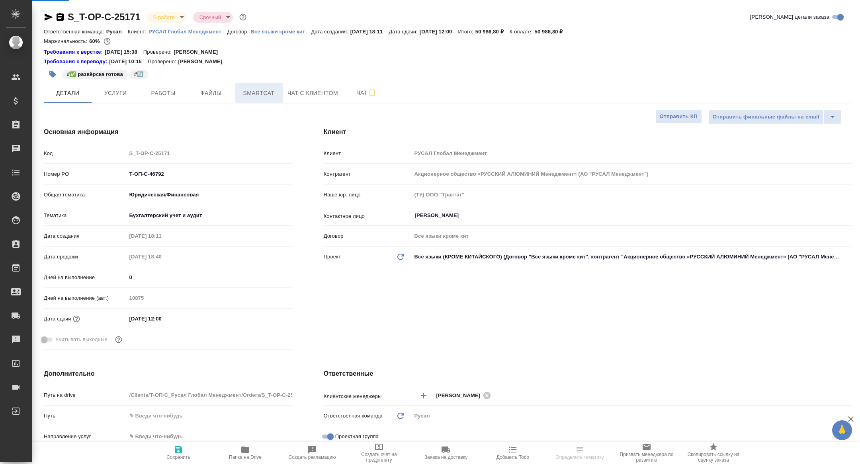
type textarea "x"
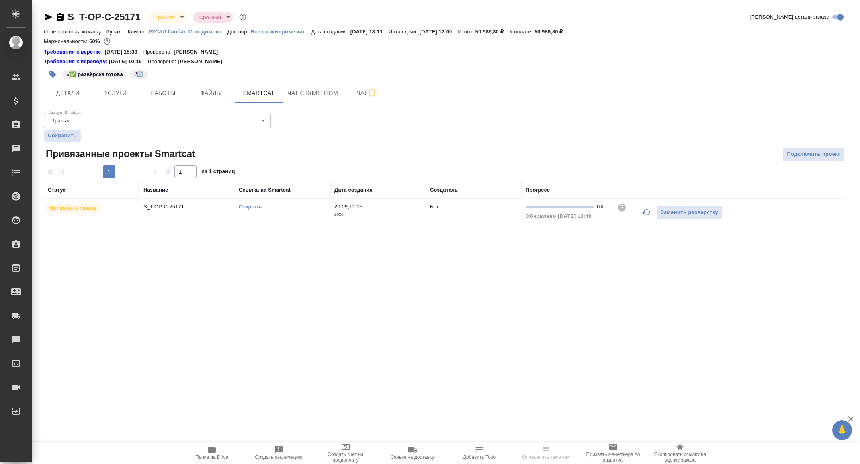
click at [248, 204] on link "Открыть" at bounding box center [250, 207] width 23 height 6
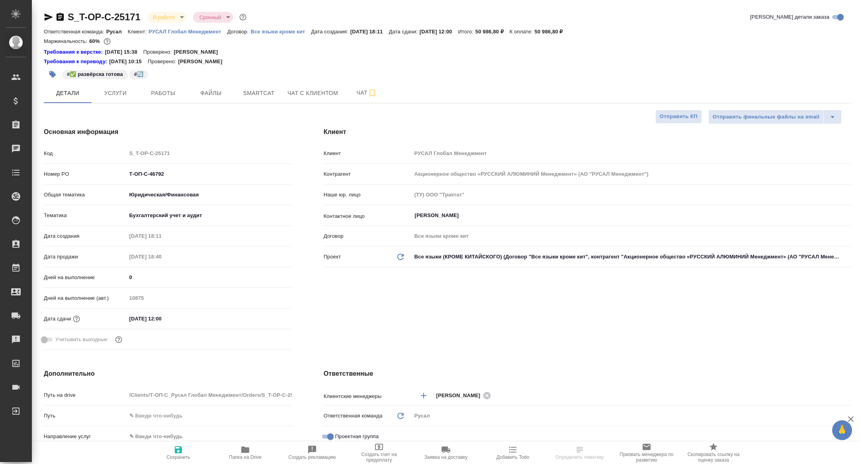
select select "RU"
click at [252, 101] on button "Smartcat" at bounding box center [259, 93] width 48 height 20
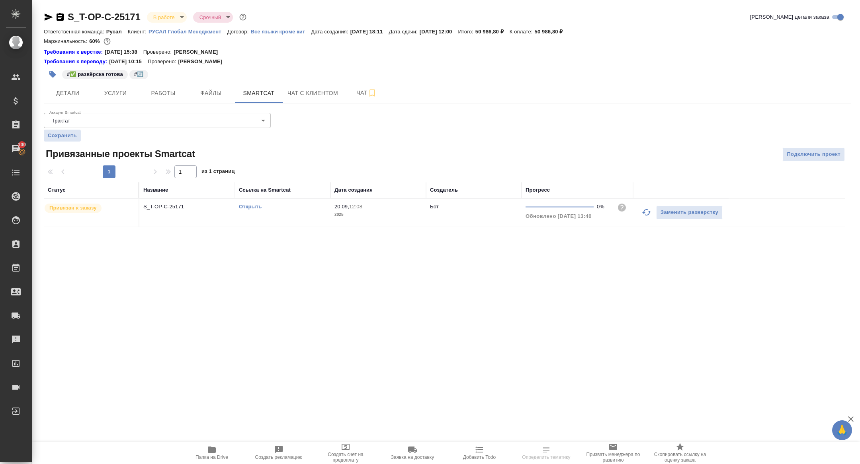
click at [253, 207] on link "Открыть" at bounding box center [250, 207] width 23 height 6
